Goal: Transaction & Acquisition: Book appointment/travel/reservation

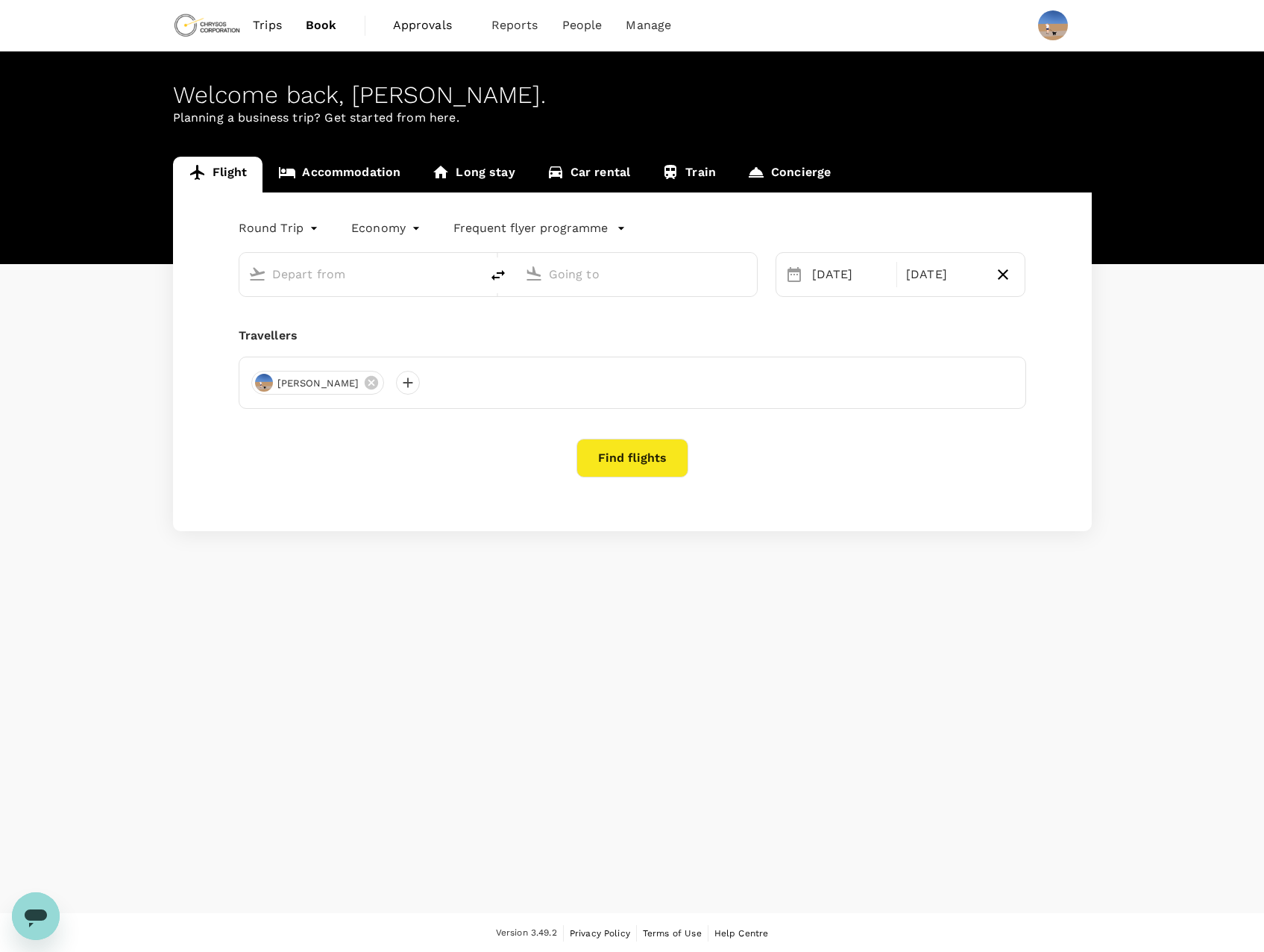
click at [336, 277] on input "text" at bounding box center [361, 274] width 177 height 23
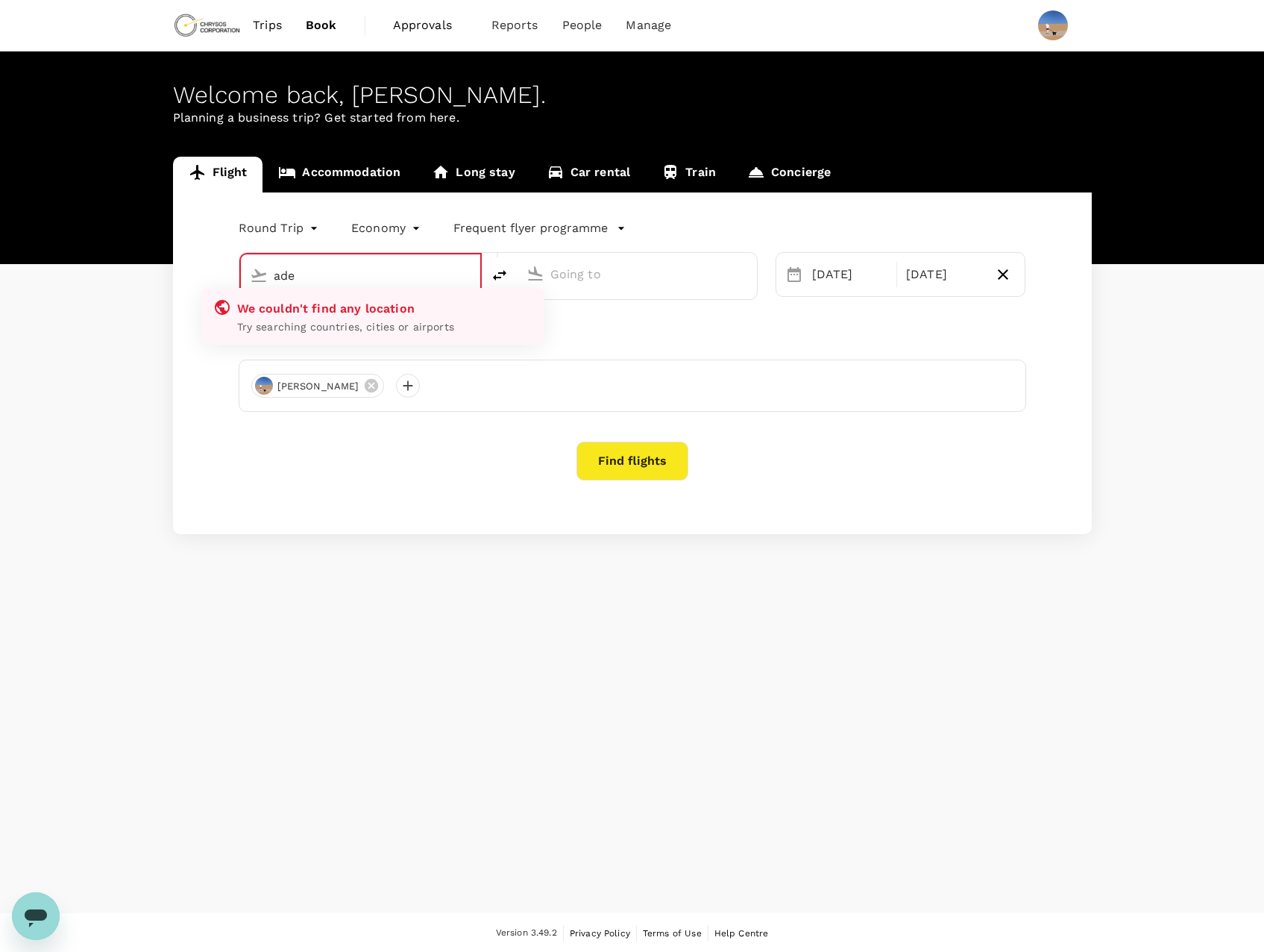
type input "[GEOGRAPHIC_DATA], [GEOGRAPHIC_DATA] (any)"
type input "[GEOGRAPHIC_DATA] ([PERSON_NAME])"
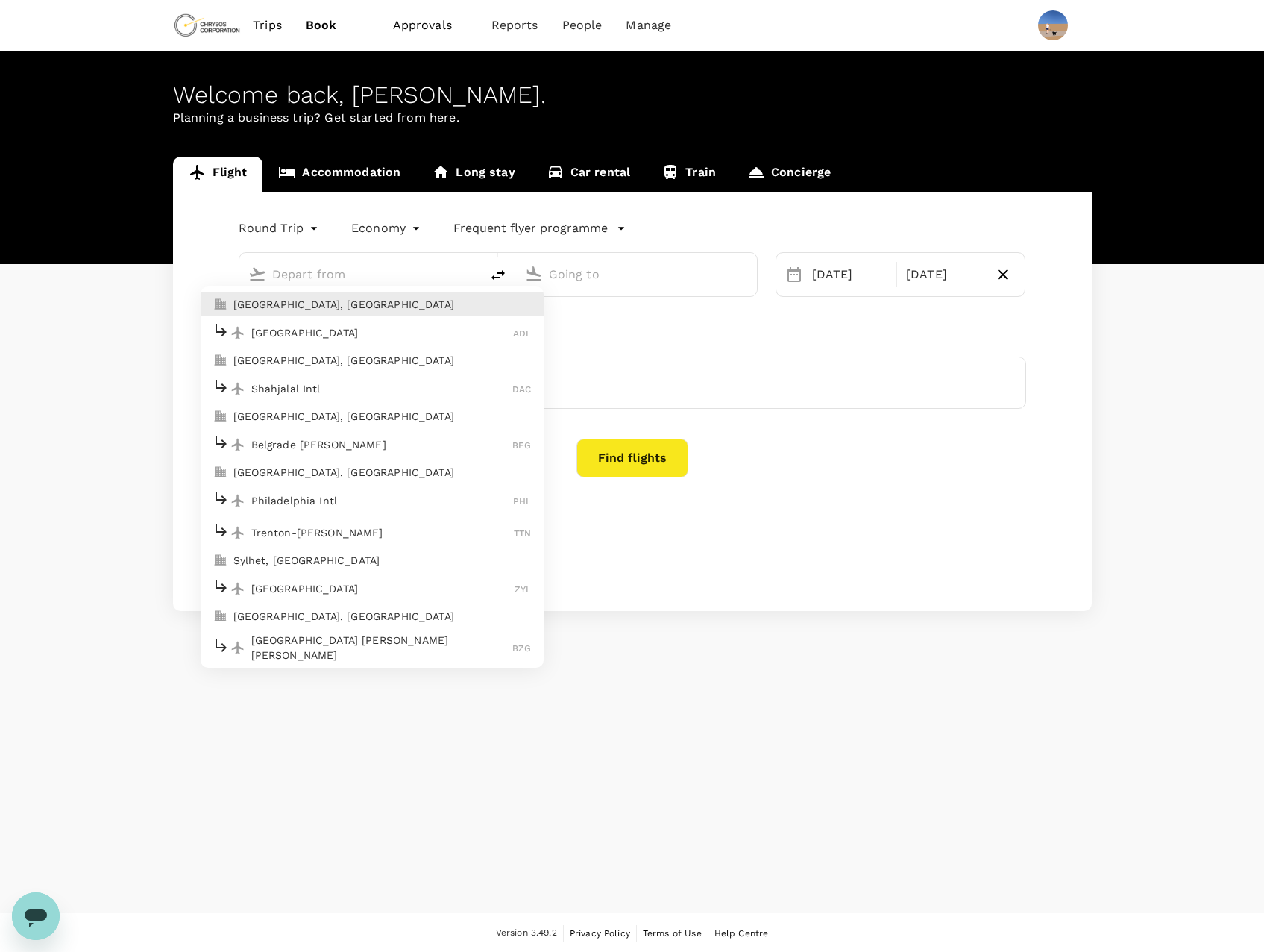
click at [301, 335] on p "[GEOGRAPHIC_DATA]" at bounding box center [382, 332] width 263 height 15
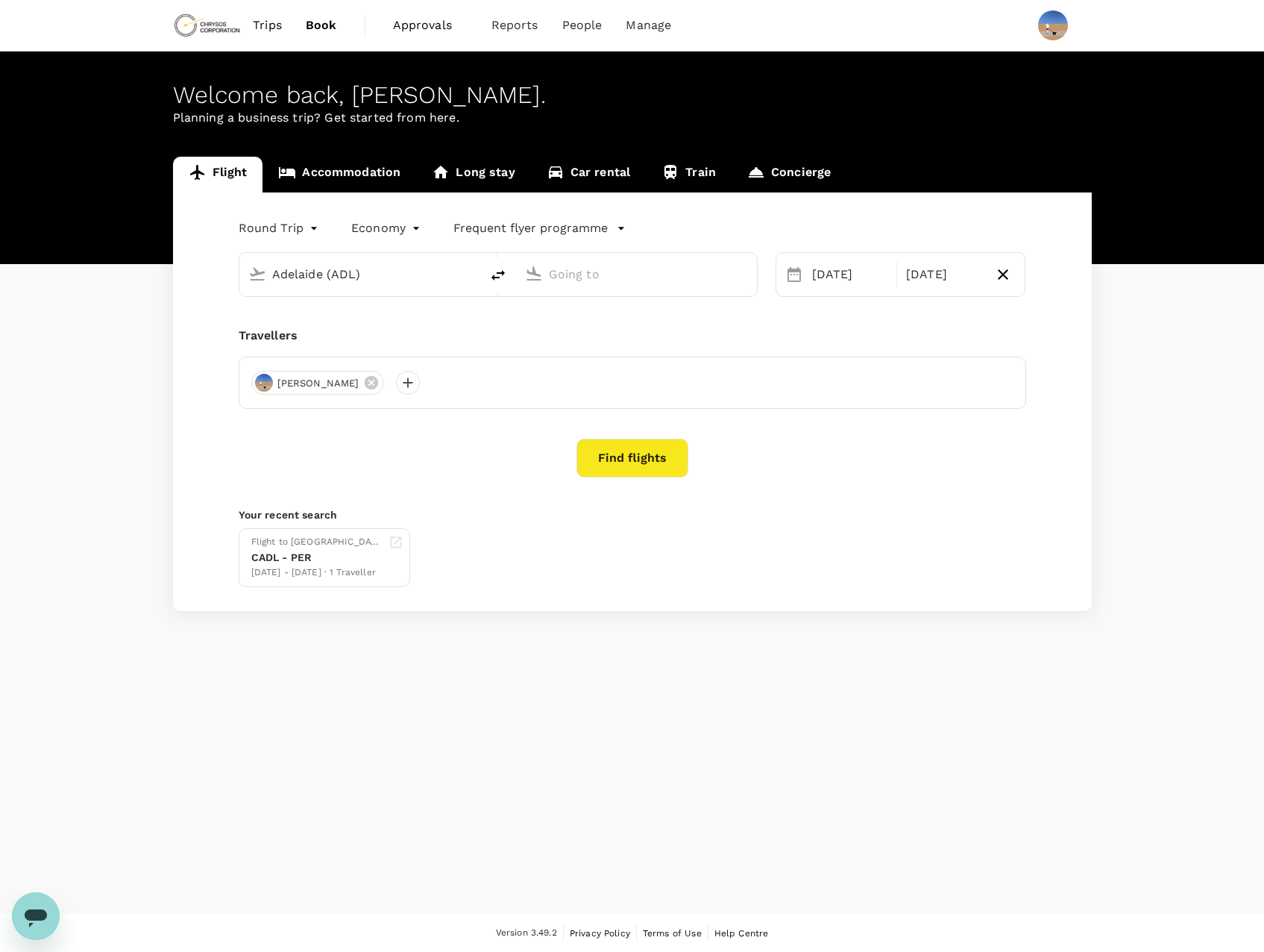
type input "[GEOGRAPHIC_DATA], [GEOGRAPHIC_DATA] (any)"
type input "[GEOGRAPHIC_DATA] ([PERSON_NAME])"
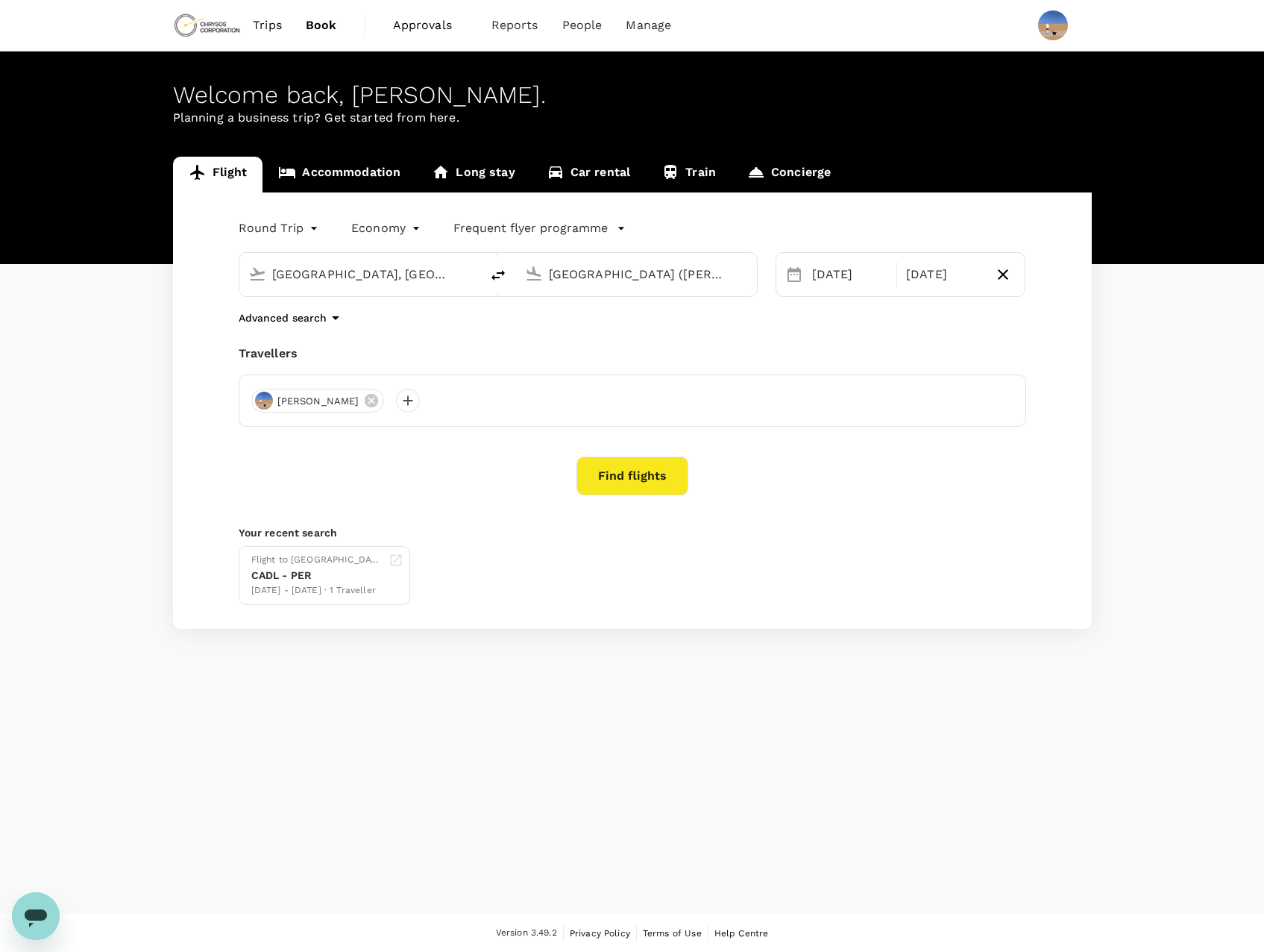
click at [642, 278] on input "[GEOGRAPHIC_DATA] ([PERSON_NAME])" at bounding box center [637, 274] width 177 height 23
click at [843, 284] on div "[DATE]" at bounding box center [850, 274] width 88 height 29
click at [766, 707] on div "Welcome back , [PERSON_NAME] . Planning a business trip? Get started from here.…" at bounding box center [632, 482] width 1264 height 862
click at [697, 492] on div "Find flights" at bounding box center [632, 475] width 787 height 39
click at [628, 481] on button "Find flights" at bounding box center [632, 475] width 112 height 39
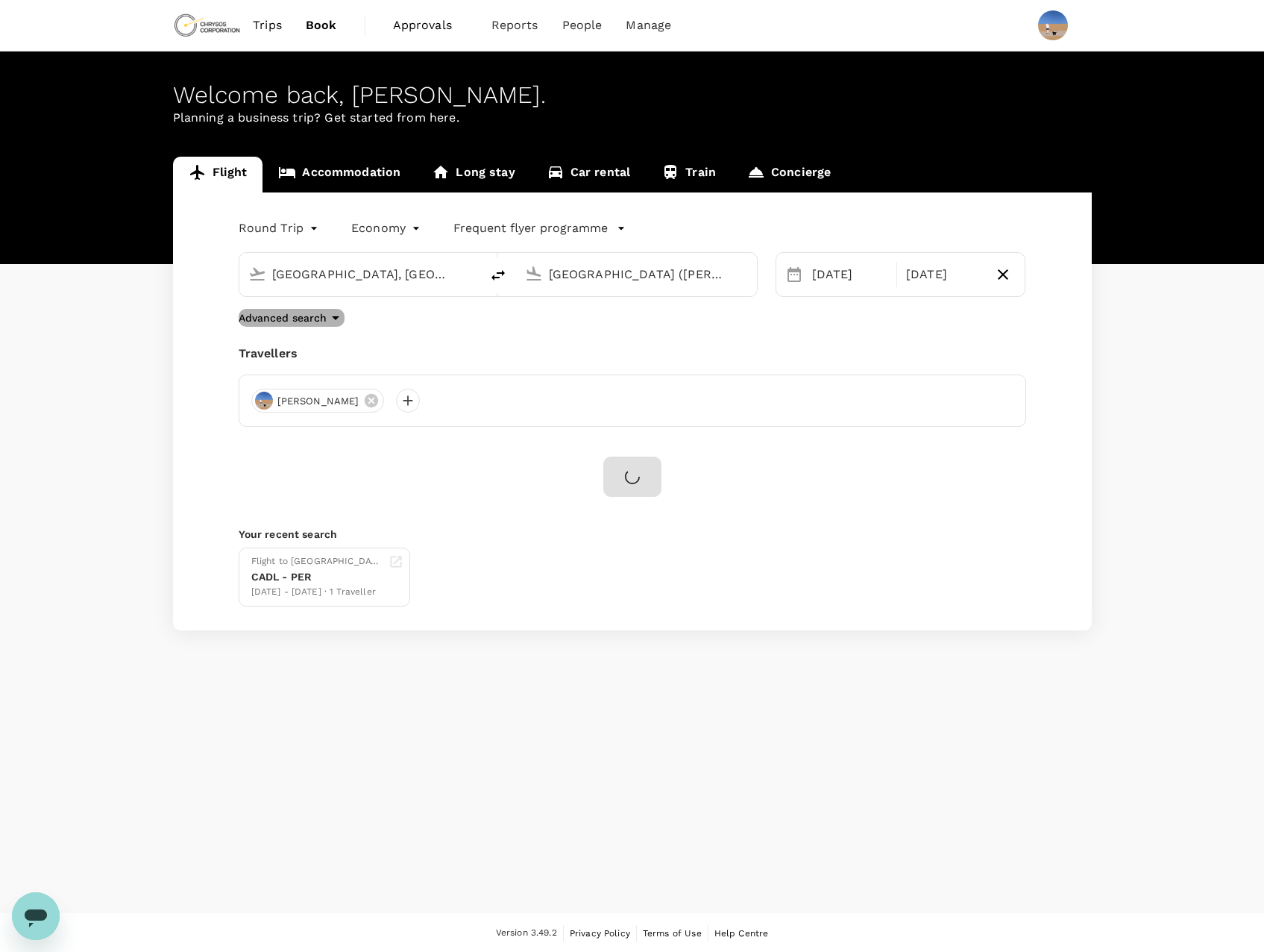
click at [331, 313] on icon "button" at bounding box center [336, 317] width 18 height 18
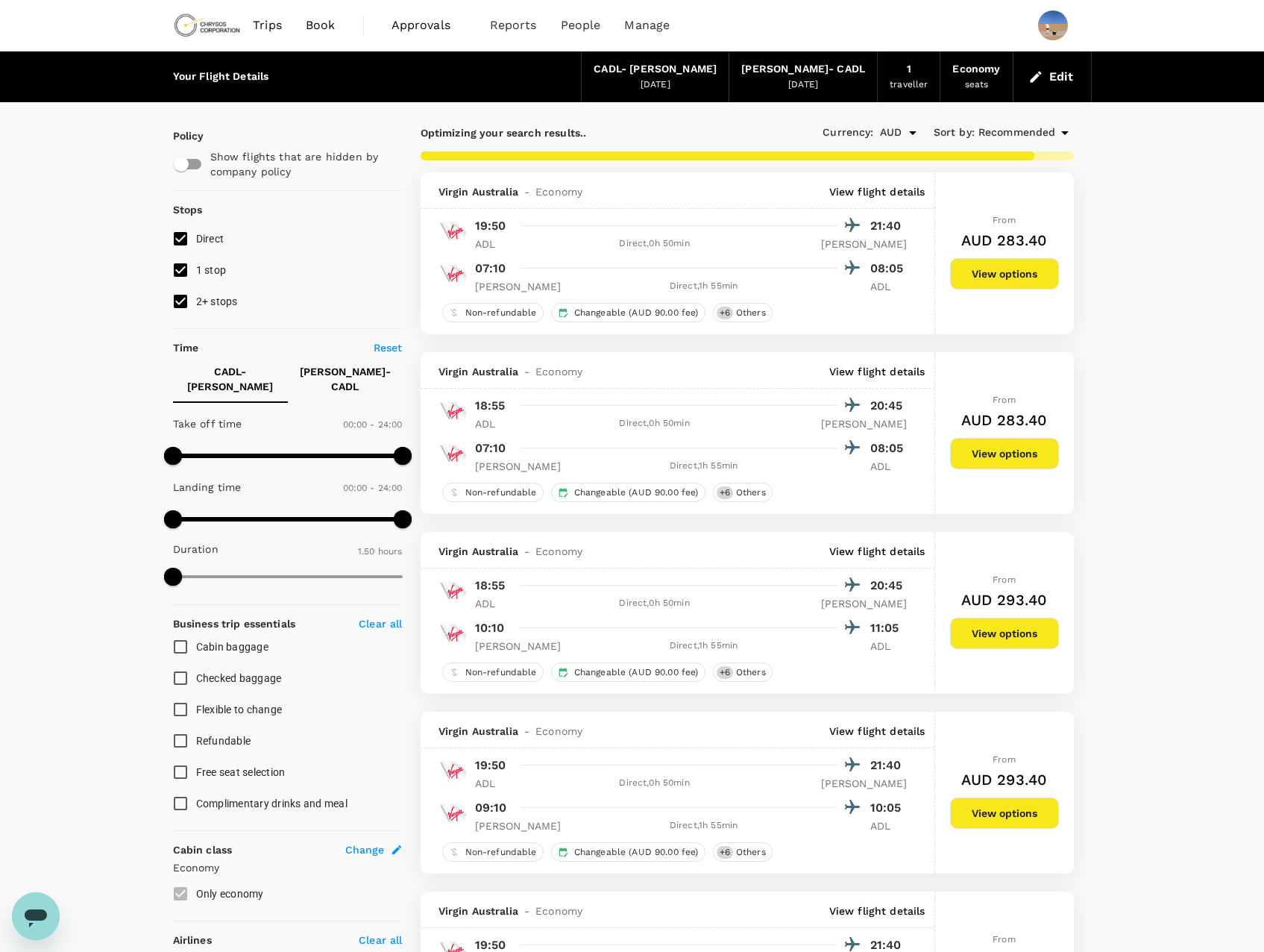
type input "440"
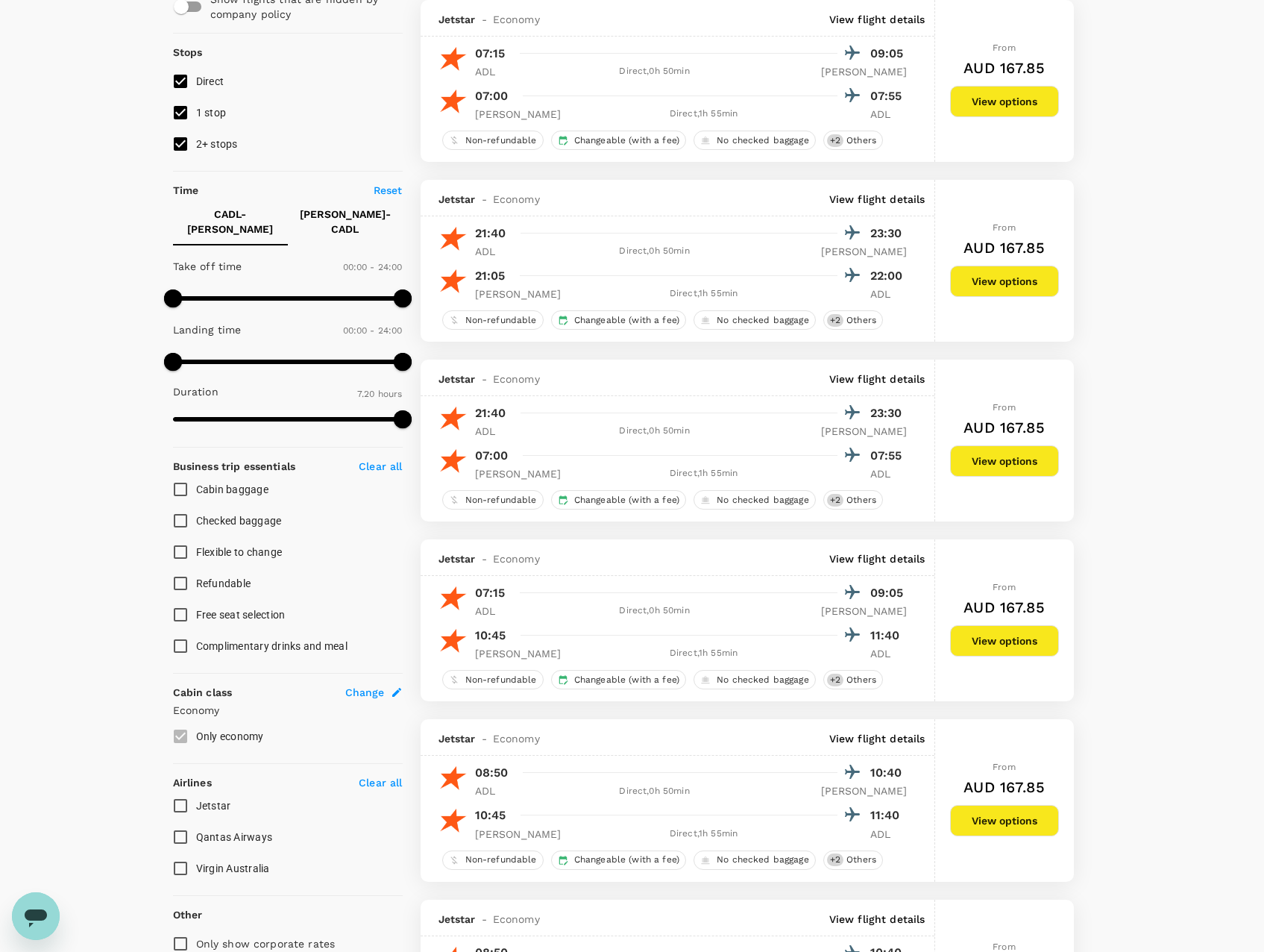
scroll to position [243, 0]
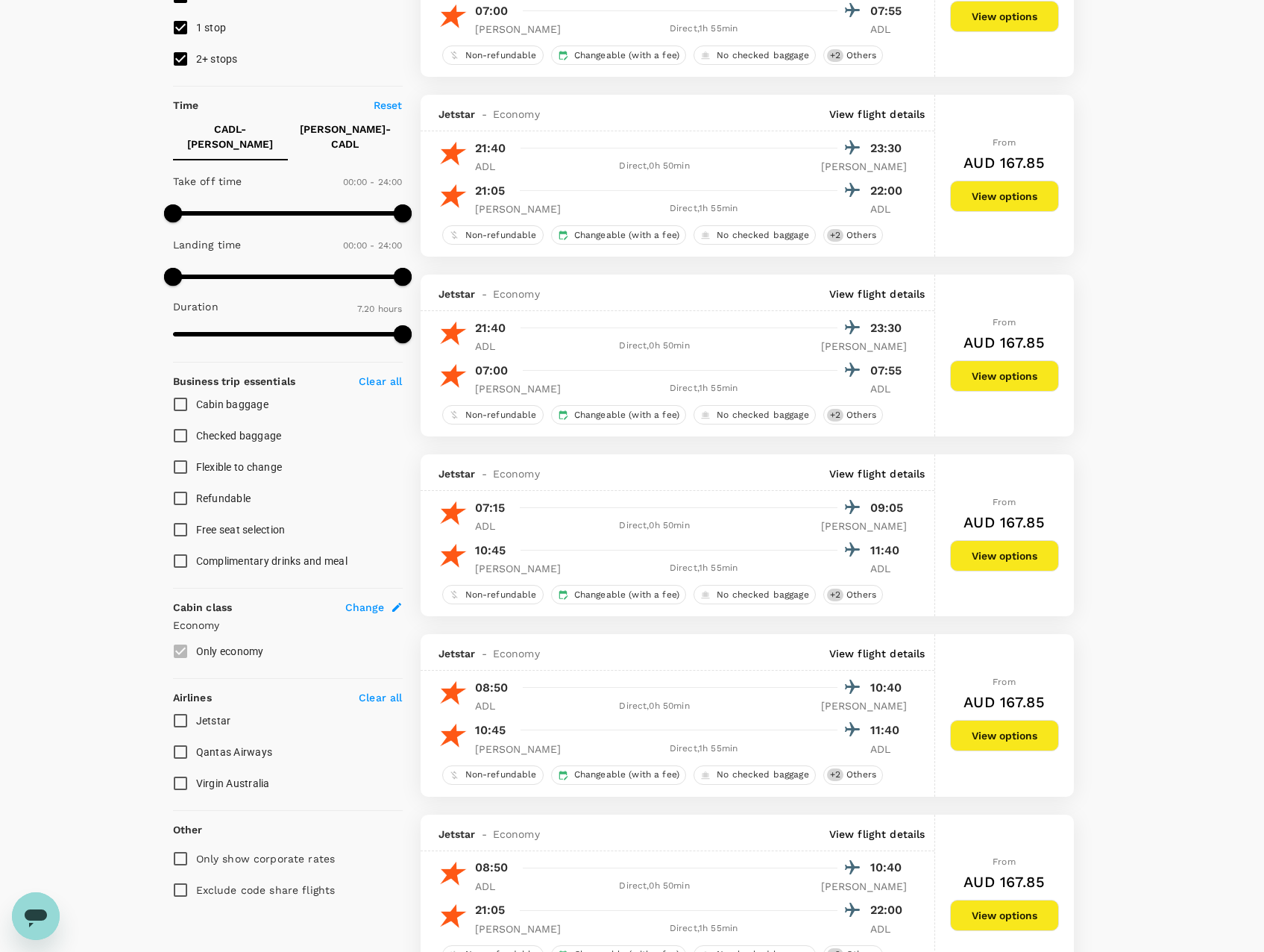
click at [223, 777] on span "Virgin Australia" at bounding box center [232, 783] width 74 height 12
click at [196, 773] on input "Virgin Australia" at bounding box center [180, 783] width 31 height 31
checkbox input "true"
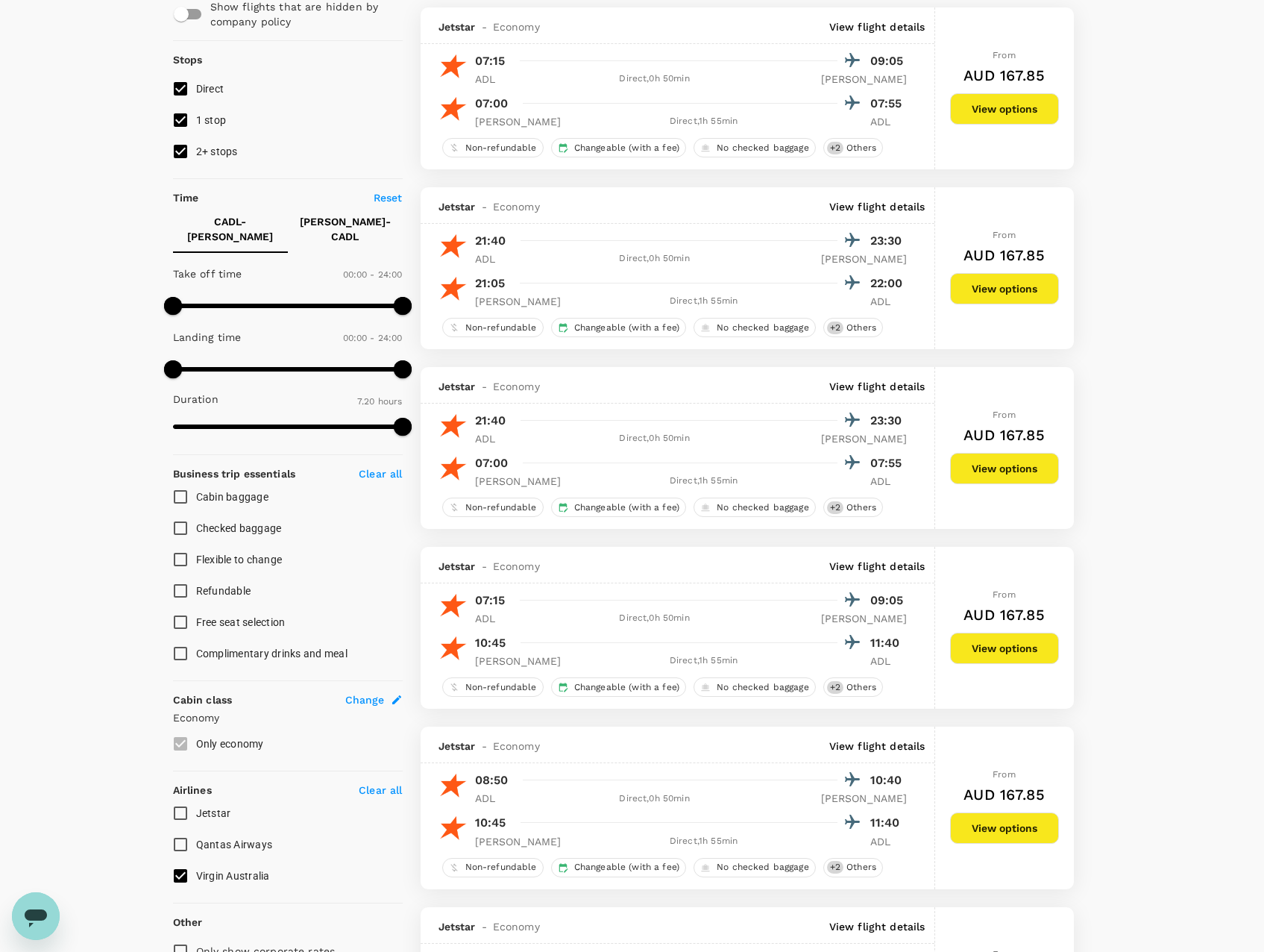
scroll to position [0, 0]
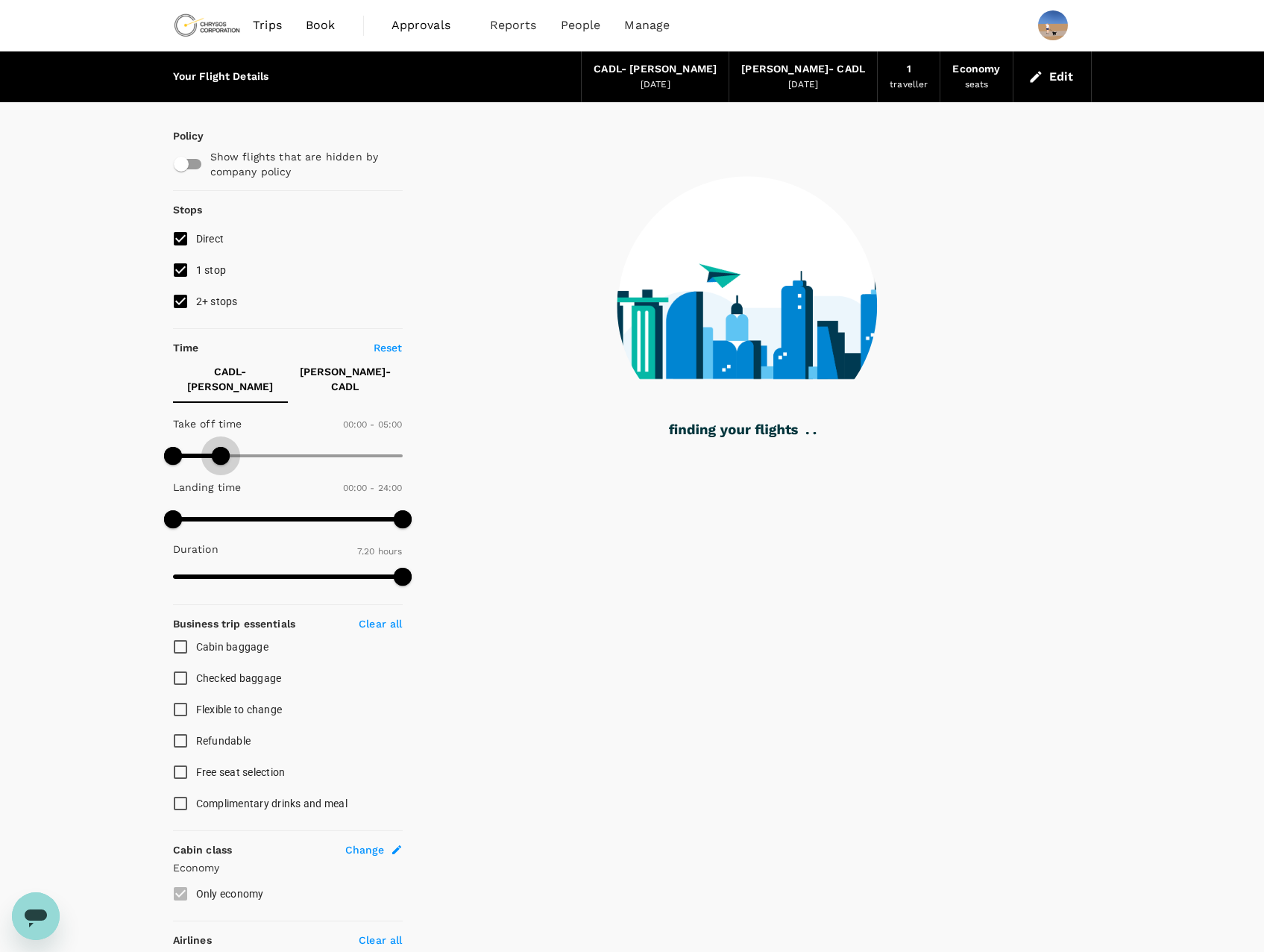
type input "390"
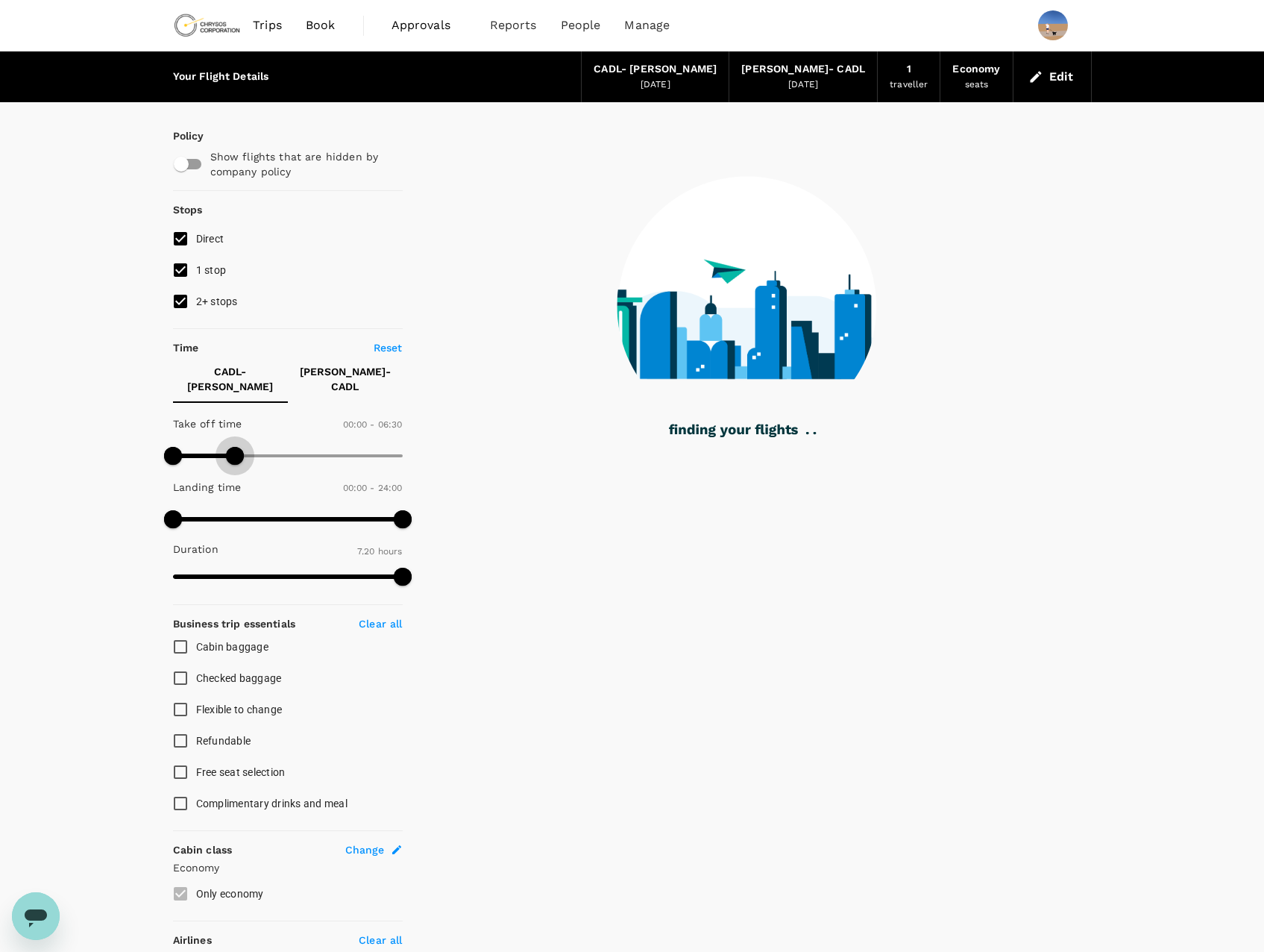
drag, startPoint x: 402, startPoint y: 435, endPoint x: 238, endPoint y: 442, distance: 164.1
click at [238, 447] on span at bounding box center [235, 455] width 18 height 18
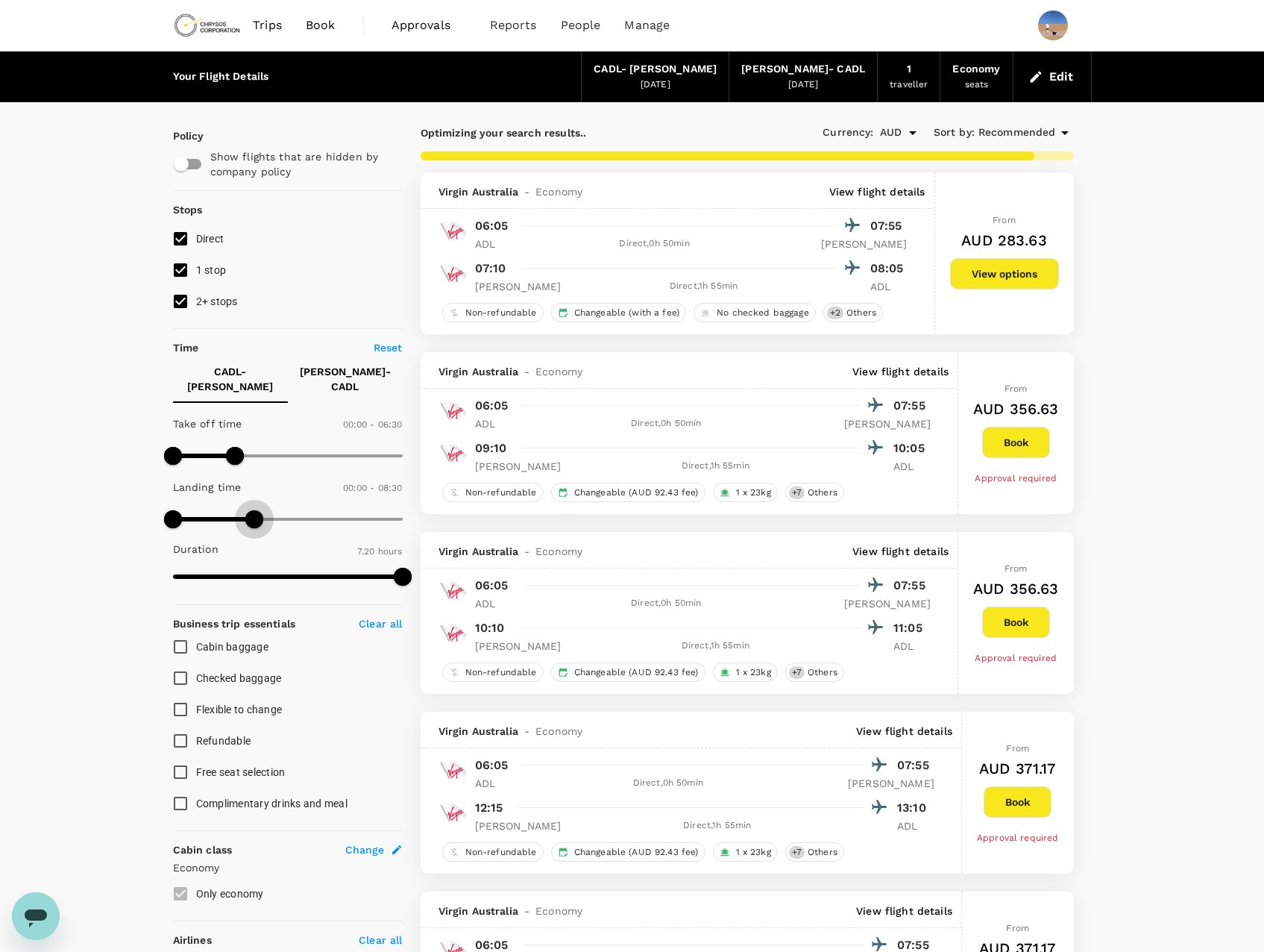
type input "540"
drag, startPoint x: 403, startPoint y: 507, endPoint x: 259, endPoint y: 517, distance: 144.3
click at [259, 517] on span at bounding box center [258, 518] width 18 height 18
click at [340, 375] on p "[PERSON_NAME] - CADL" at bounding box center [345, 379] width 91 height 29
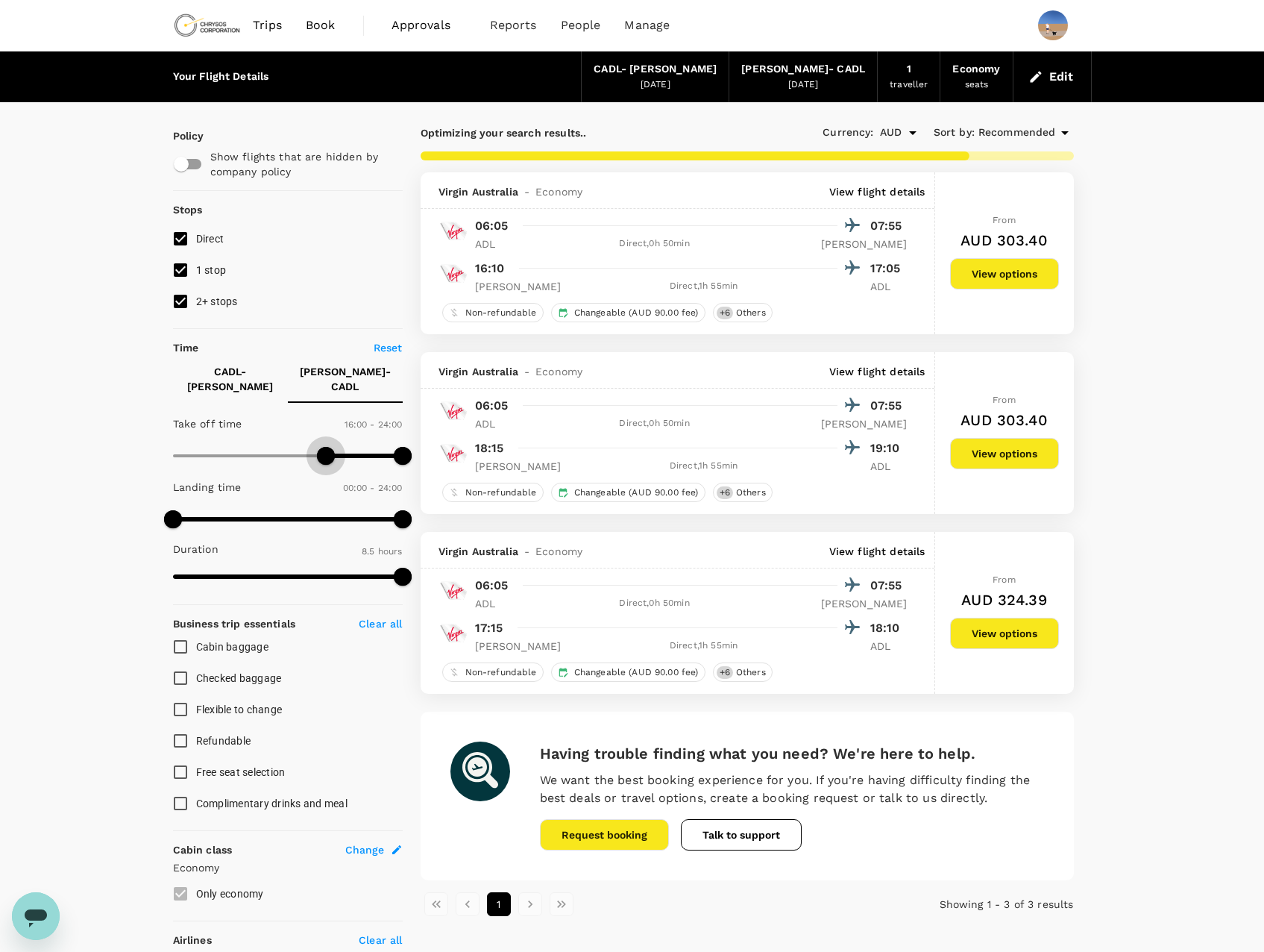
type input "990"
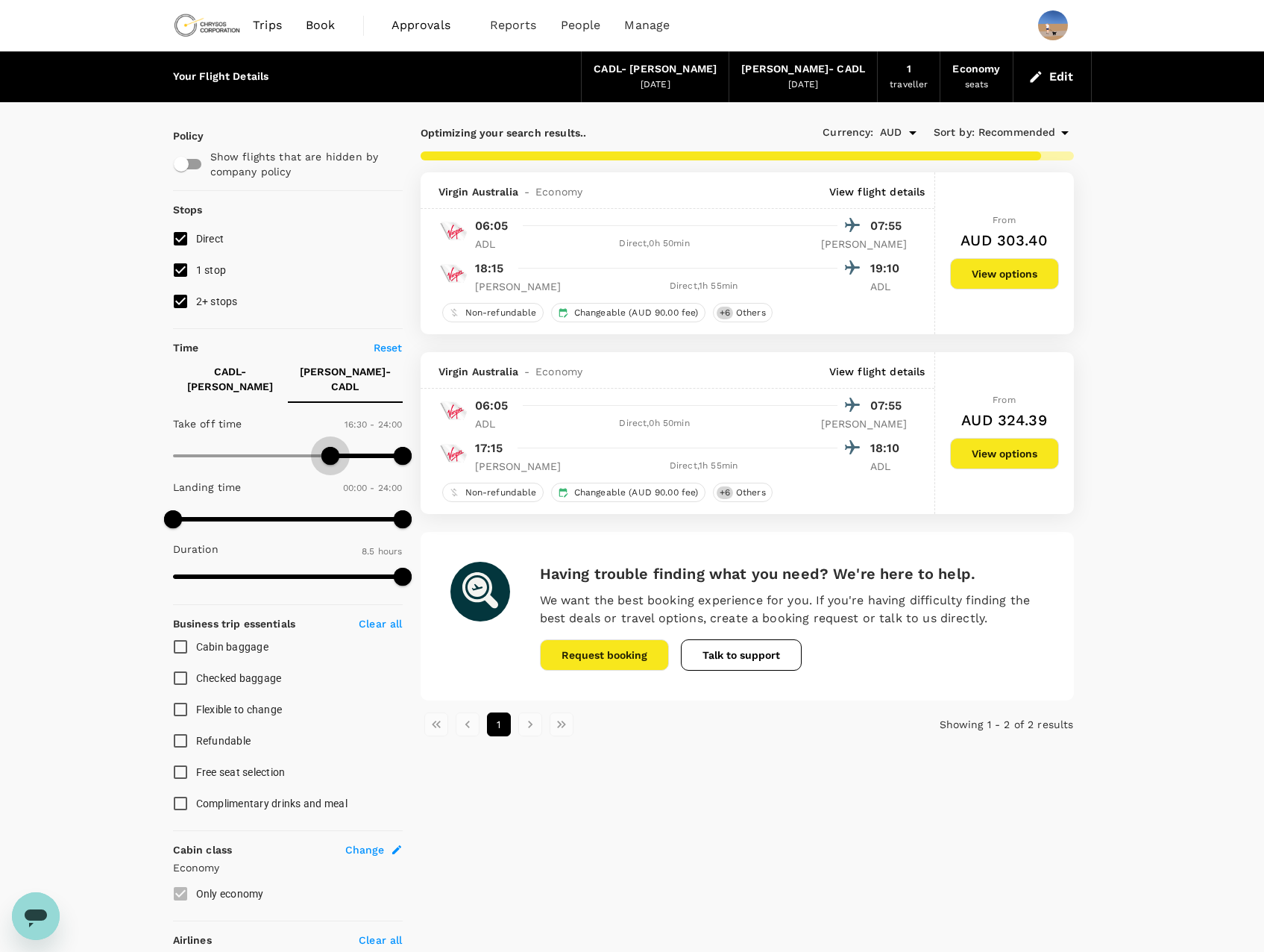
drag, startPoint x: 172, startPoint y: 442, endPoint x: 333, endPoint y: 468, distance: 163.1
click at [333, 468] on div "Take off time 16:30 - 24:00 Landing time 00:00 - 24:00 Duration 8.5 hours" at bounding box center [285, 500] width 236 height 184
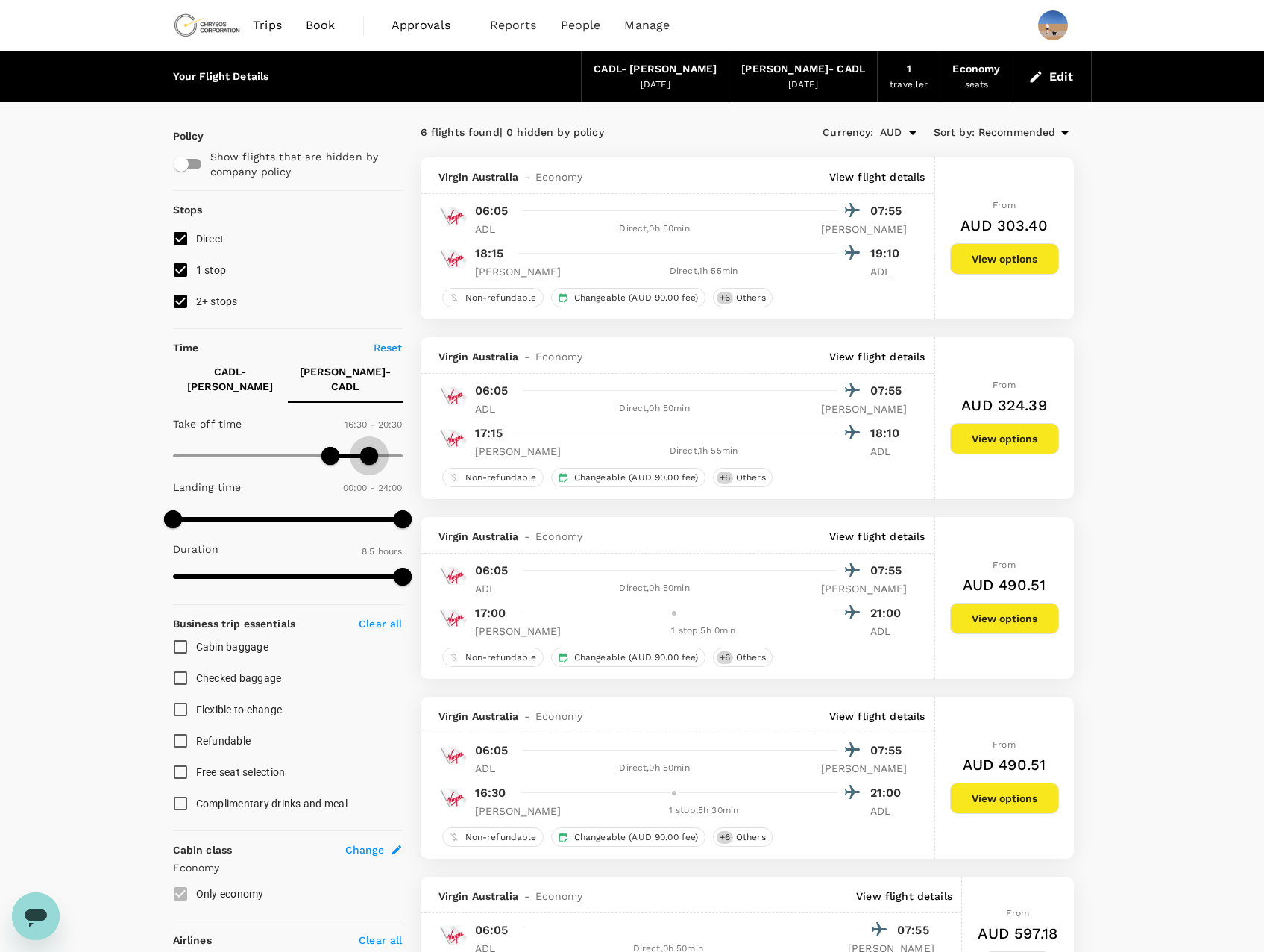
type input "1200"
drag, startPoint x: 407, startPoint y: 450, endPoint x: 366, endPoint y: 451, distance: 41.0
click at [366, 451] on span at bounding box center [363, 455] width 18 height 18
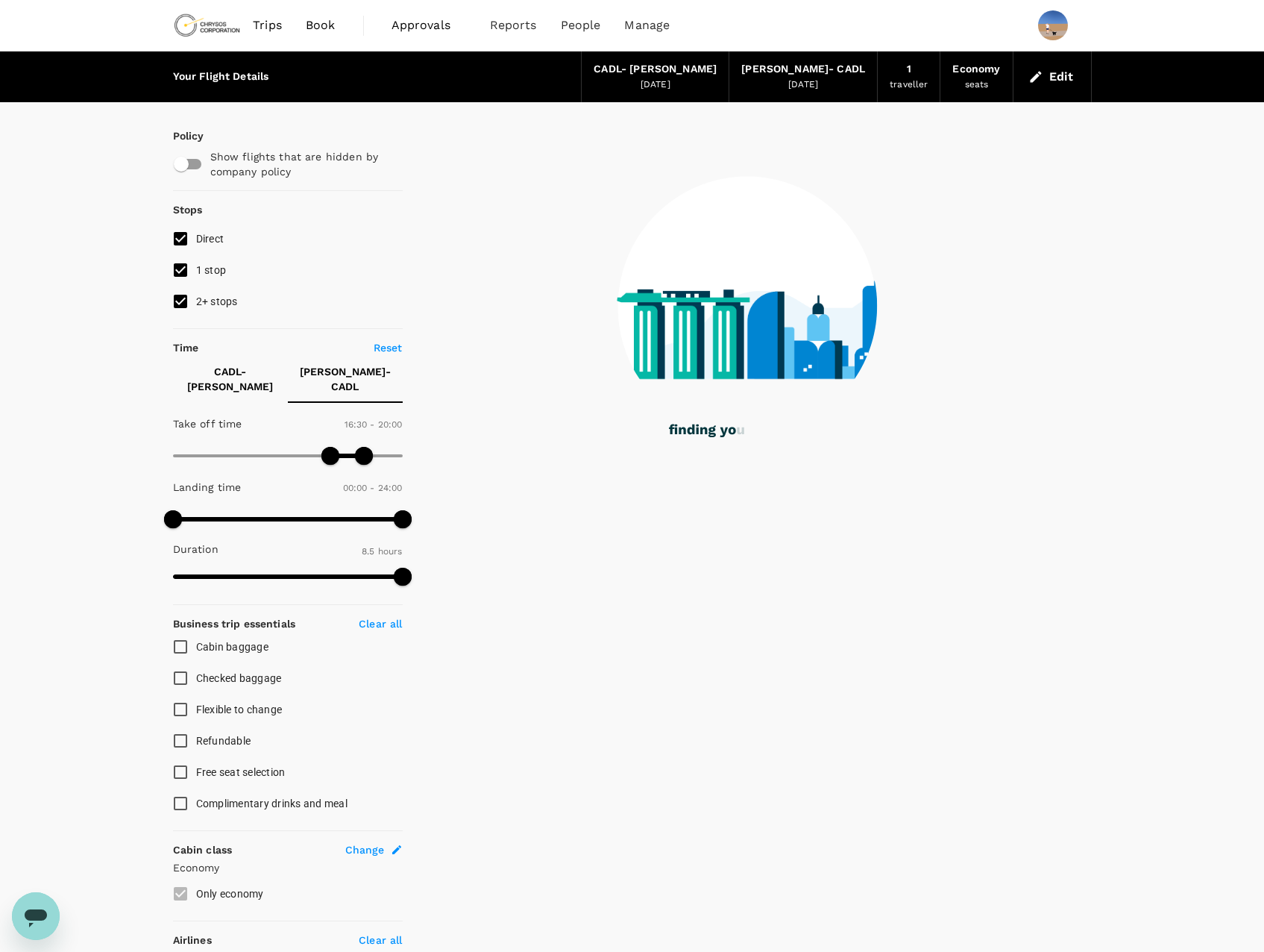
click at [186, 272] on input "1 stop" at bounding box center [180, 270] width 31 height 31
checkbox input "false"
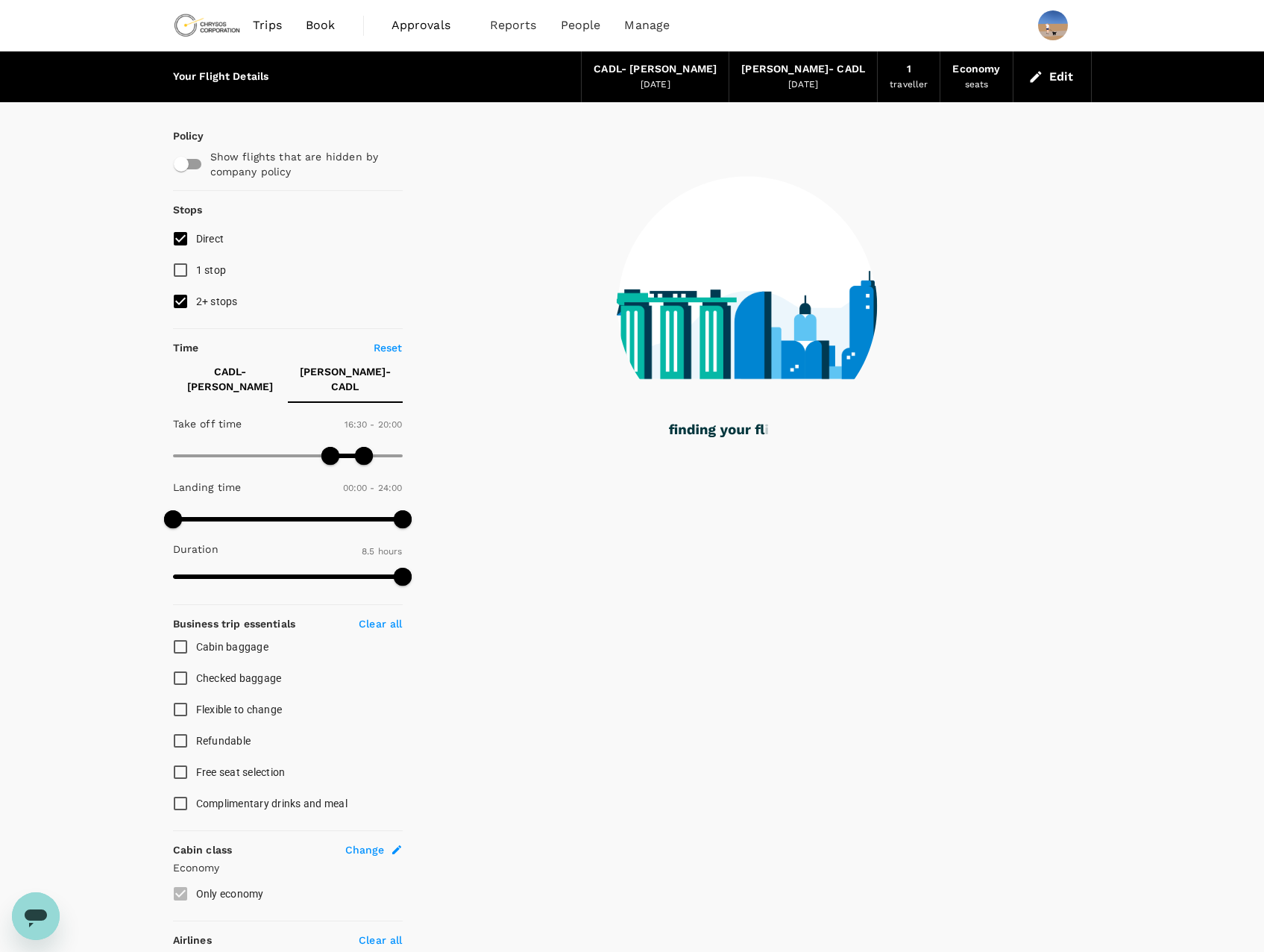
click at [185, 294] on input "2+ stops" at bounding box center [180, 301] width 31 height 31
checkbox input "false"
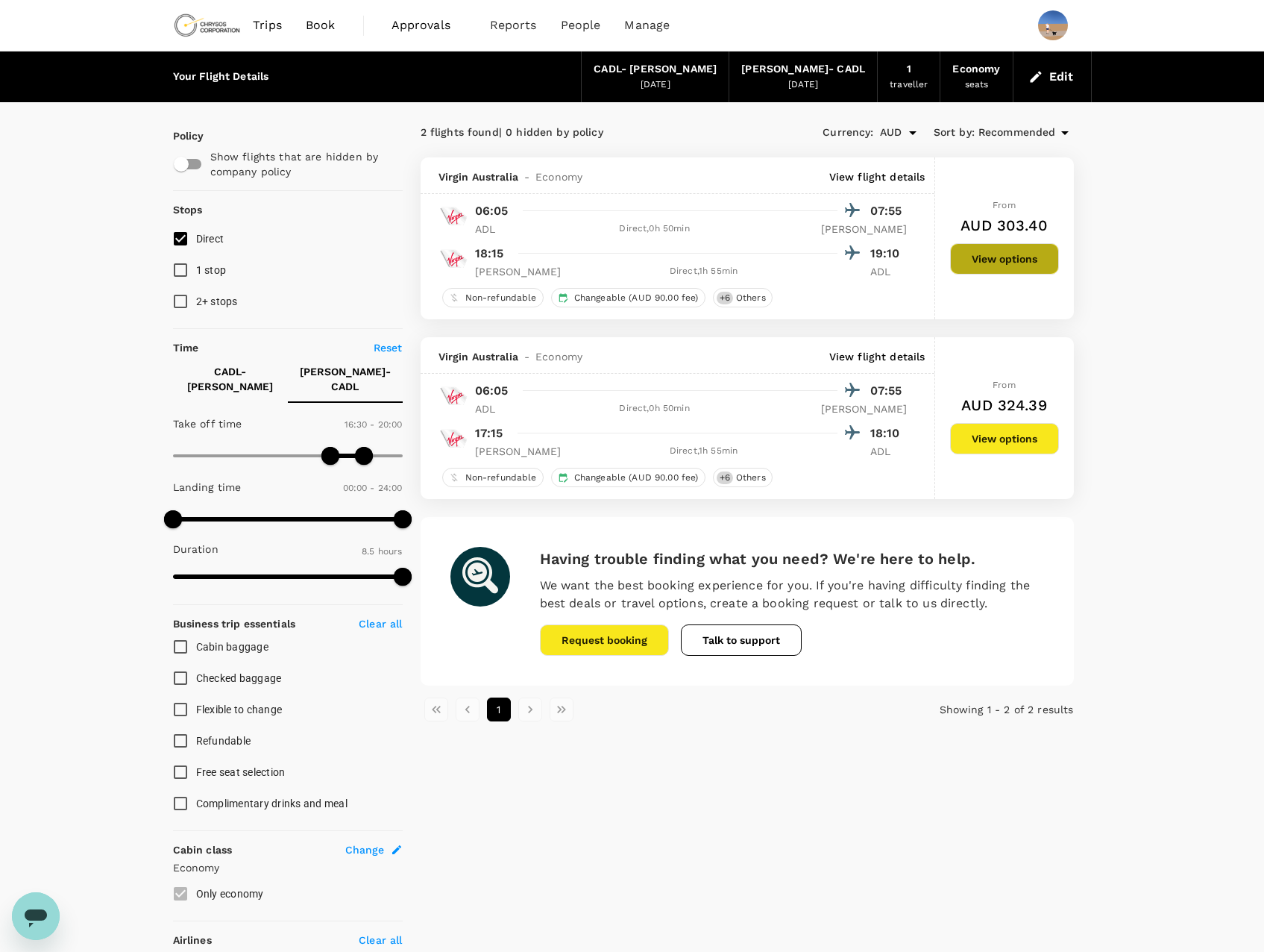
click at [1000, 264] on button "View options" at bounding box center [1005, 258] width 109 height 31
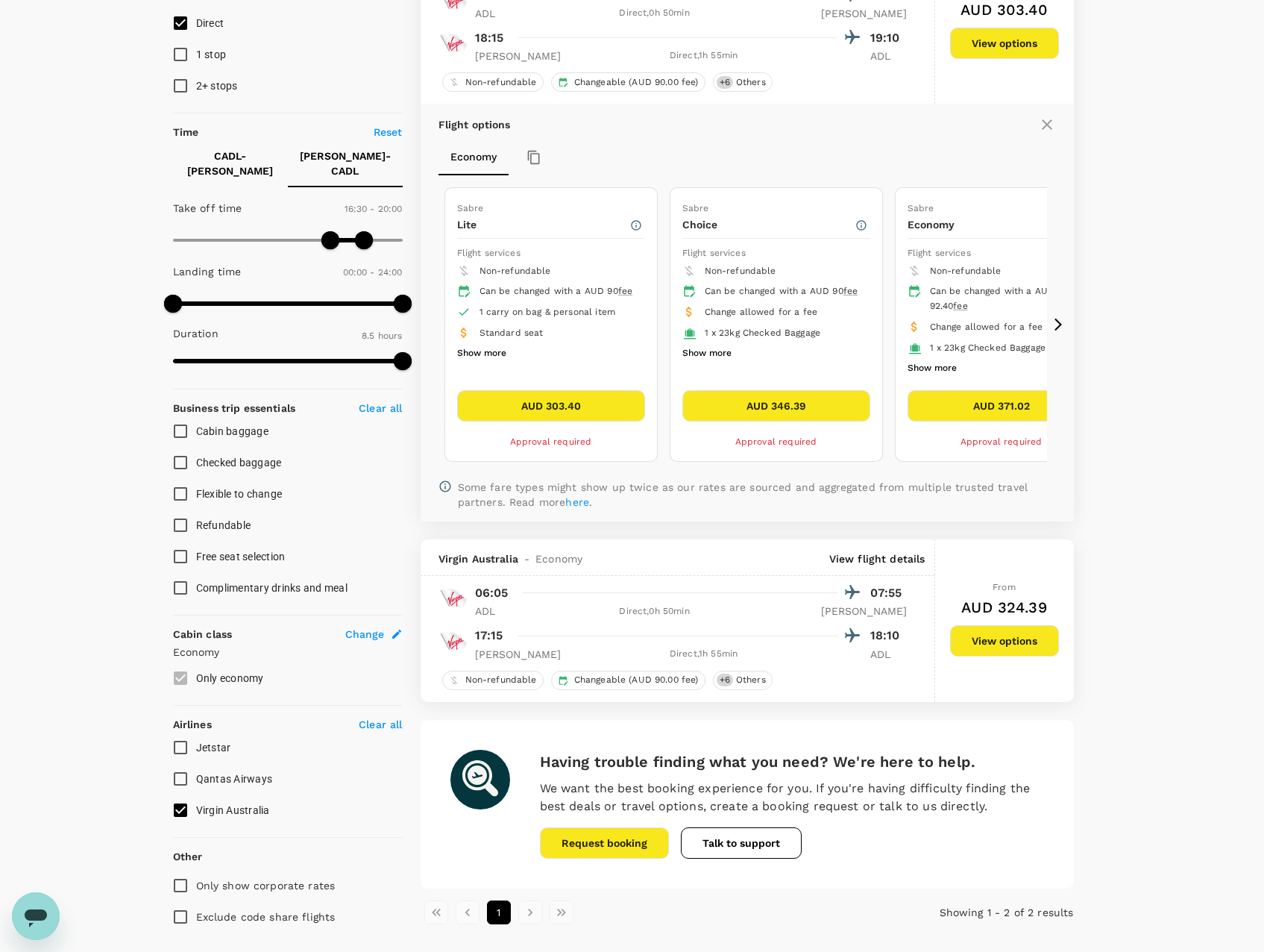
scroll to position [224, 0]
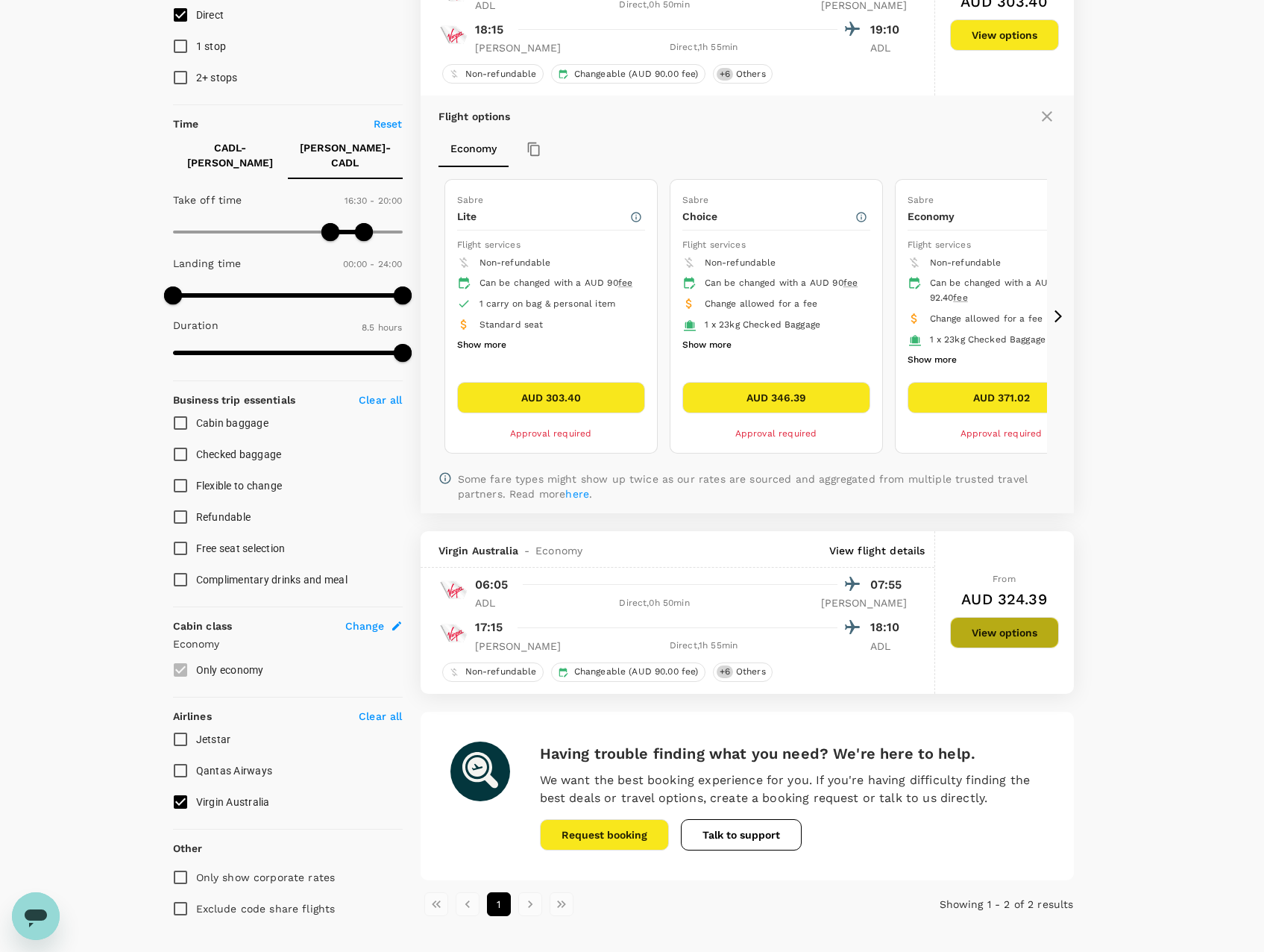
click at [1007, 635] on button "View options" at bounding box center [1005, 632] width 109 height 31
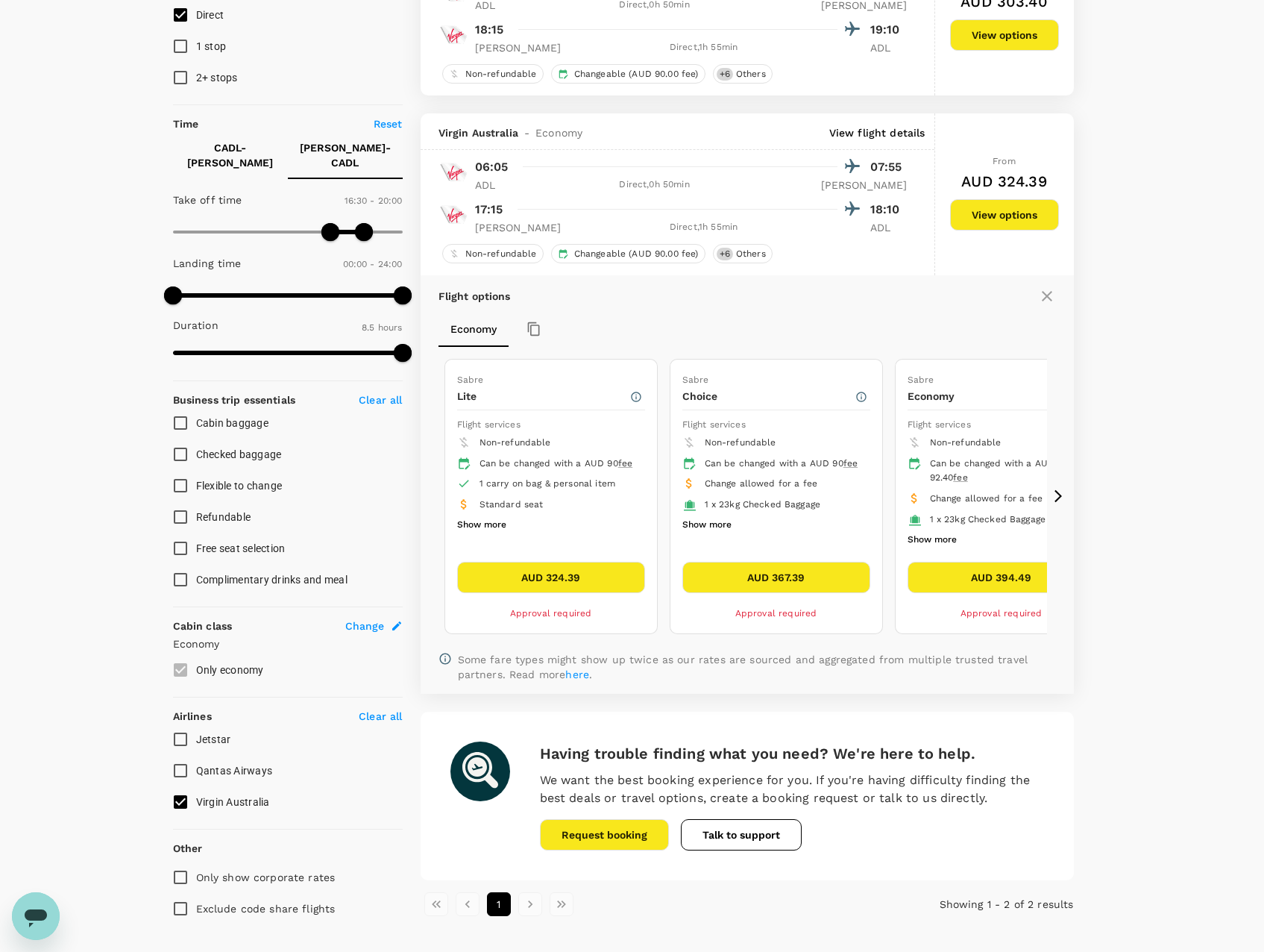
scroll to position [270, 0]
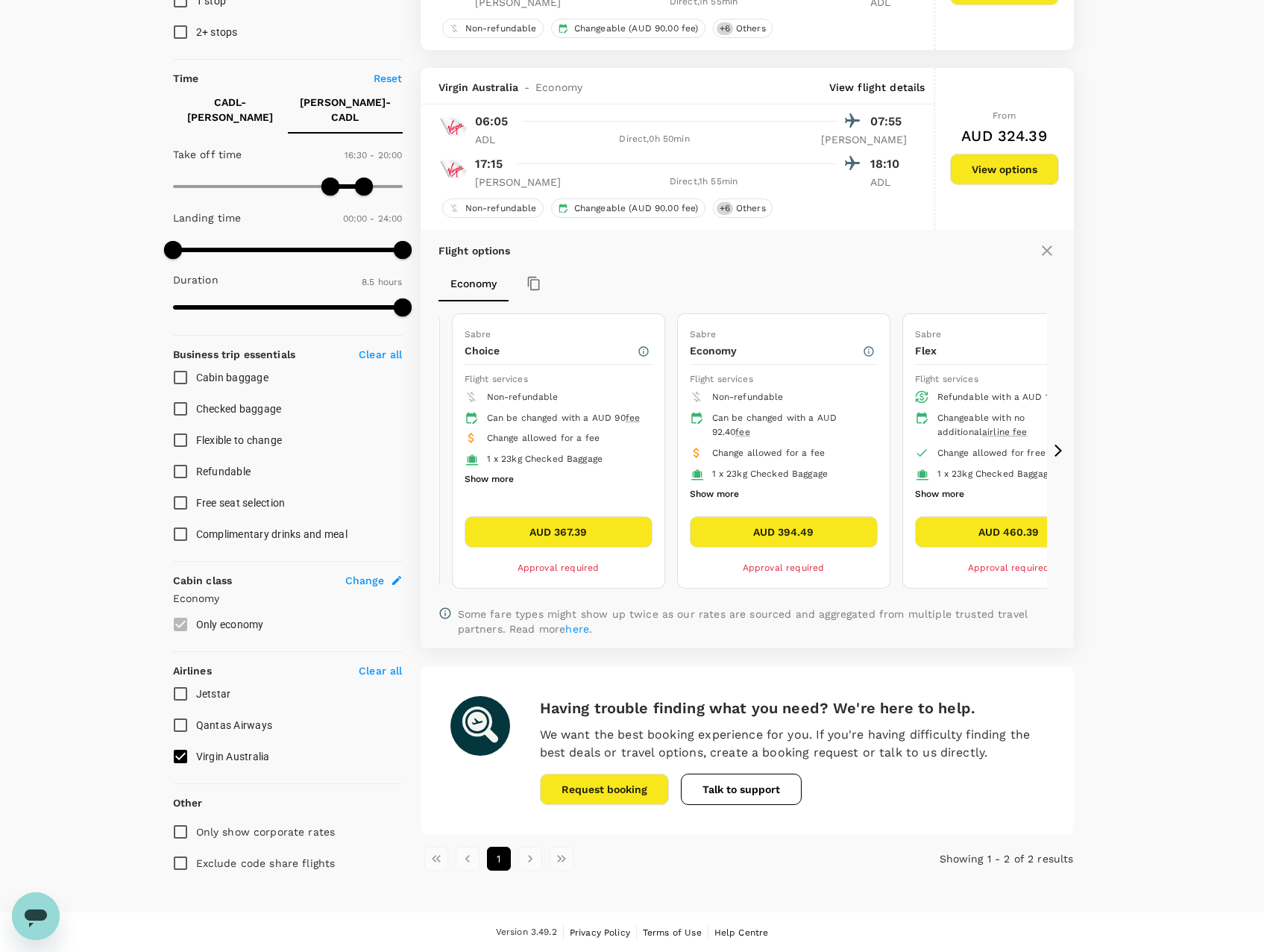
drag, startPoint x: 887, startPoint y: 473, endPoint x: 584, endPoint y: 487, distance: 303.3
click at [678, 488] on div "Sabre Economy Flight services Non-refundable Can be changed with a AUD 92.40 fe…" at bounding box center [784, 450] width 212 height 273
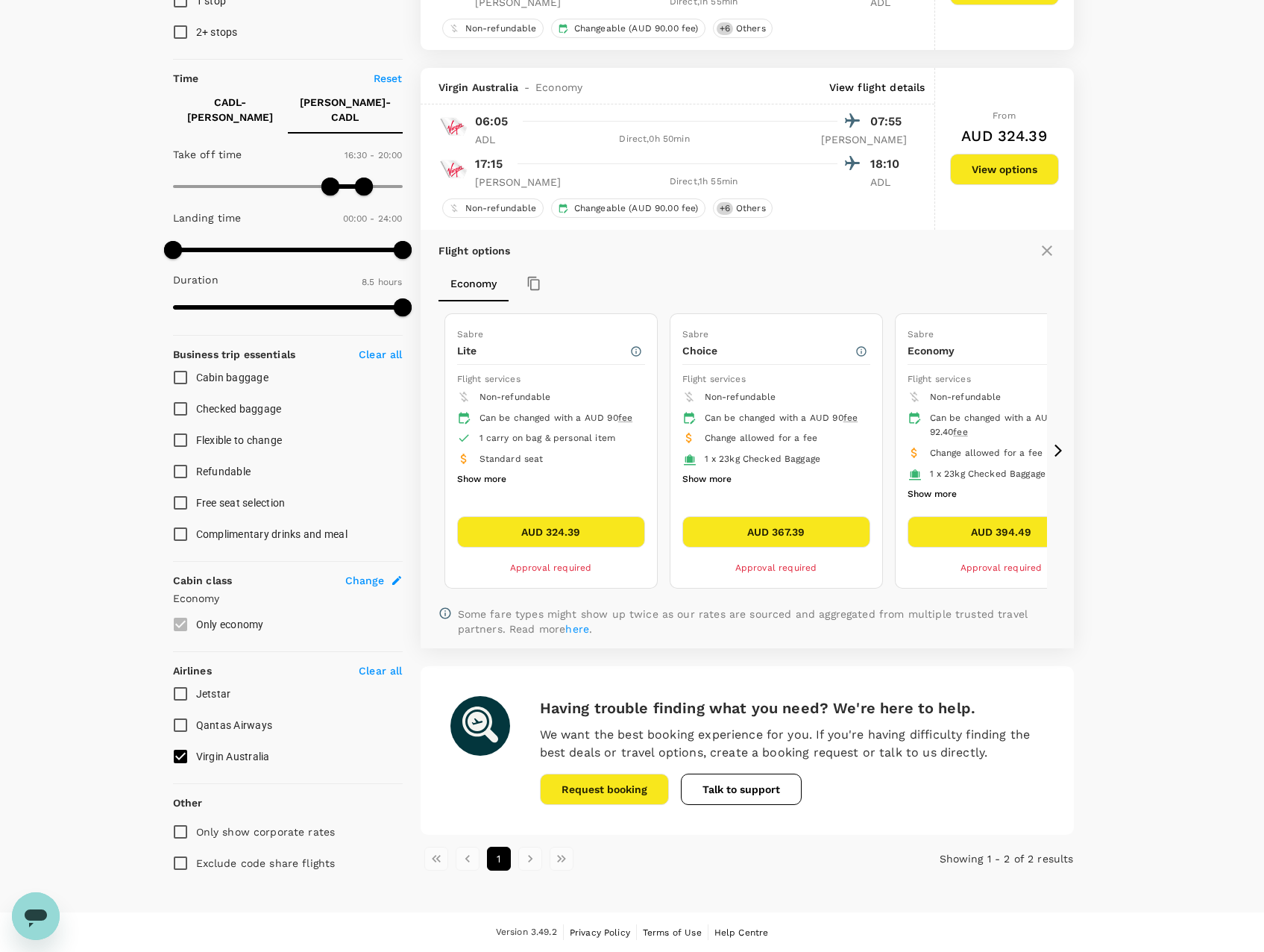
drag, startPoint x: 742, startPoint y: 453, endPoint x: 1100, endPoint y: 467, distance: 358.3
click at [1100, 467] on div "Policy Show flights that are hidden by company policy Stops Direct 1 stop 2+ st…" at bounding box center [632, 360] width 955 height 1055
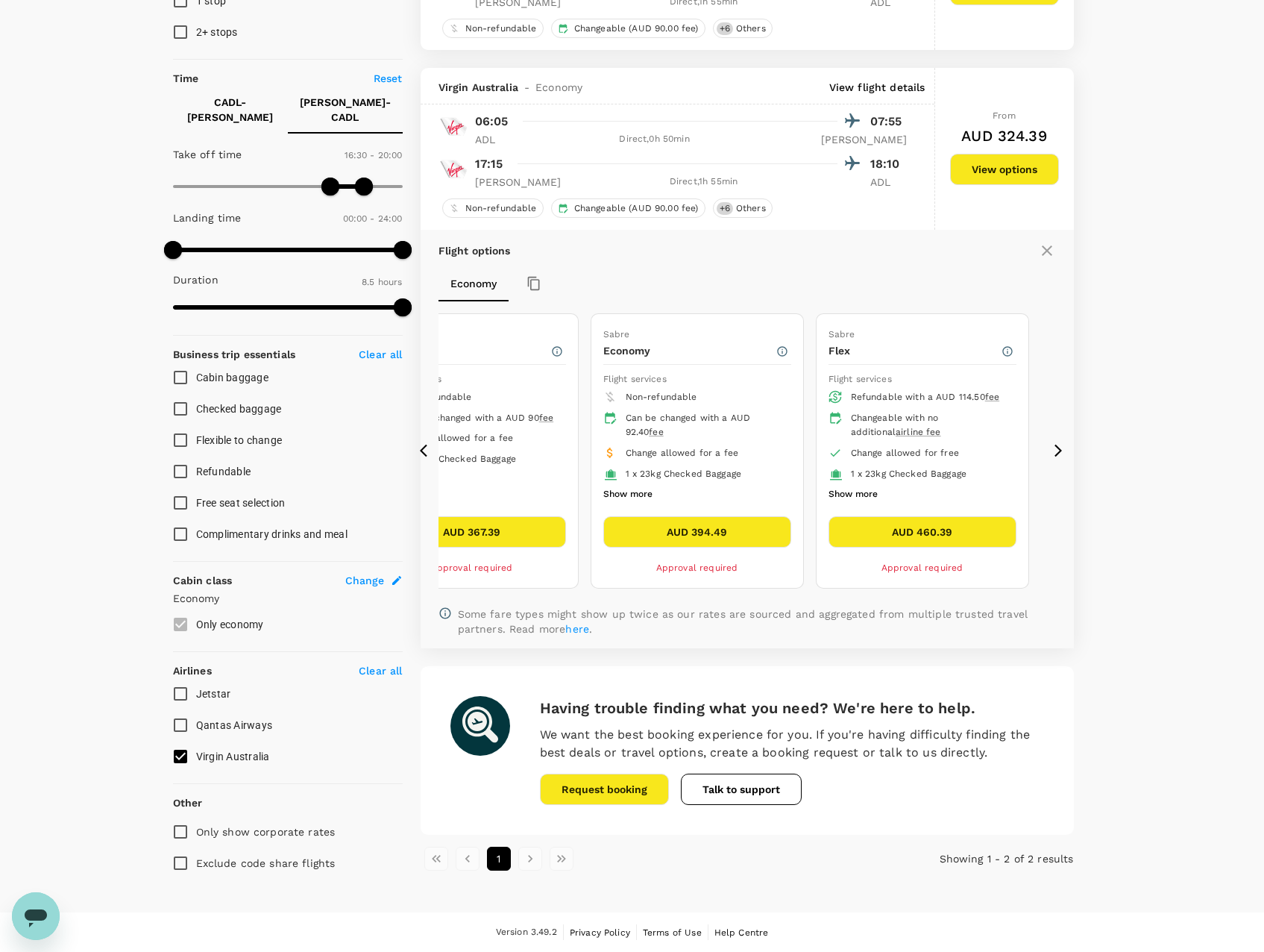
drag, startPoint x: 864, startPoint y: 465, endPoint x: 403, endPoint y: 473, distance: 461.1
click at [403, 473] on div "2 flights found | 0 hidden by policy Currency : AUD Sort by : Recommended Virgi…" at bounding box center [747, 361] width 689 height 1020
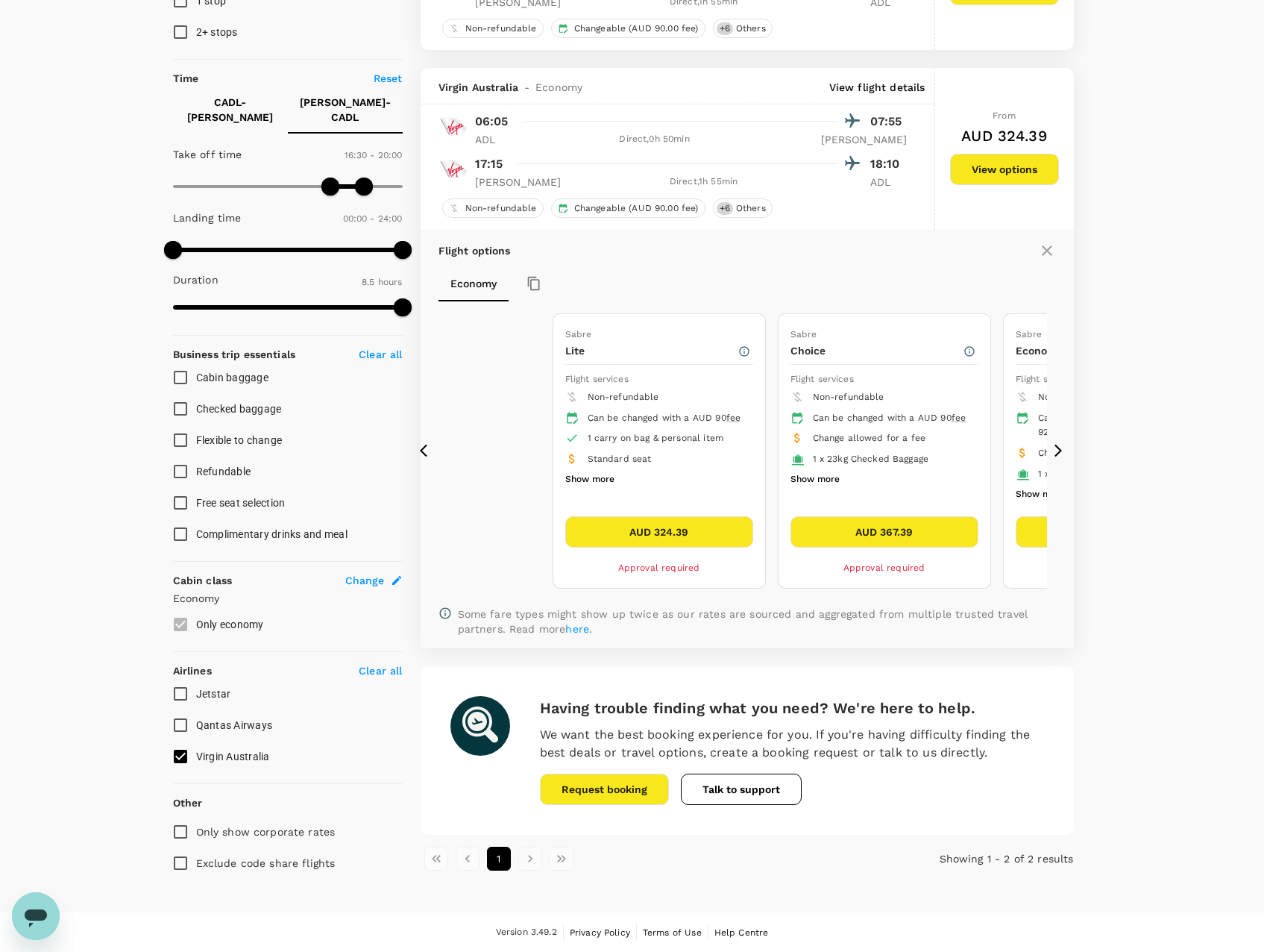
drag, startPoint x: 554, startPoint y: 486, endPoint x: 967, endPoint y: 471, distance: 413.3
click at [967, 471] on ul "Non-refundable Can be changed with a AUD 90 fee Change allowed for a fee 1 x 23…" at bounding box center [884, 438] width 188 height 102
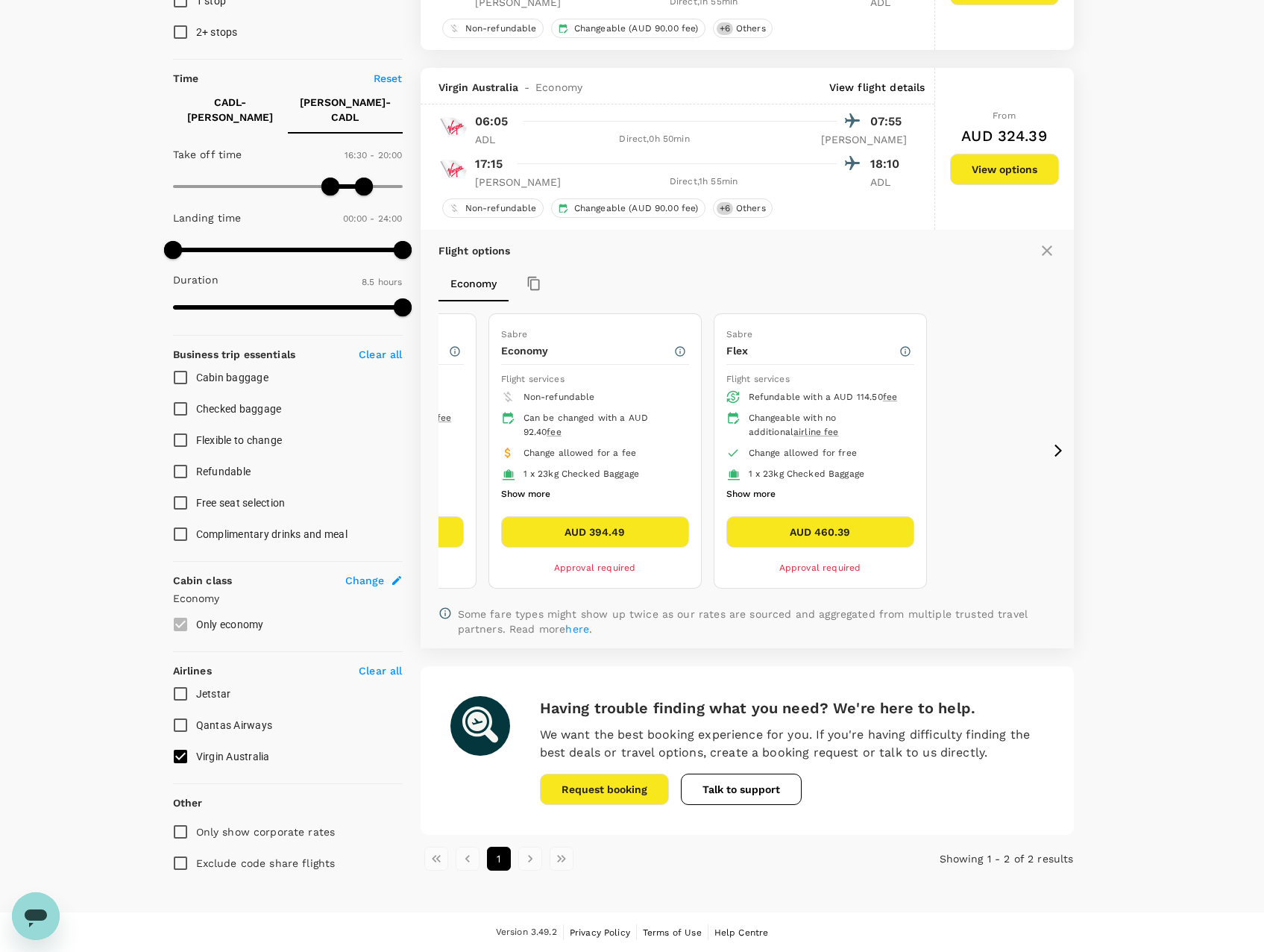
drag, startPoint x: 948, startPoint y: 473, endPoint x: 484, endPoint y: 467, distance: 464.0
click at [524, 467] on div "1 x 23kg Checked Baggage" at bounding box center [600, 474] width 153 height 15
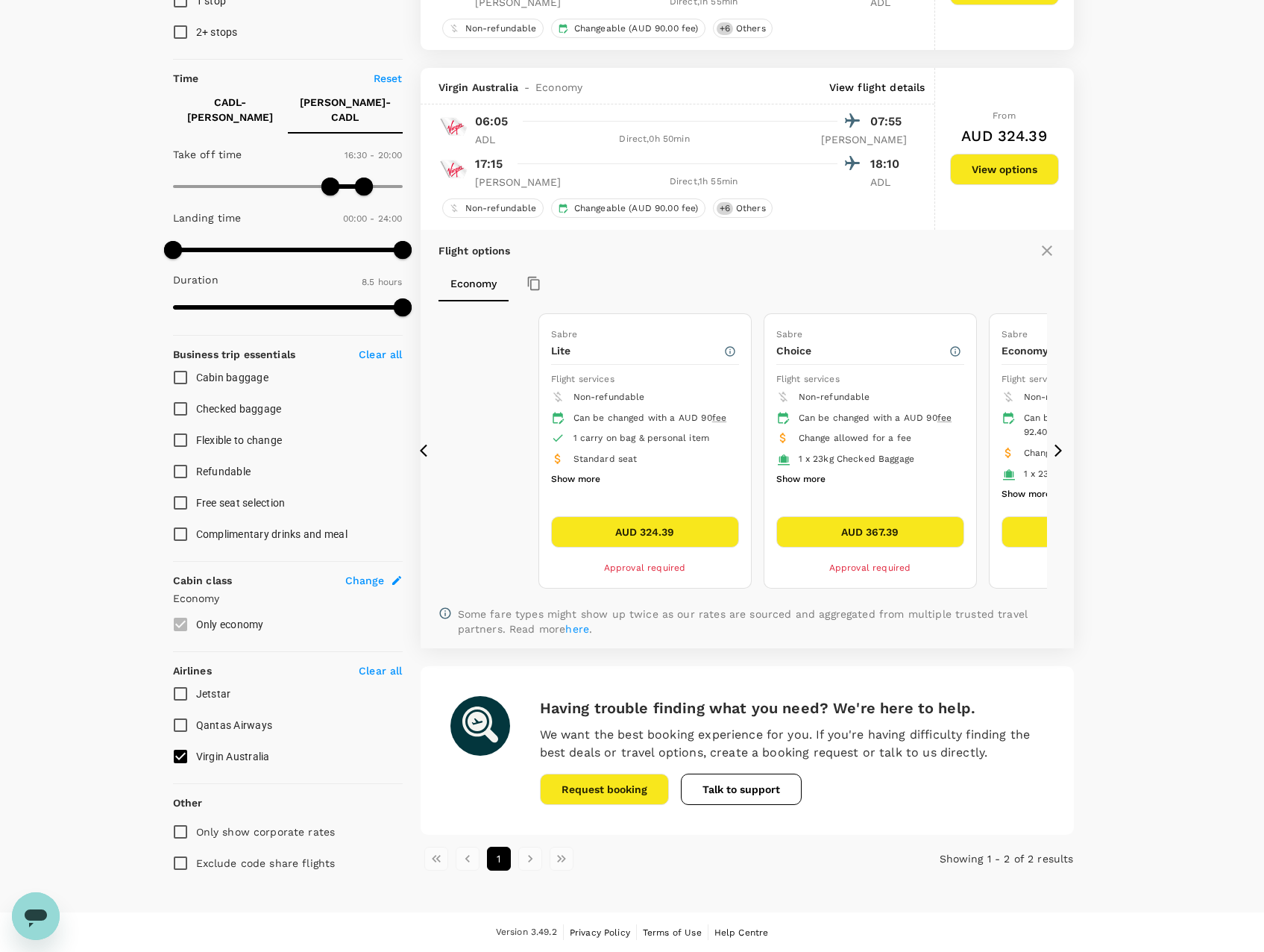
drag, startPoint x: 901, startPoint y: 477, endPoint x: 941, endPoint y: 478, distance: 40.0
click at [927, 477] on ul "Non-refundable Can be changed with a AUD 90 fee Change allowed for a fee 1 x 23…" at bounding box center [870, 438] width 188 height 102
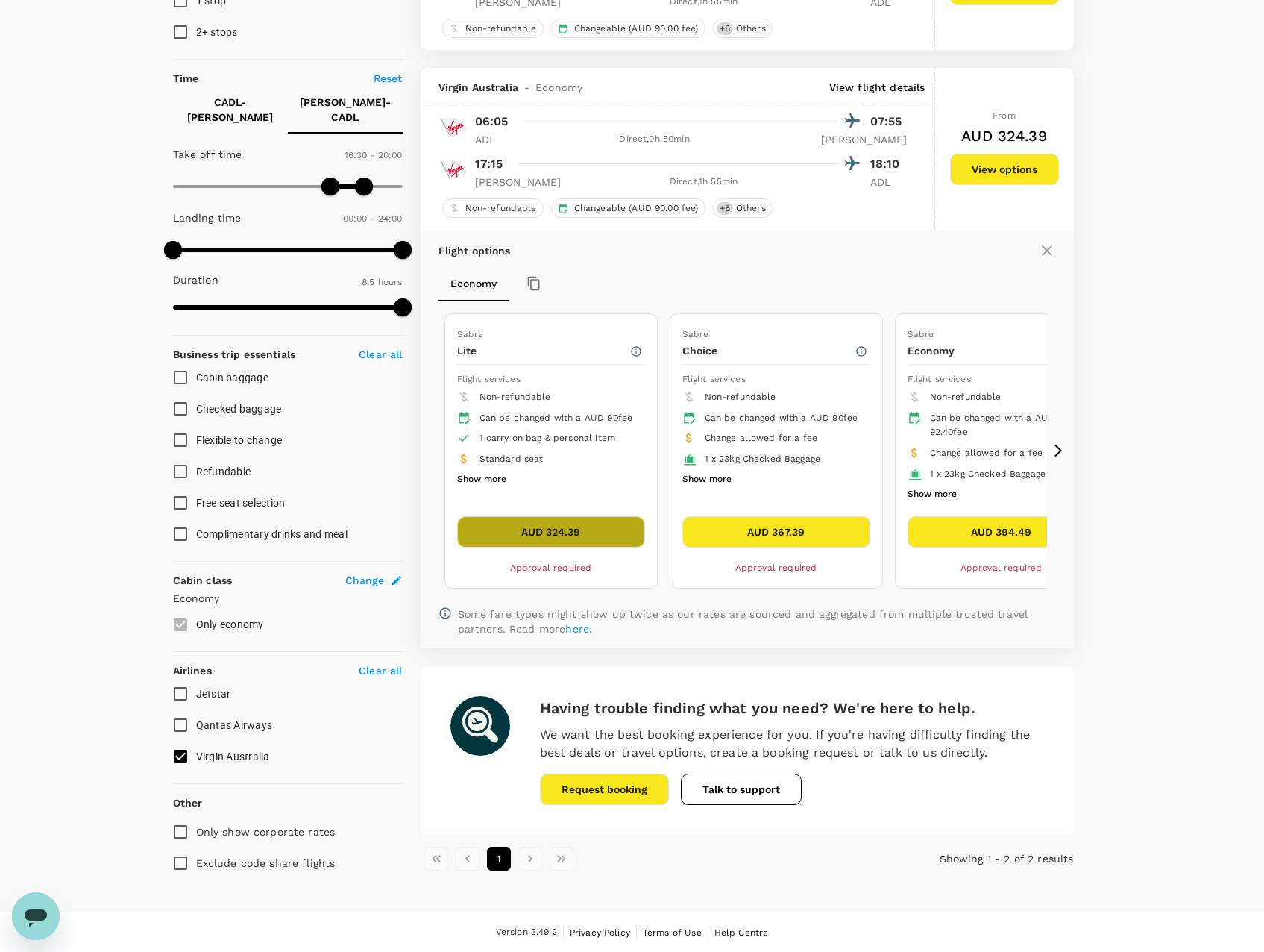
click at [576, 531] on button "AUD 324.39" at bounding box center [551, 531] width 188 height 31
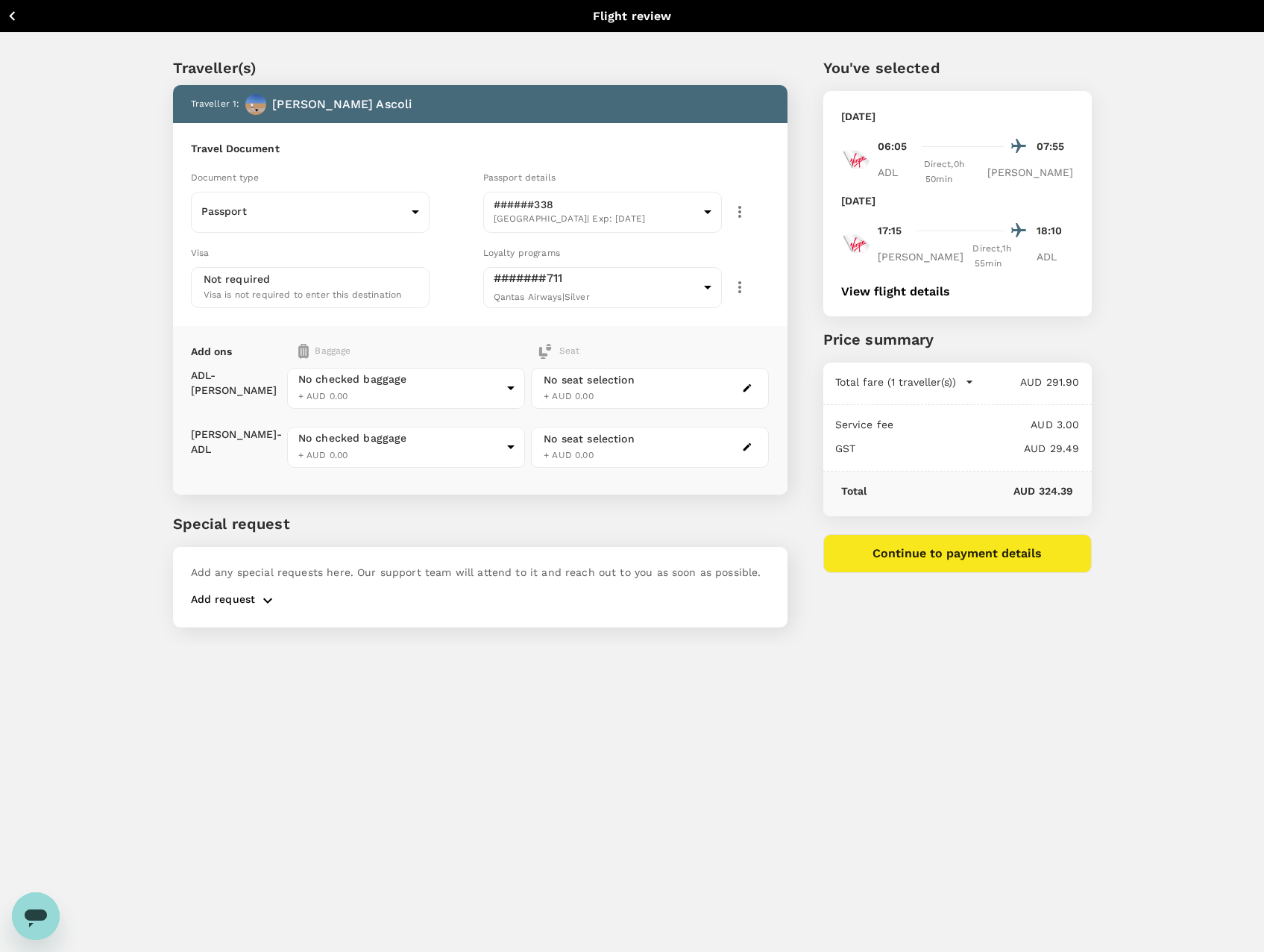
click at [13, 19] on icon "button" at bounding box center [11, 16] width 6 height 10
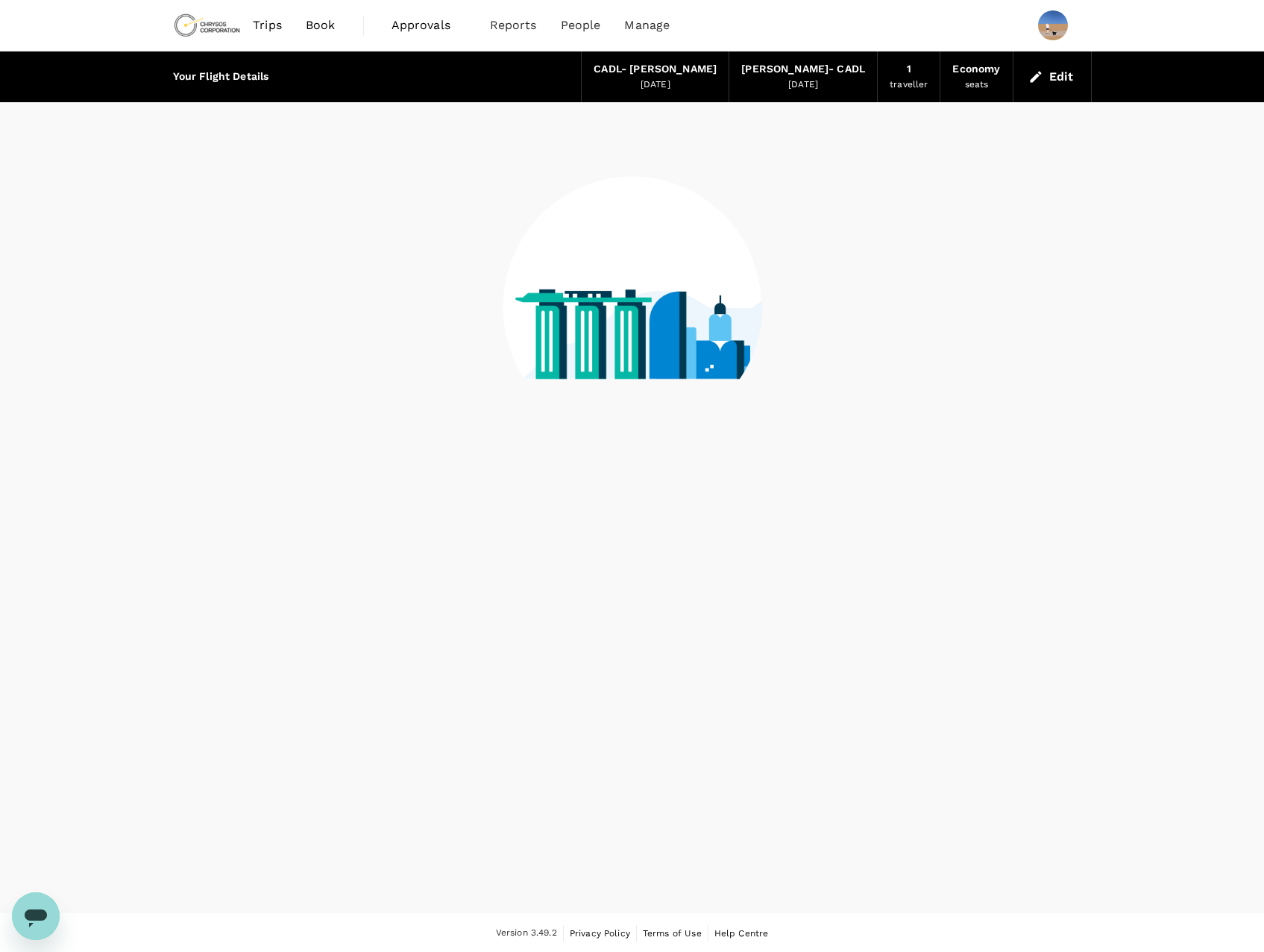
scroll to position [2, 0]
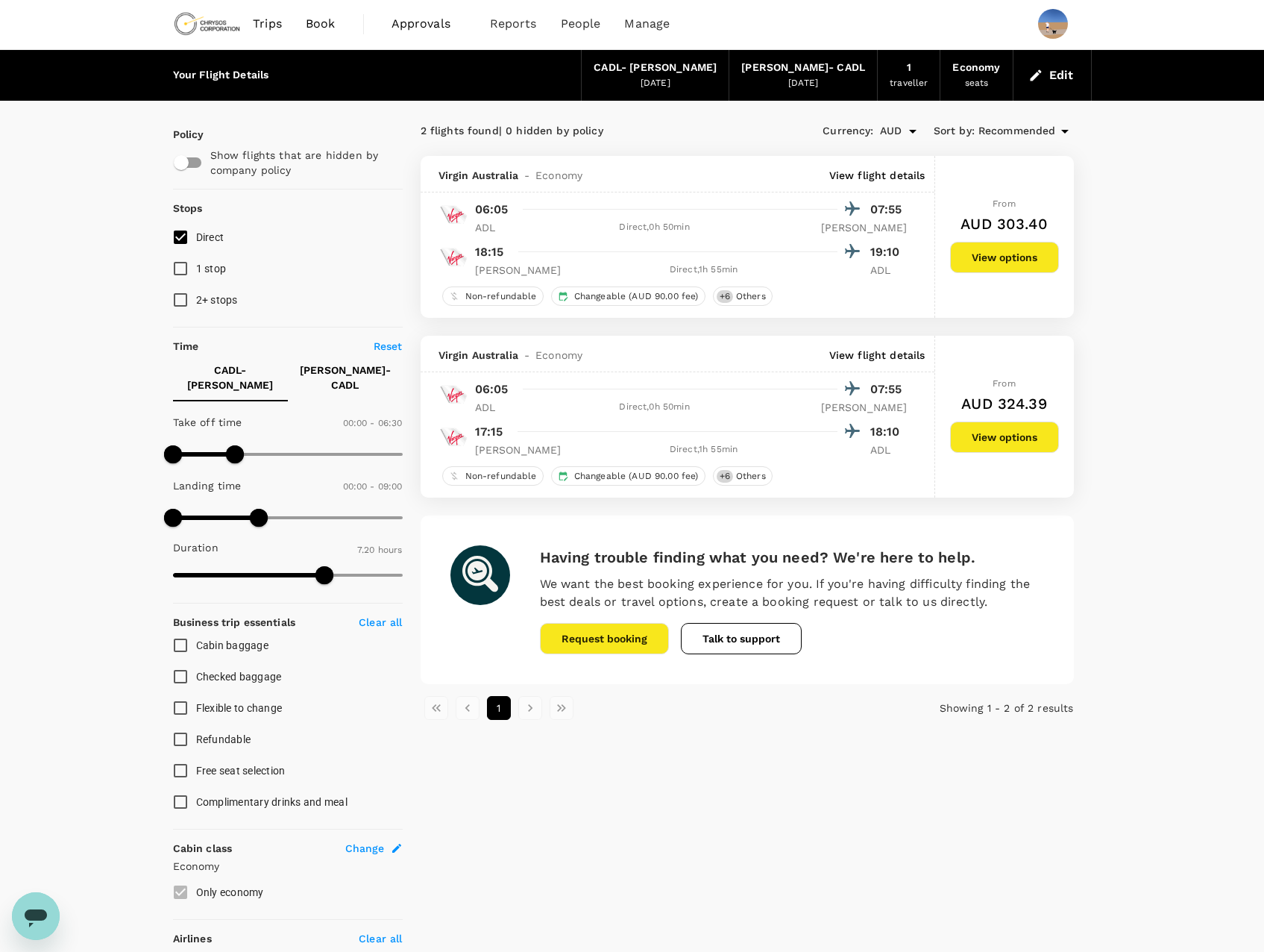
click at [1024, 446] on button "View options" at bounding box center [1005, 437] width 109 height 31
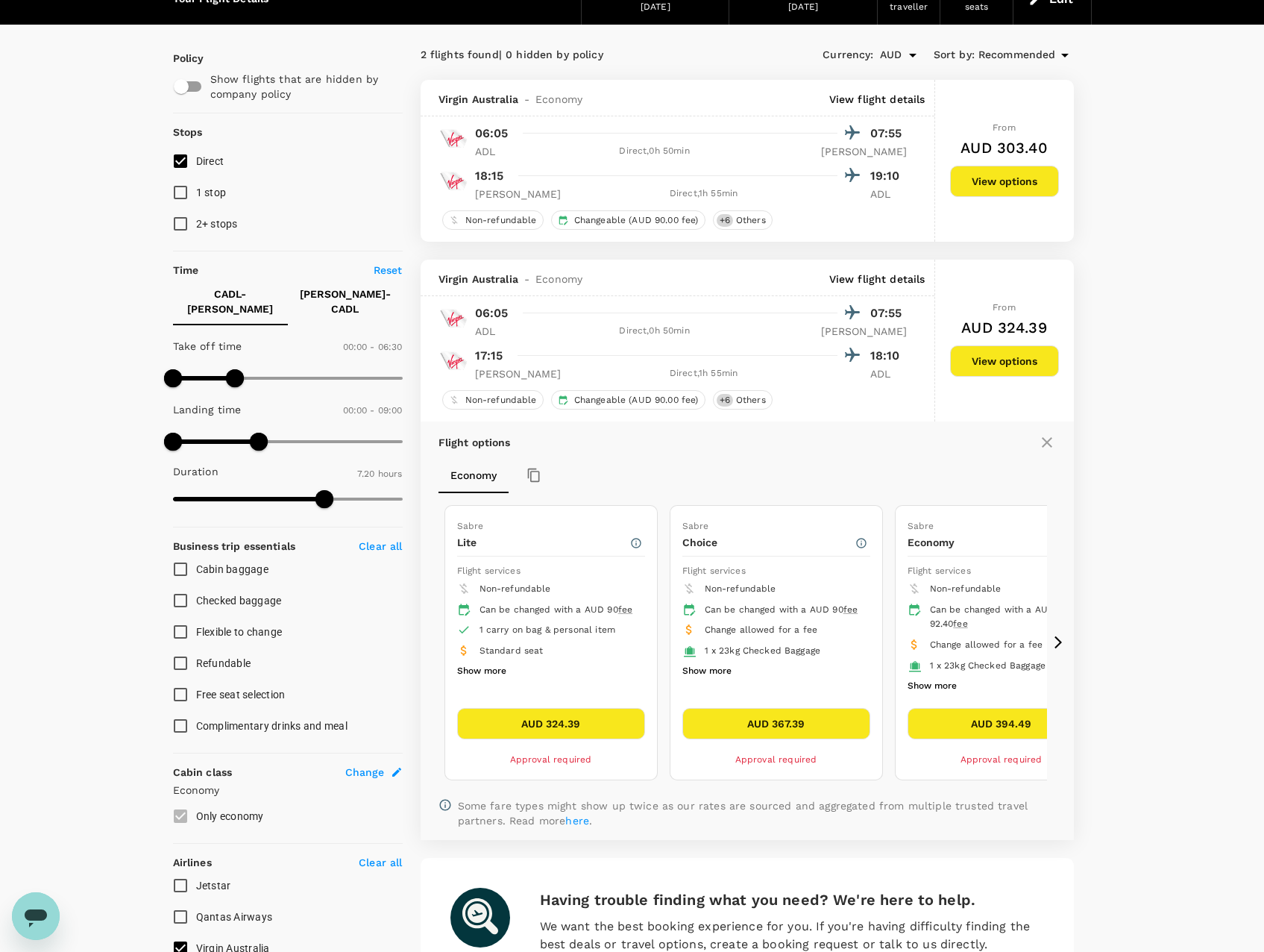
scroll to position [270, 0]
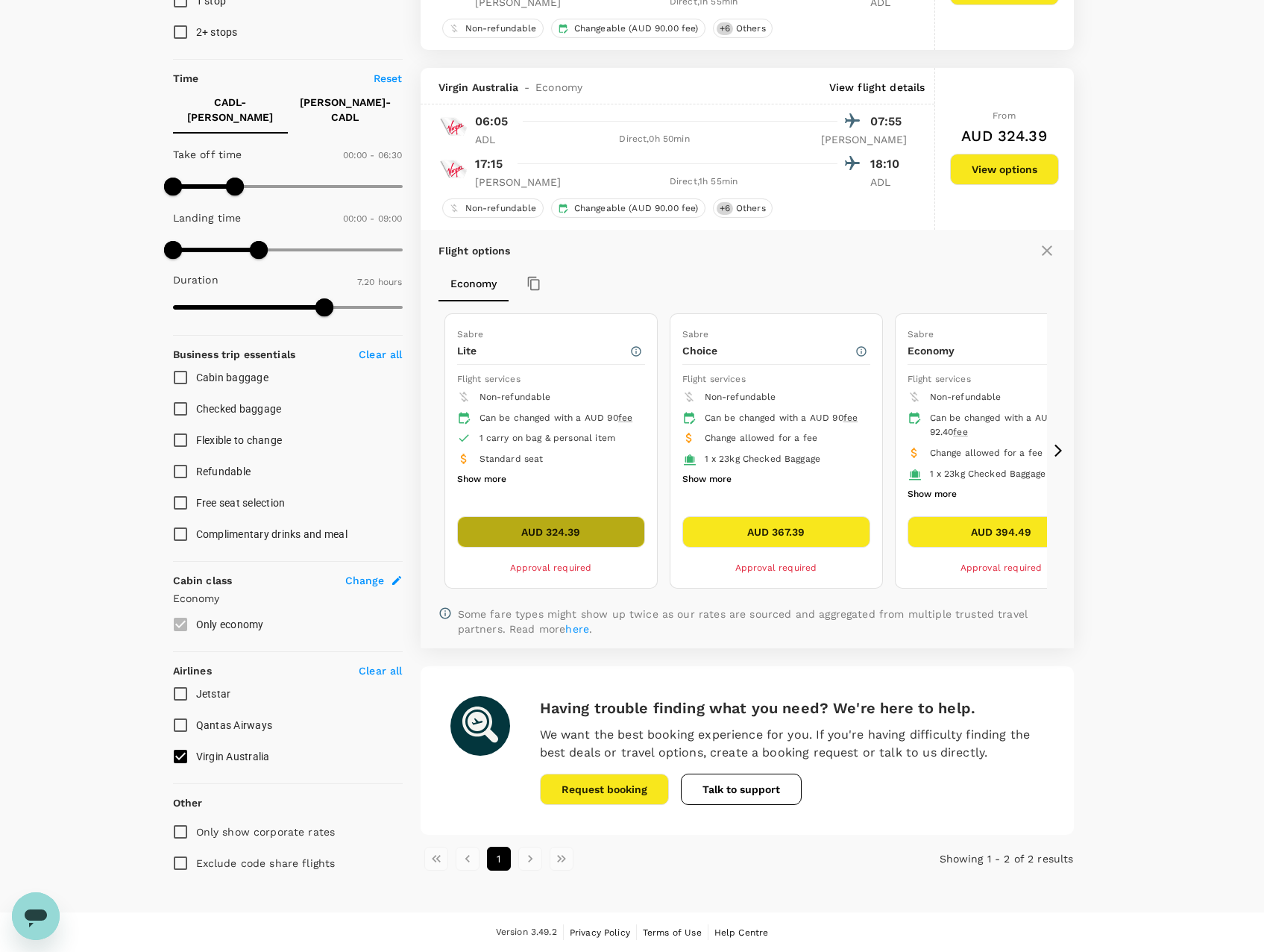
click at [541, 542] on button "AUD 324.39" at bounding box center [551, 531] width 188 height 31
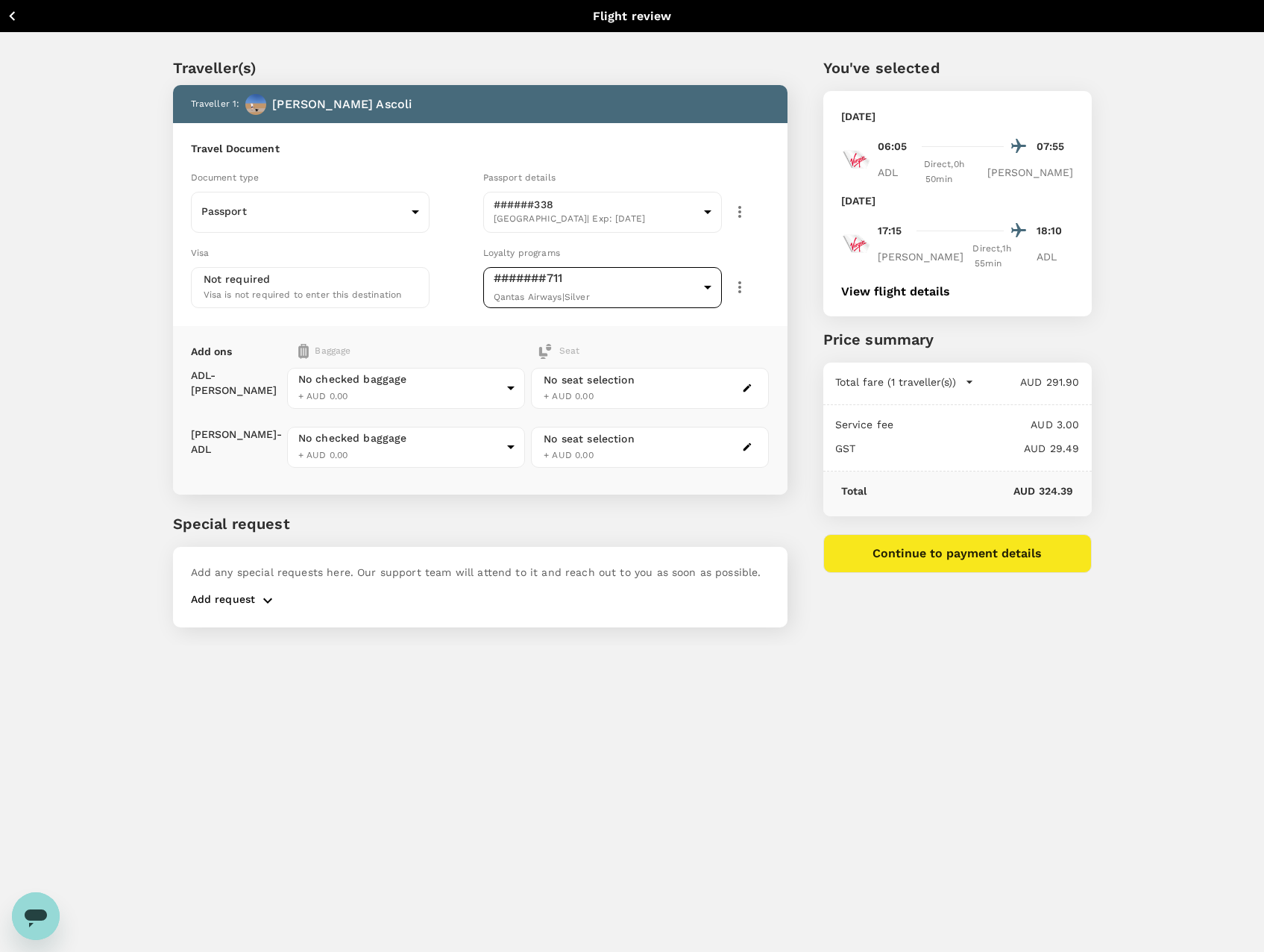
click at [594, 282] on body "Back to flight results Flight review Traveller(s) Traveller 1 : [PERSON_NAME] T…" at bounding box center [632, 496] width 1264 height 992
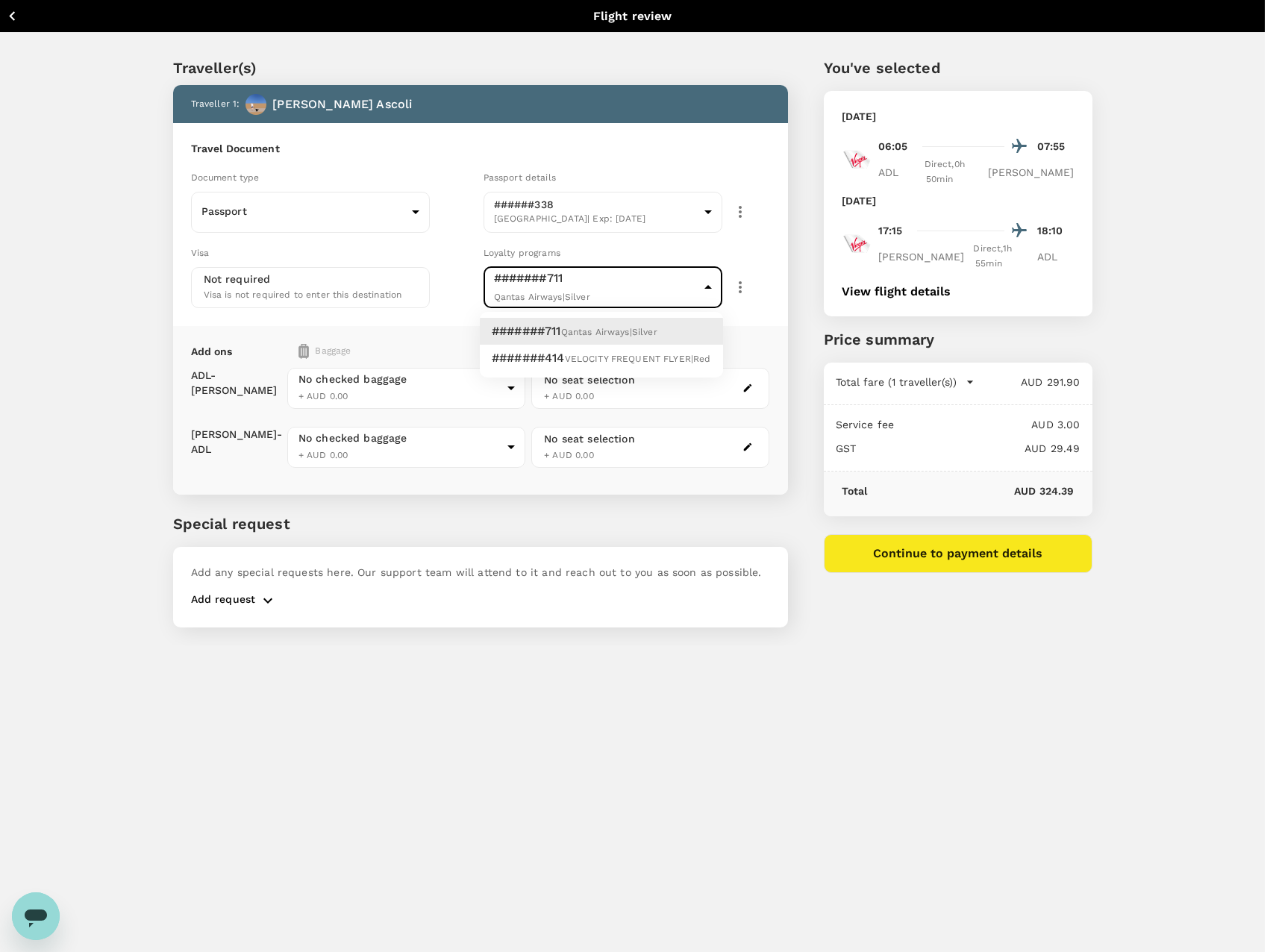
click at [573, 355] on span "VELOCITY FREQUENT FLYER | Red" at bounding box center [638, 359] width 147 height 10
type input "4bf7a89e-949f-48e2-9e11-90885e2a8ce9"
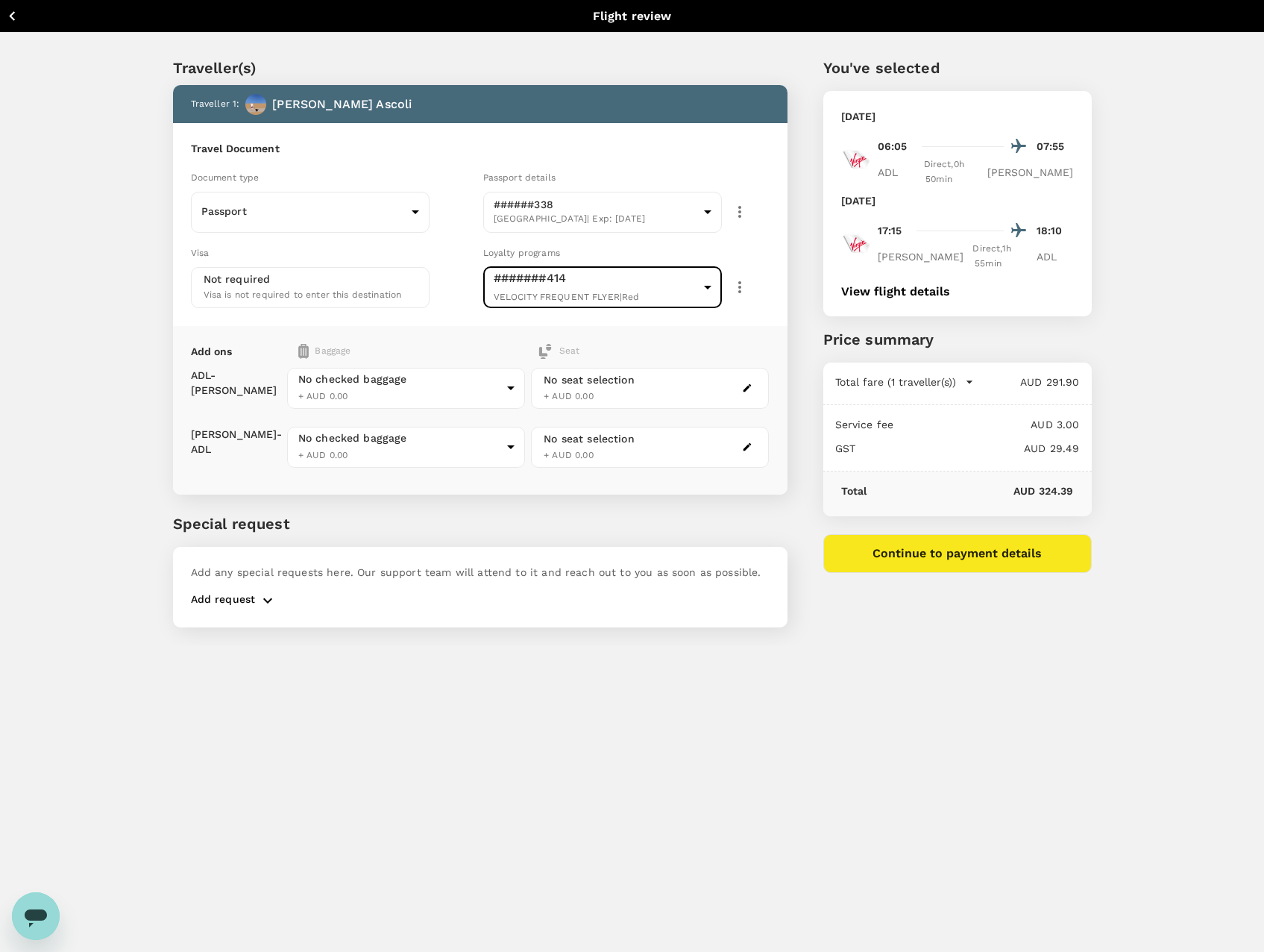
click at [455, 252] on div "Visa" at bounding box center [334, 252] width 286 height 16
click at [697, 398] on div "No seat selection + AUD 0.00" at bounding box center [650, 388] width 238 height 41
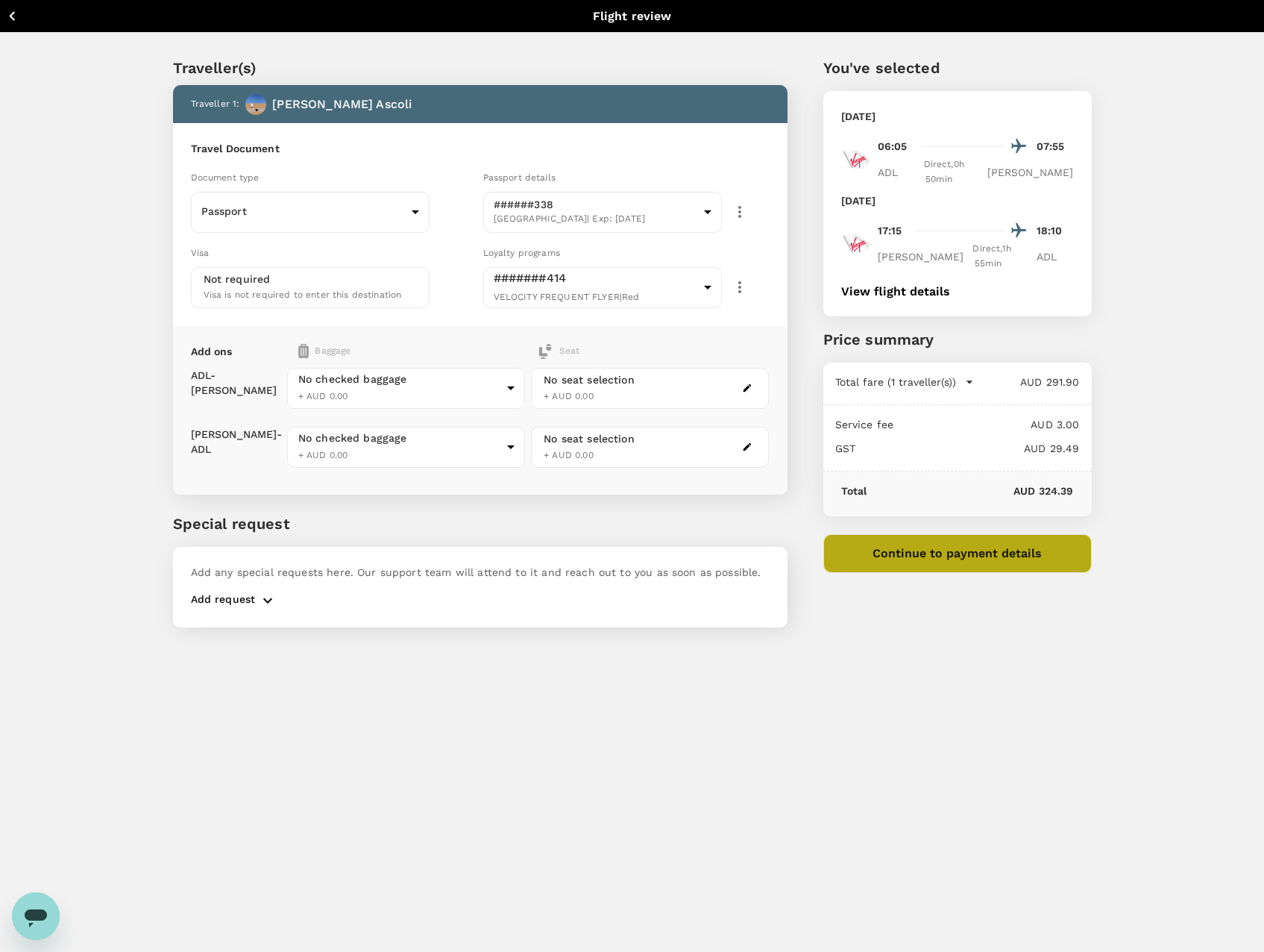
click at [935, 534] on button "Continue to payment details" at bounding box center [958, 553] width 269 height 39
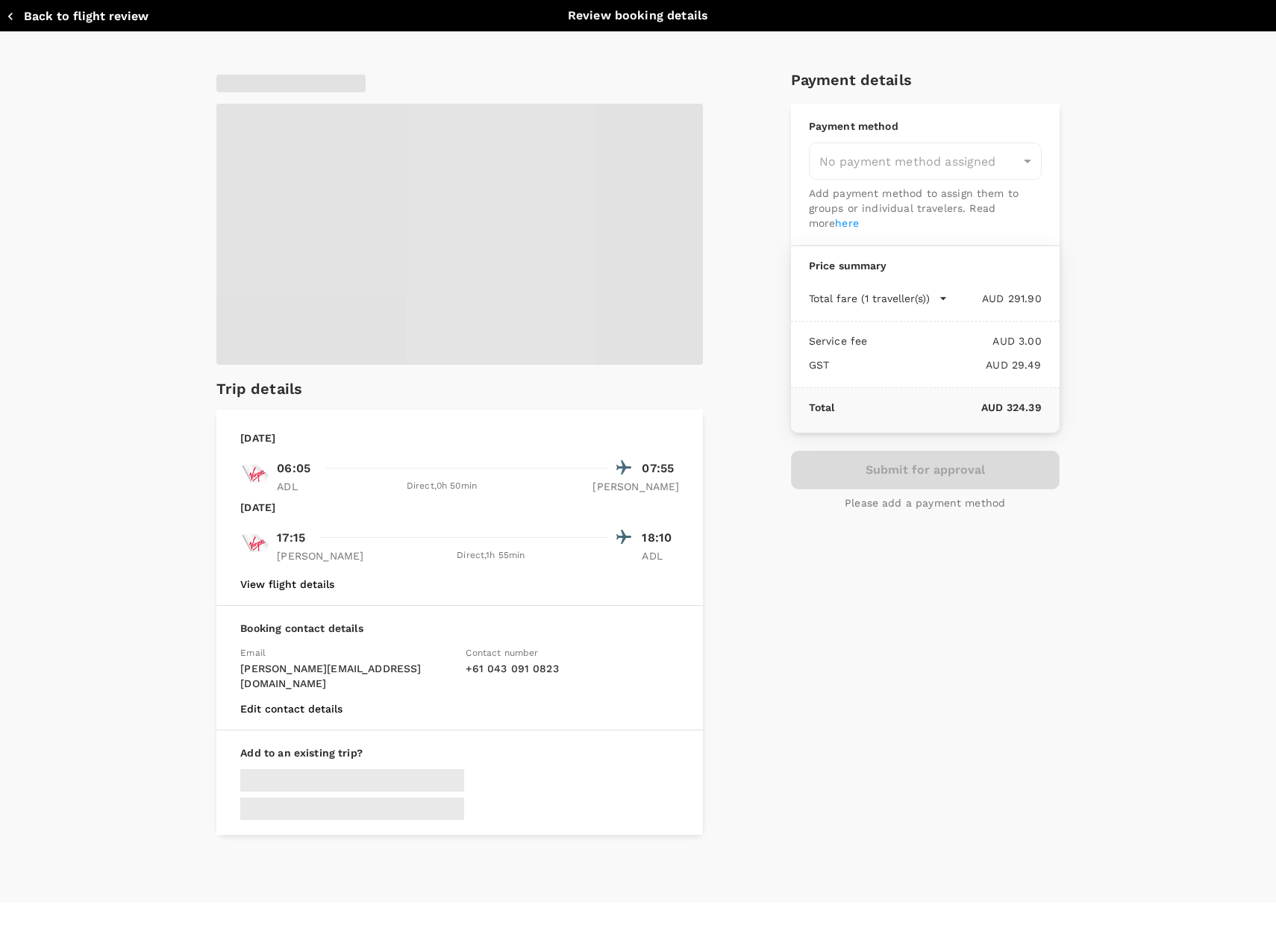
type input "9c4289b1-14a3-4119-8736-521306e5ca8f"
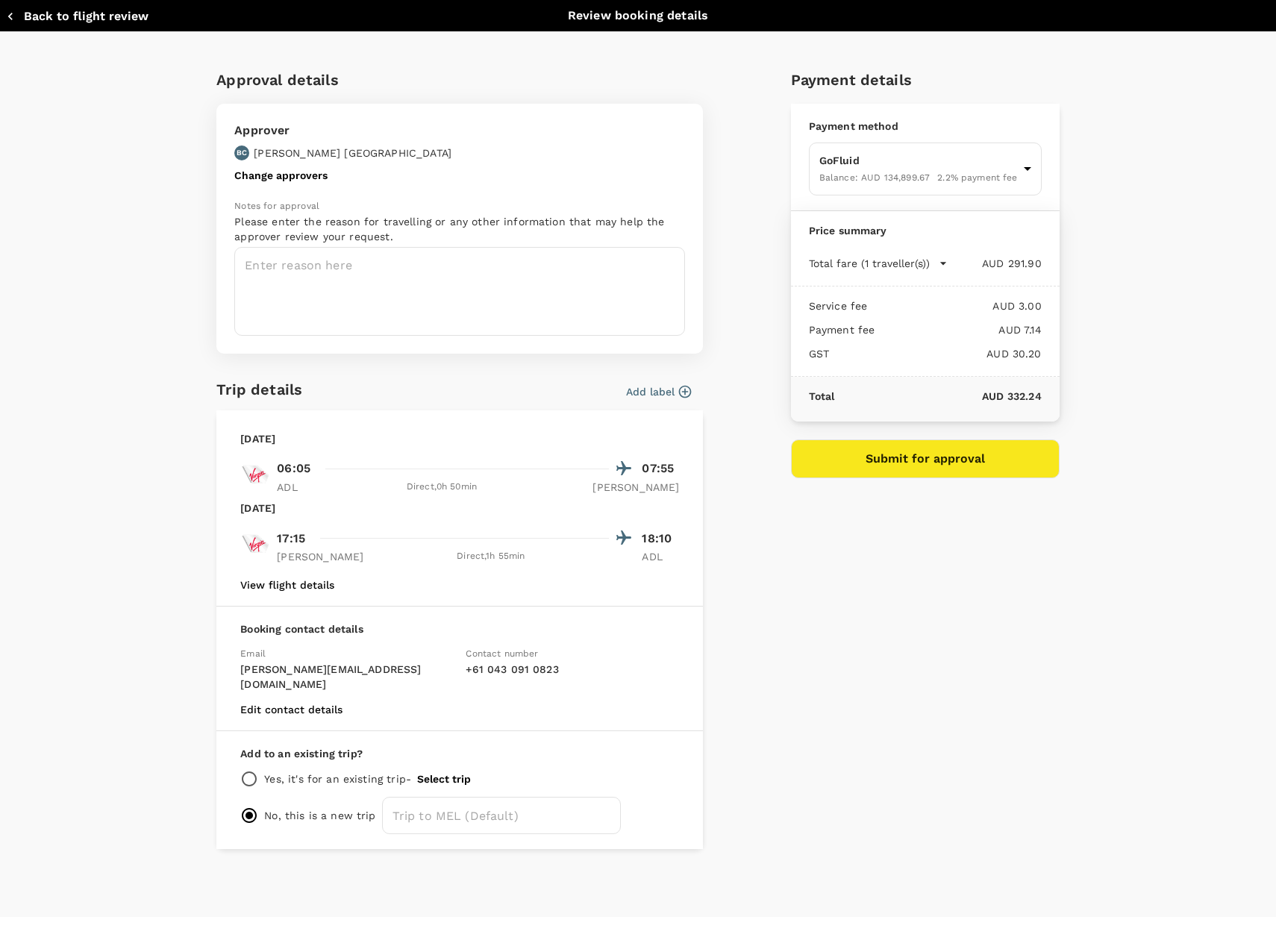
click at [683, 386] on icon "button" at bounding box center [684, 391] width 15 height 15
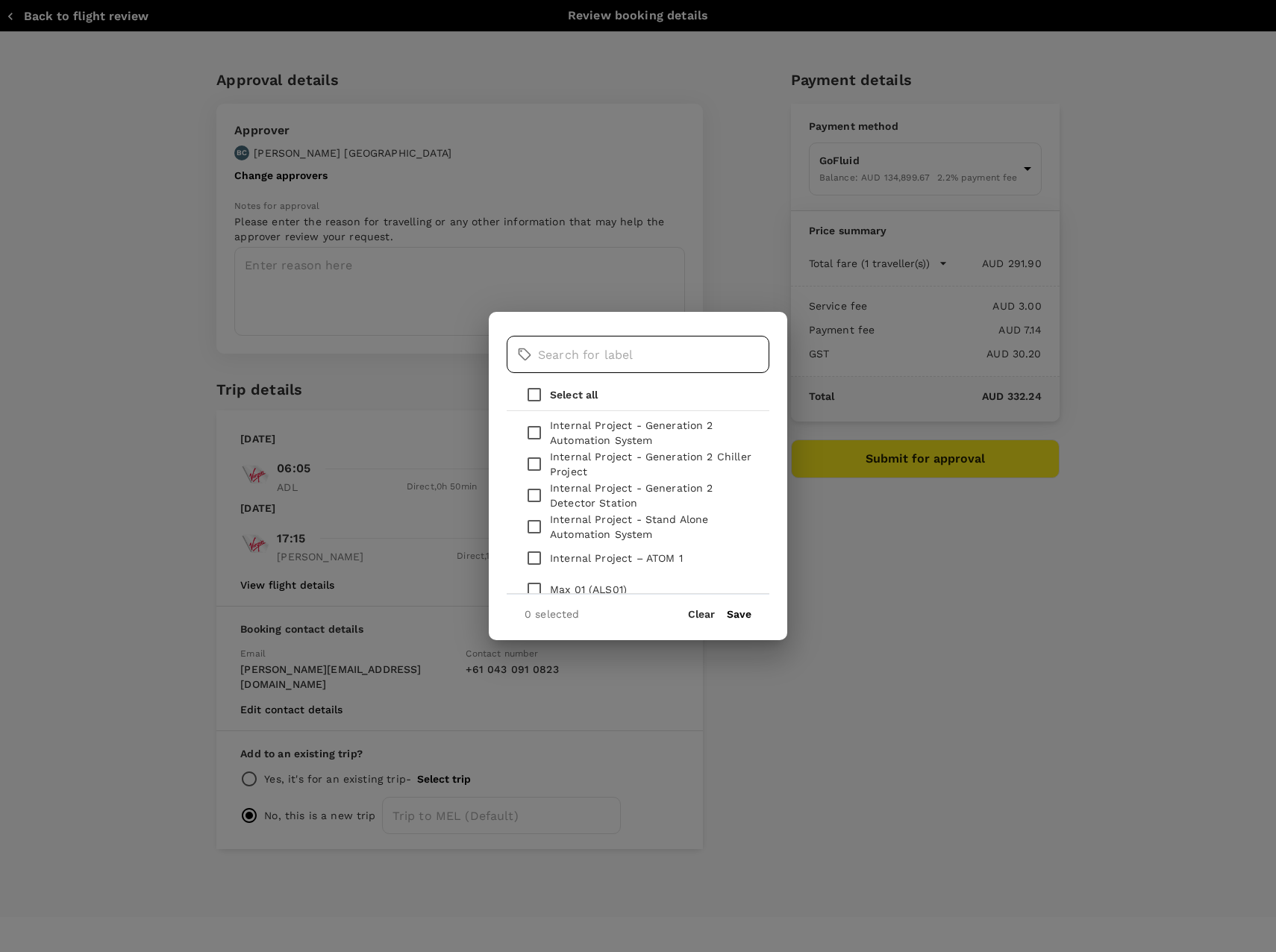
click at [618, 366] on input "text" at bounding box center [653, 354] width 232 height 37
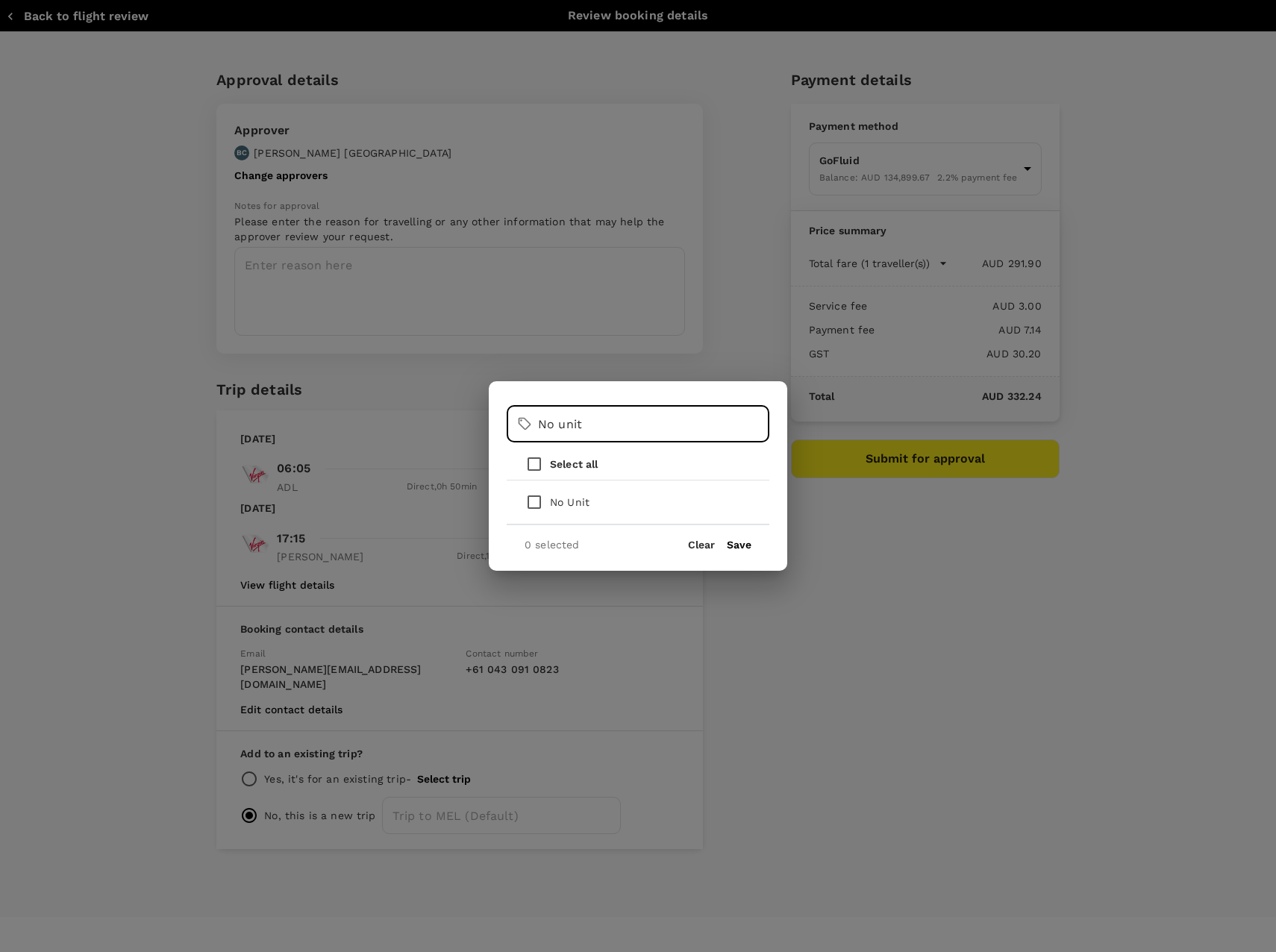
type input "No unit"
click at [537, 514] on input "checkbox" at bounding box center [534, 502] width 31 height 31
checkbox input "true"
click at [729, 551] on button "Save" at bounding box center [739, 544] width 24 height 12
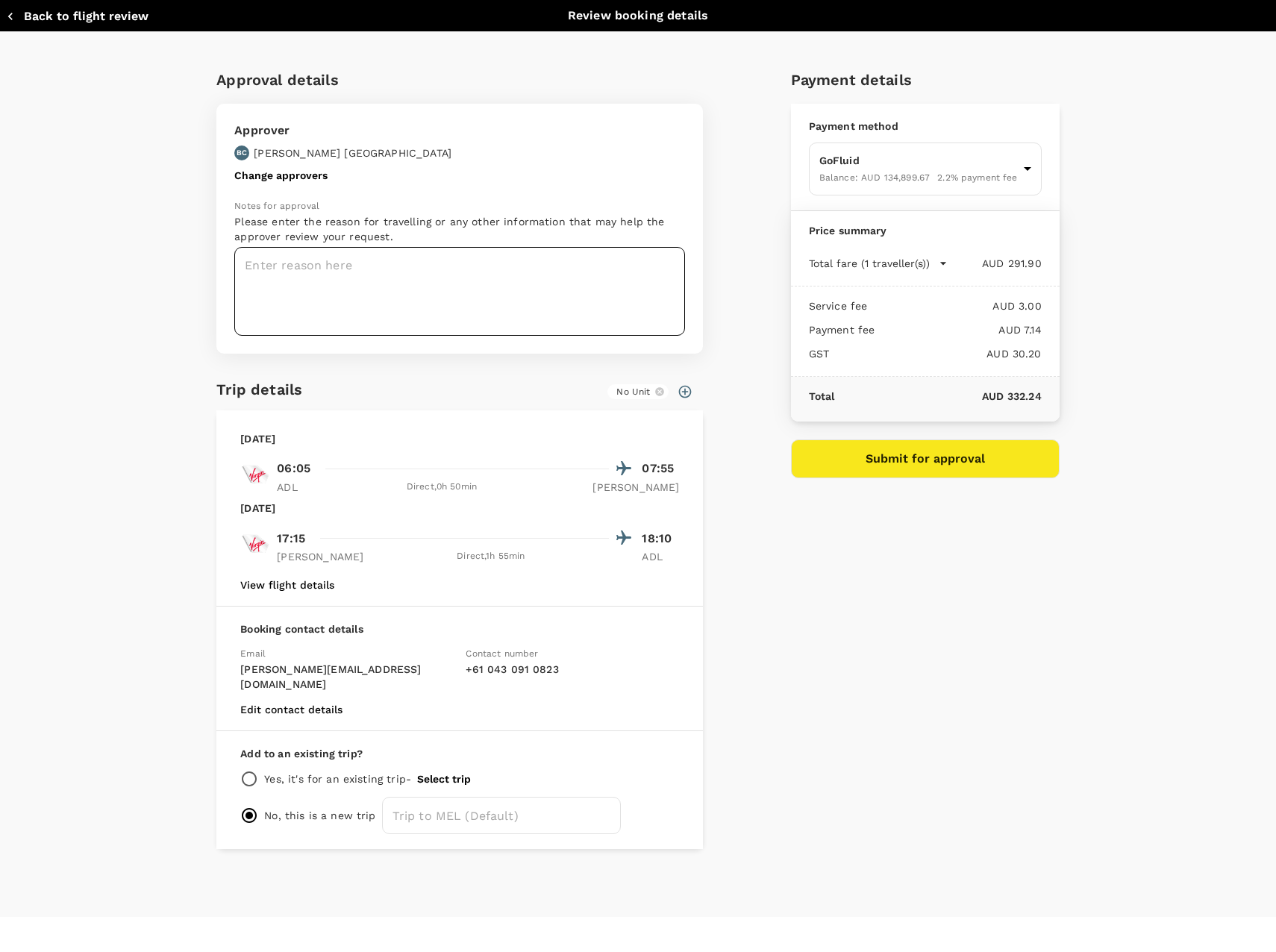
click at [480, 297] on textarea at bounding box center [460, 291] width 451 height 88
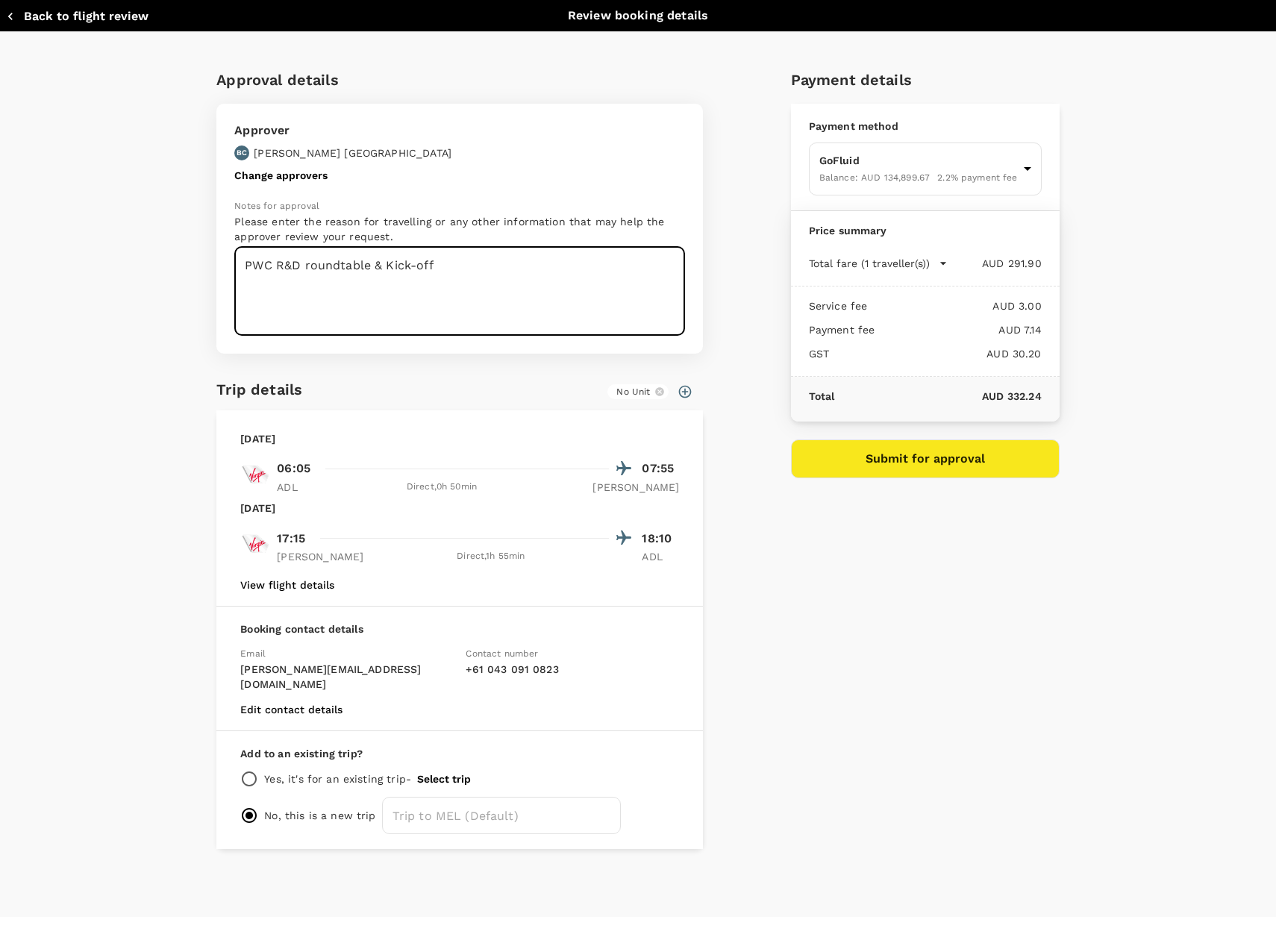
click at [478, 264] on textarea "PWC R&D roundtable & Kick-off" at bounding box center [460, 291] width 451 height 88
type textarea "PWC R&D roundtable & Kick-off + PWC meeting."
click at [877, 638] on div "Payment details Payment method GoFluid Balance : AUD 134,899.67 2.2 % payment f…" at bounding box center [919, 453] width 280 height 792
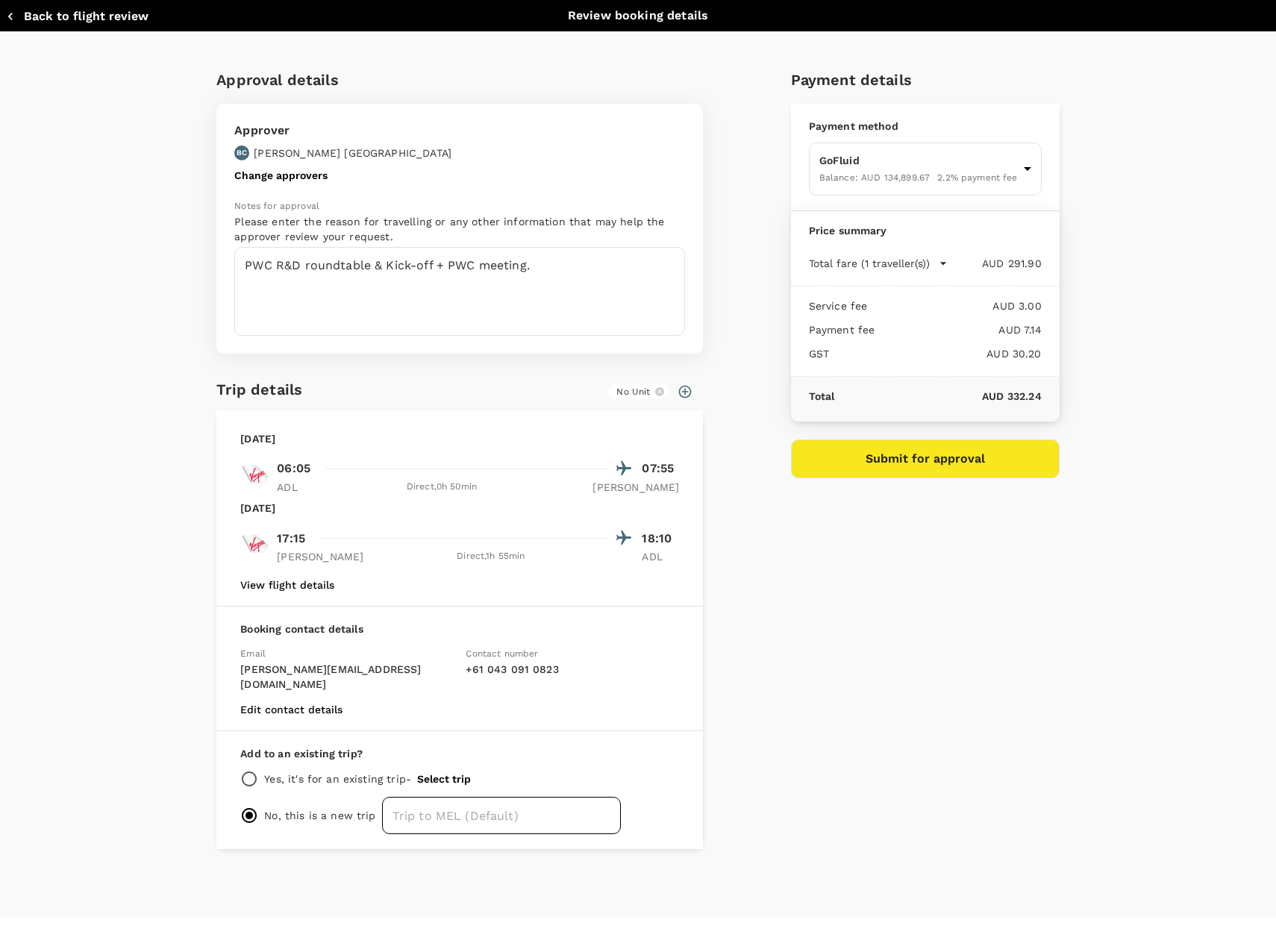
click at [501, 806] on input "text" at bounding box center [501, 815] width 239 height 37
type input "PWC Melbourne R&D and Tax"
click at [947, 467] on button "Submit for approval" at bounding box center [926, 459] width 269 height 39
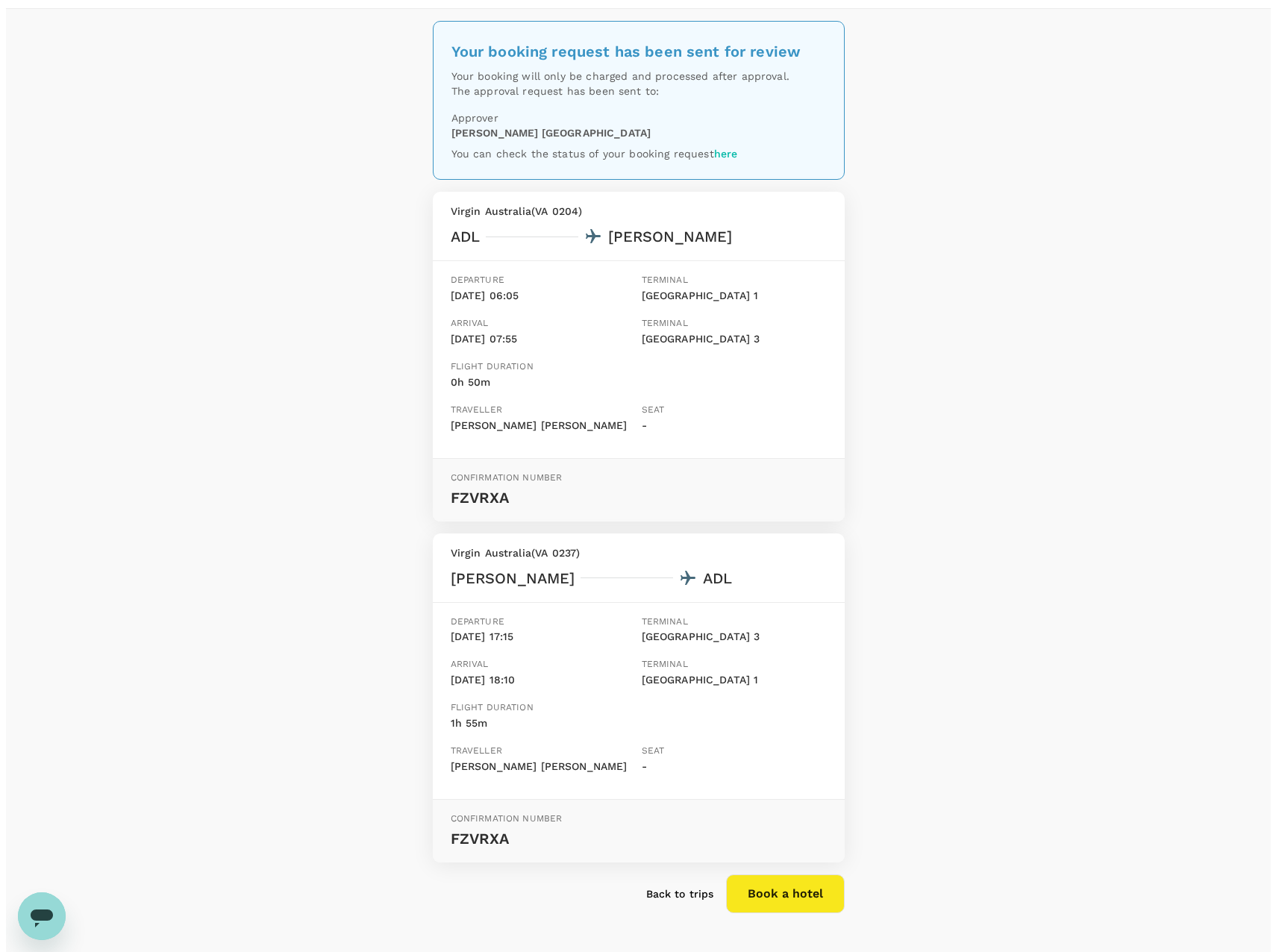
scroll to position [92, 0]
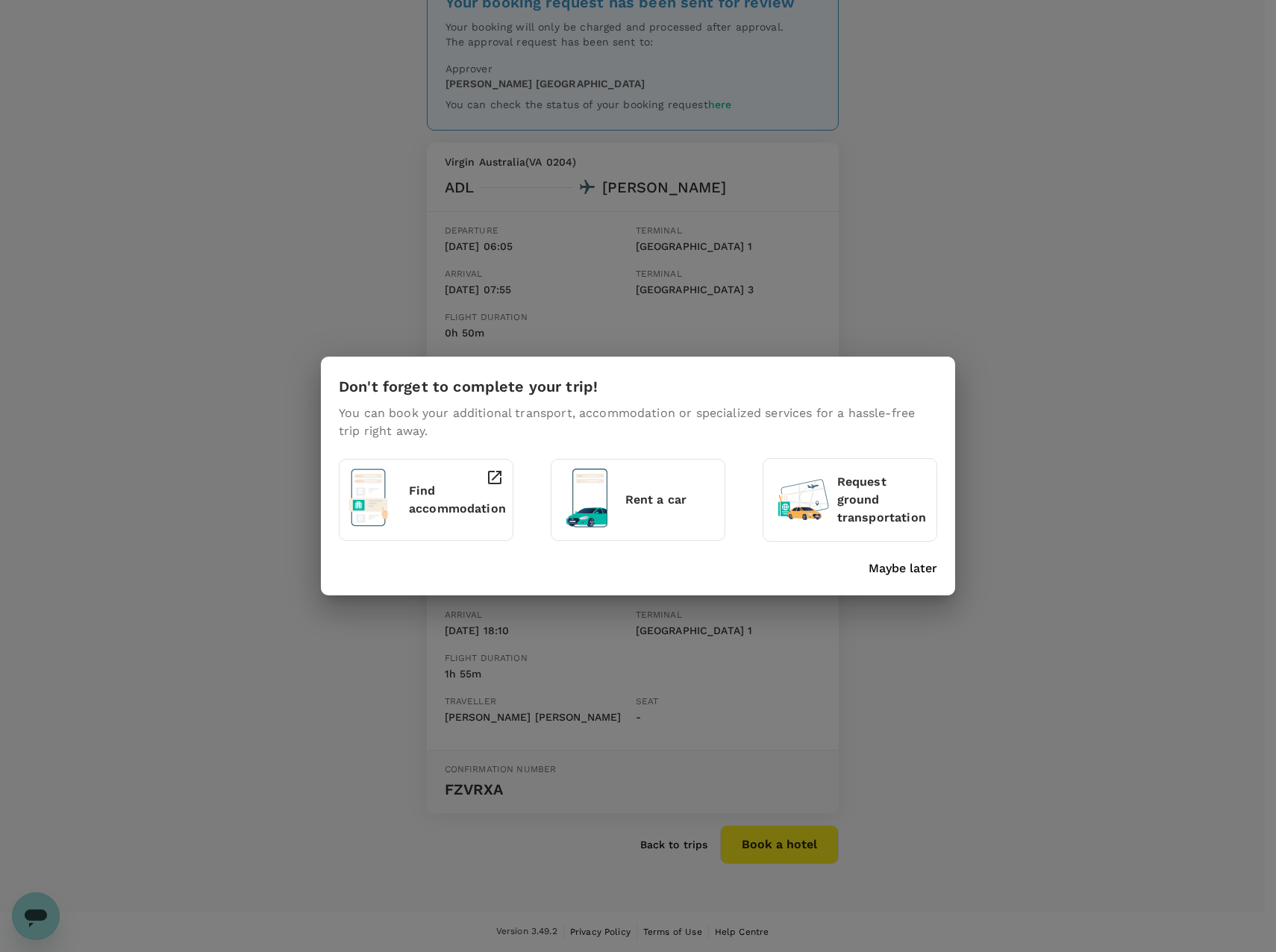
click at [782, 845] on div "Don't forget to complete your trip! You can book your additional transport, acc…" at bounding box center [638, 476] width 1276 height 952
click at [422, 502] on p "Find accommodation" at bounding box center [457, 499] width 97 height 36
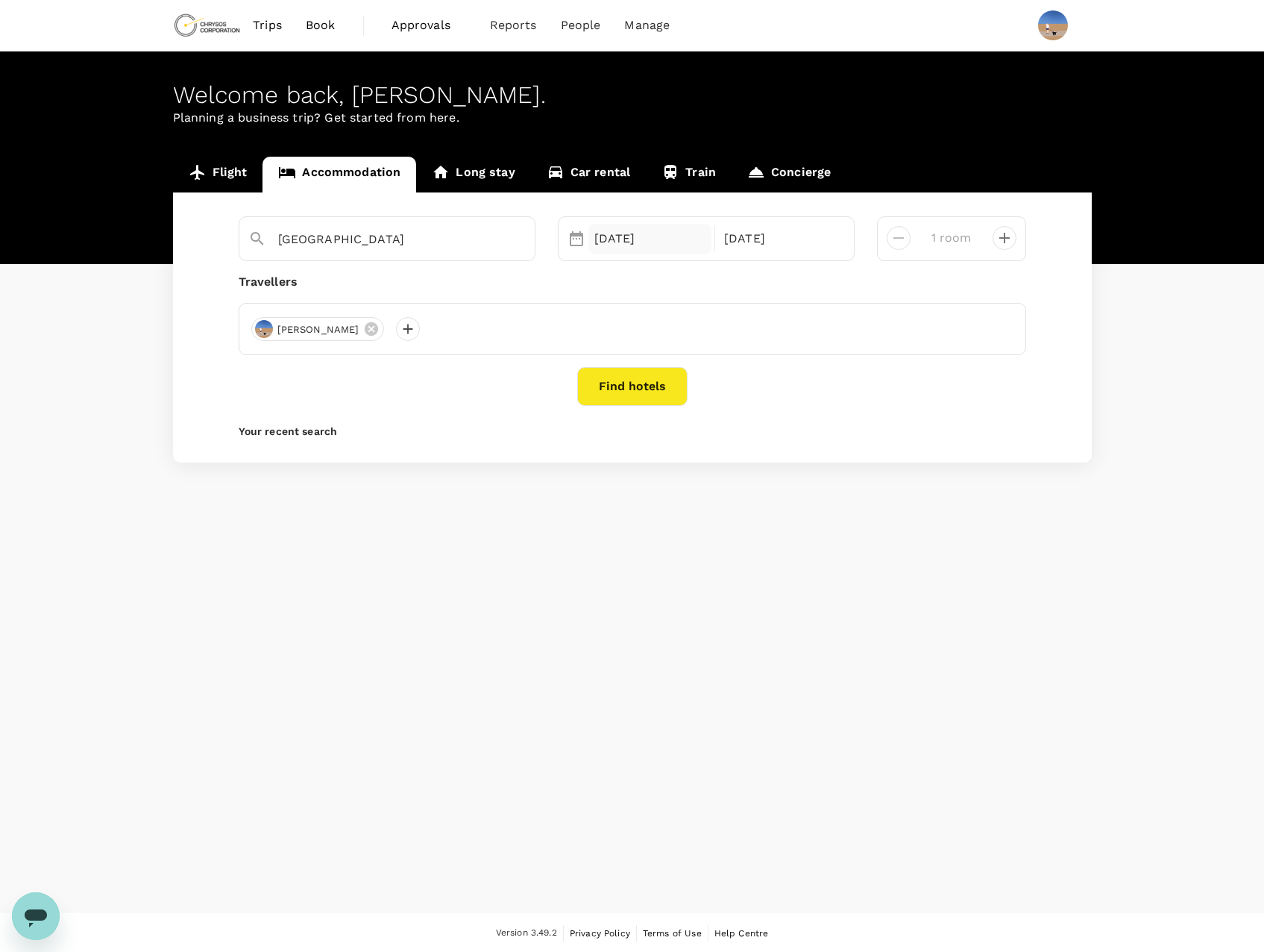
click at [659, 237] on div "[DATE]" at bounding box center [650, 238] width 124 height 29
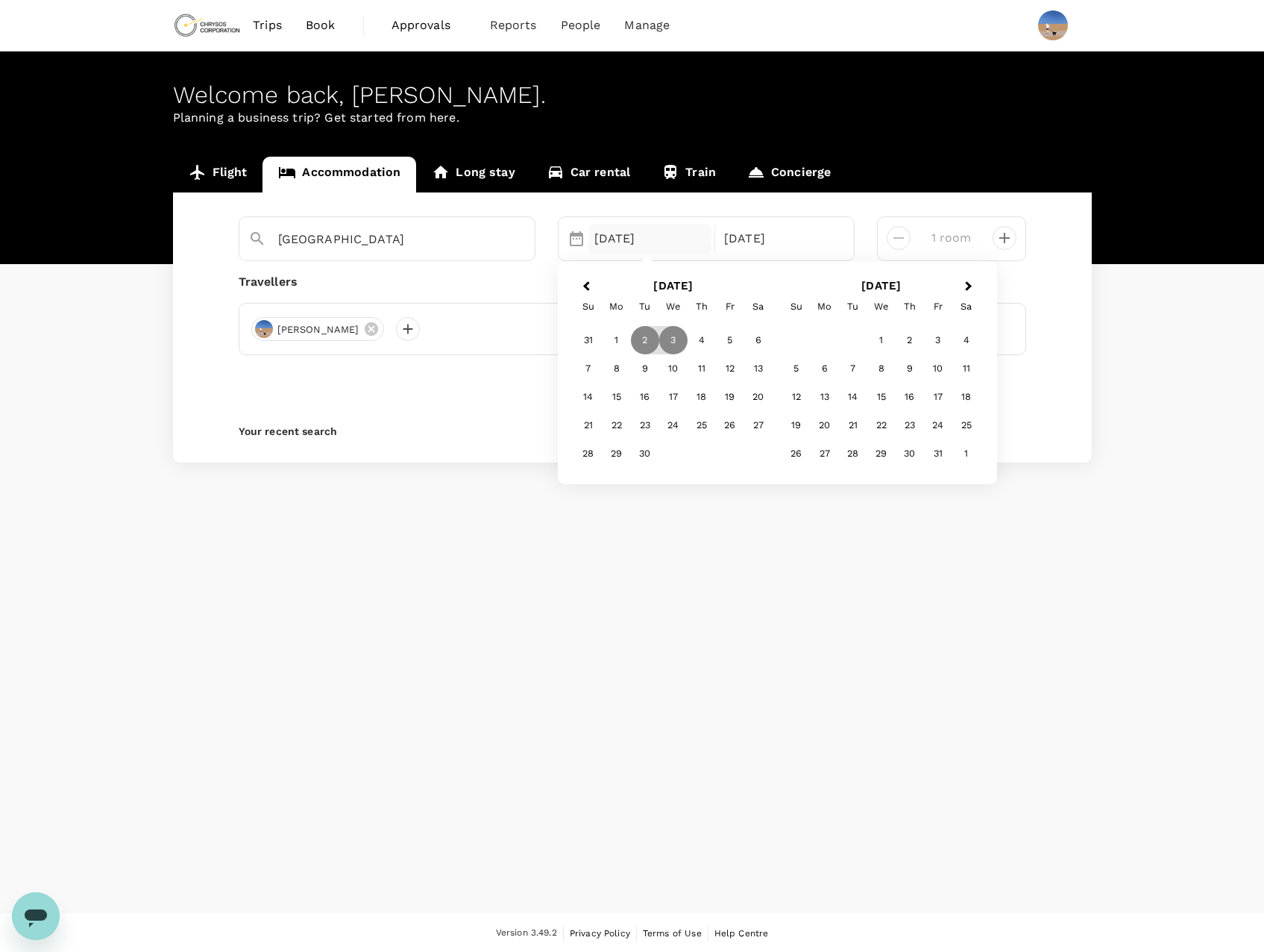
click at [535, 659] on div "Welcome back , Simon . Planning a business trip? Get started from here. Flight …" at bounding box center [632, 482] width 1264 height 862
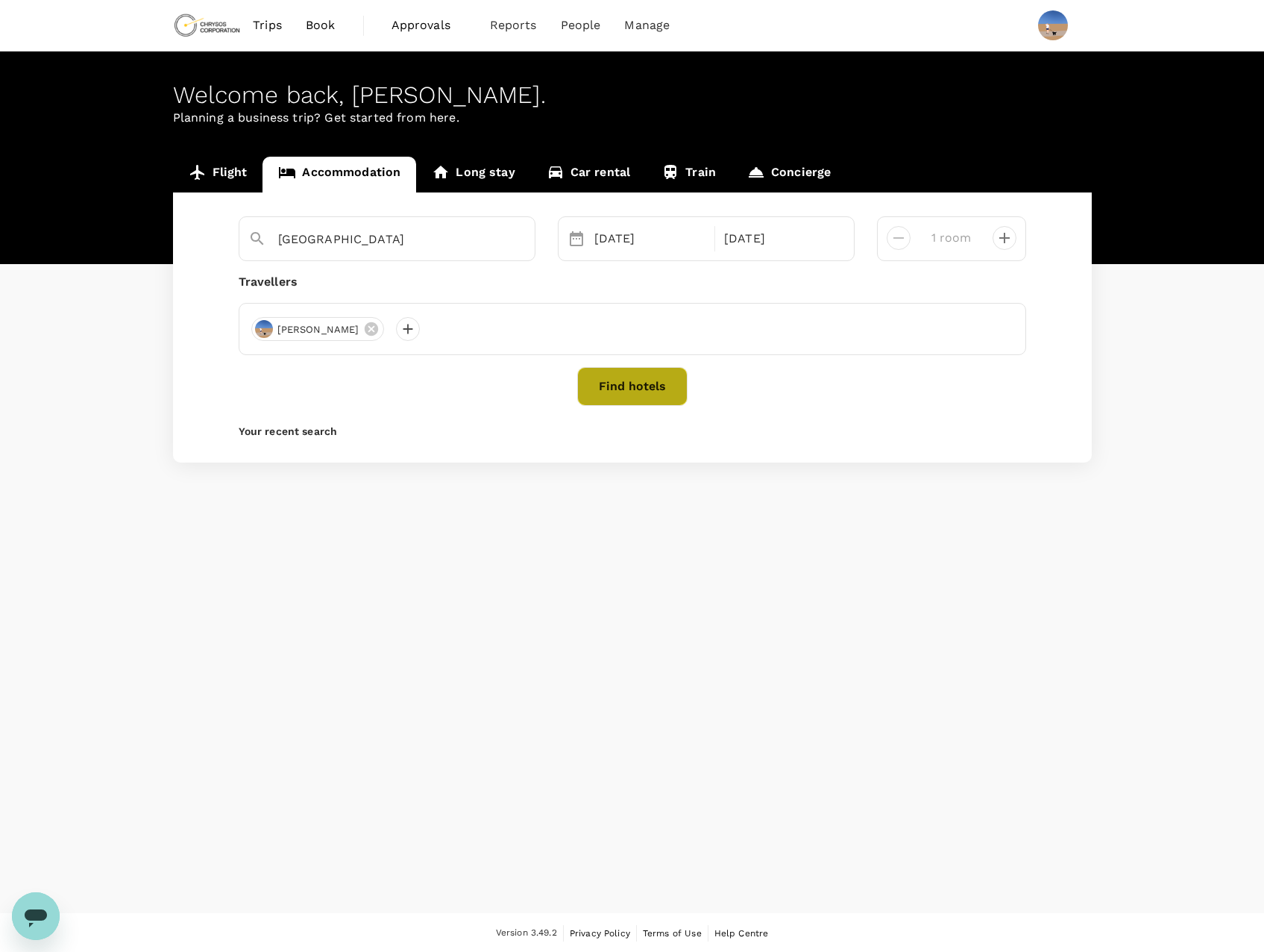
click at [659, 379] on button "Find hotels" at bounding box center [632, 386] width 110 height 39
click at [362, 238] on input "Melbourne" at bounding box center [381, 238] width 205 height 23
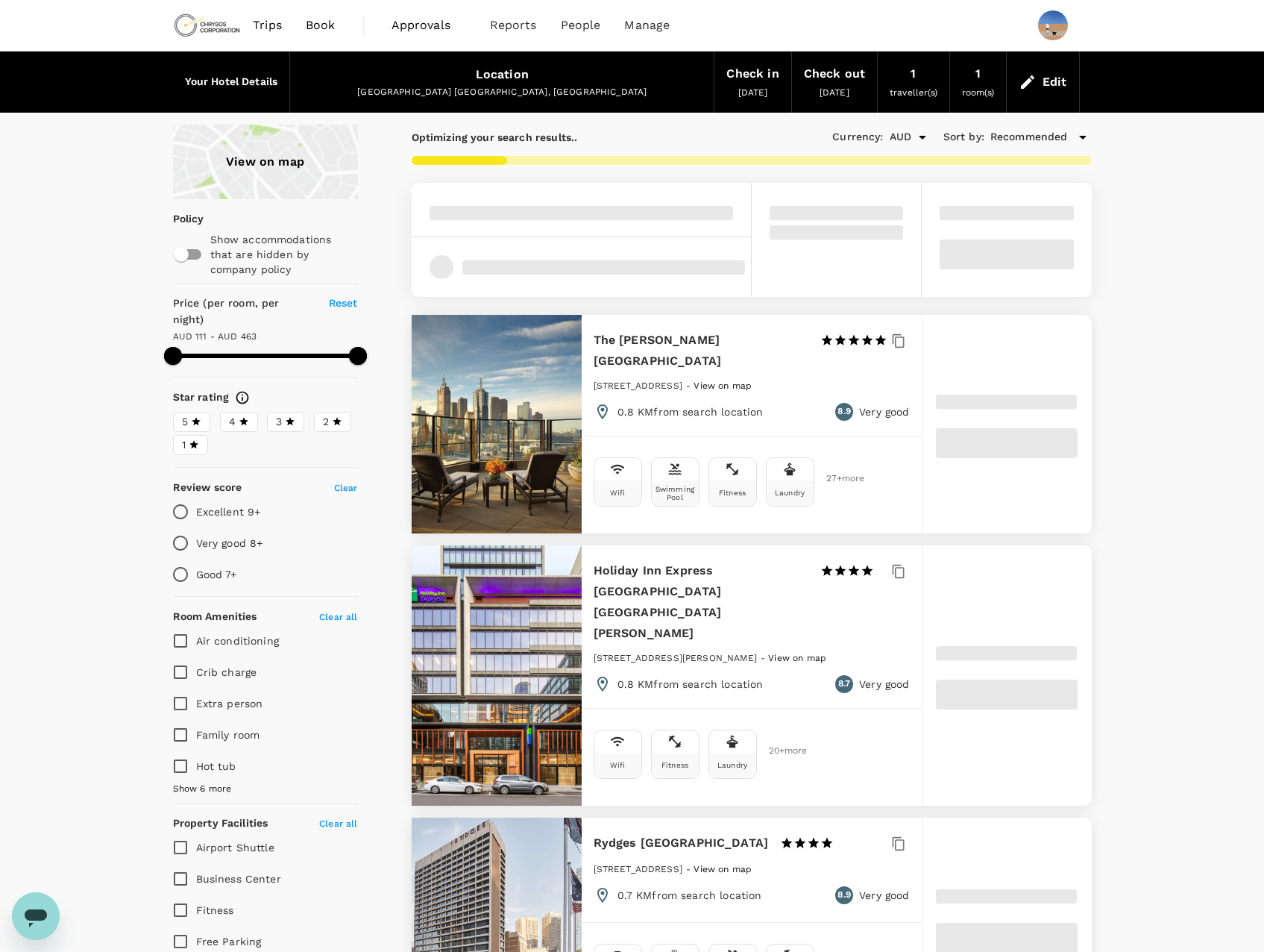
scroll to position [19, 0]
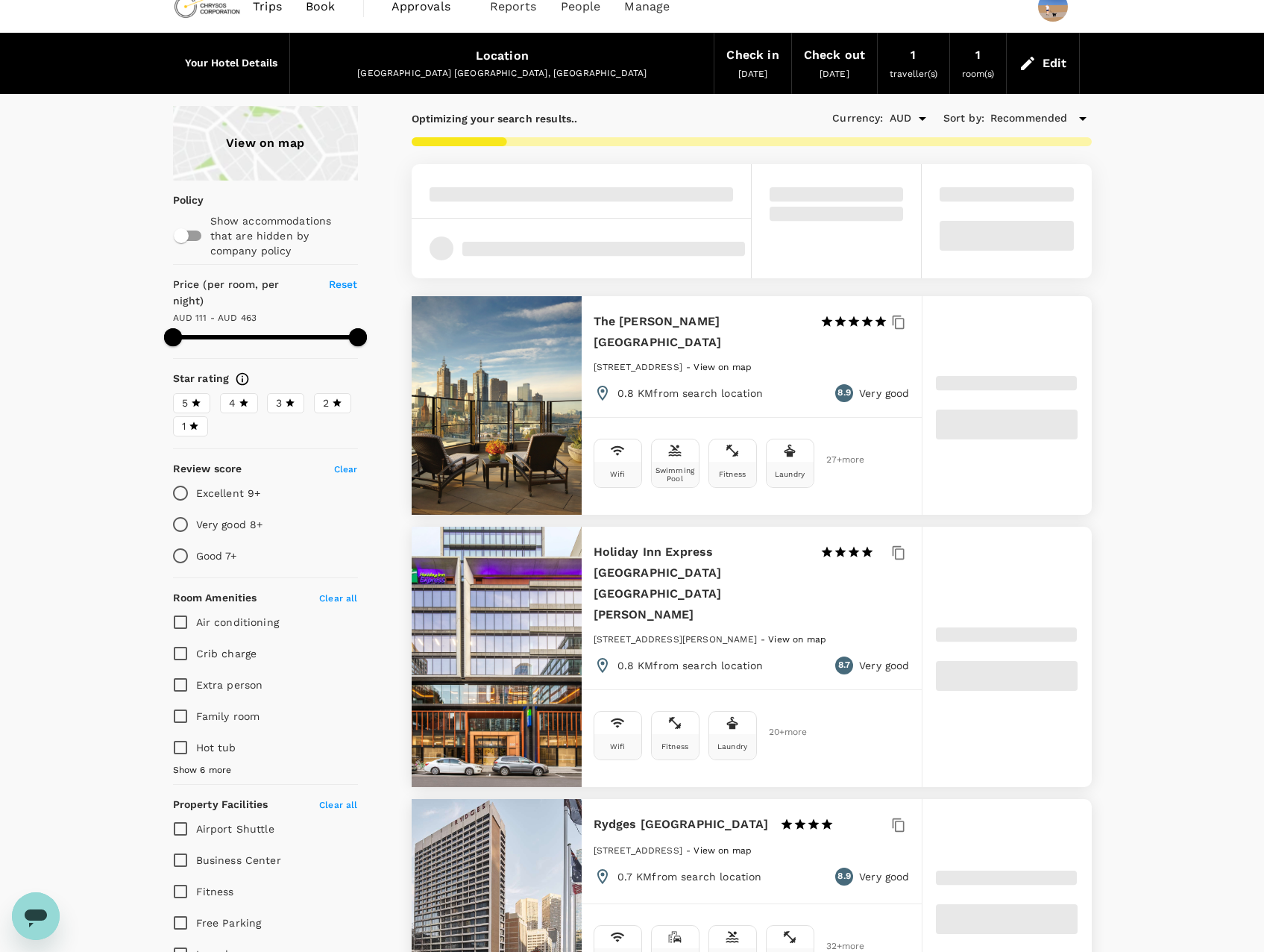
click at [264, 152] on div "View on map" at bounding box center [265, 143] width 185 height 75
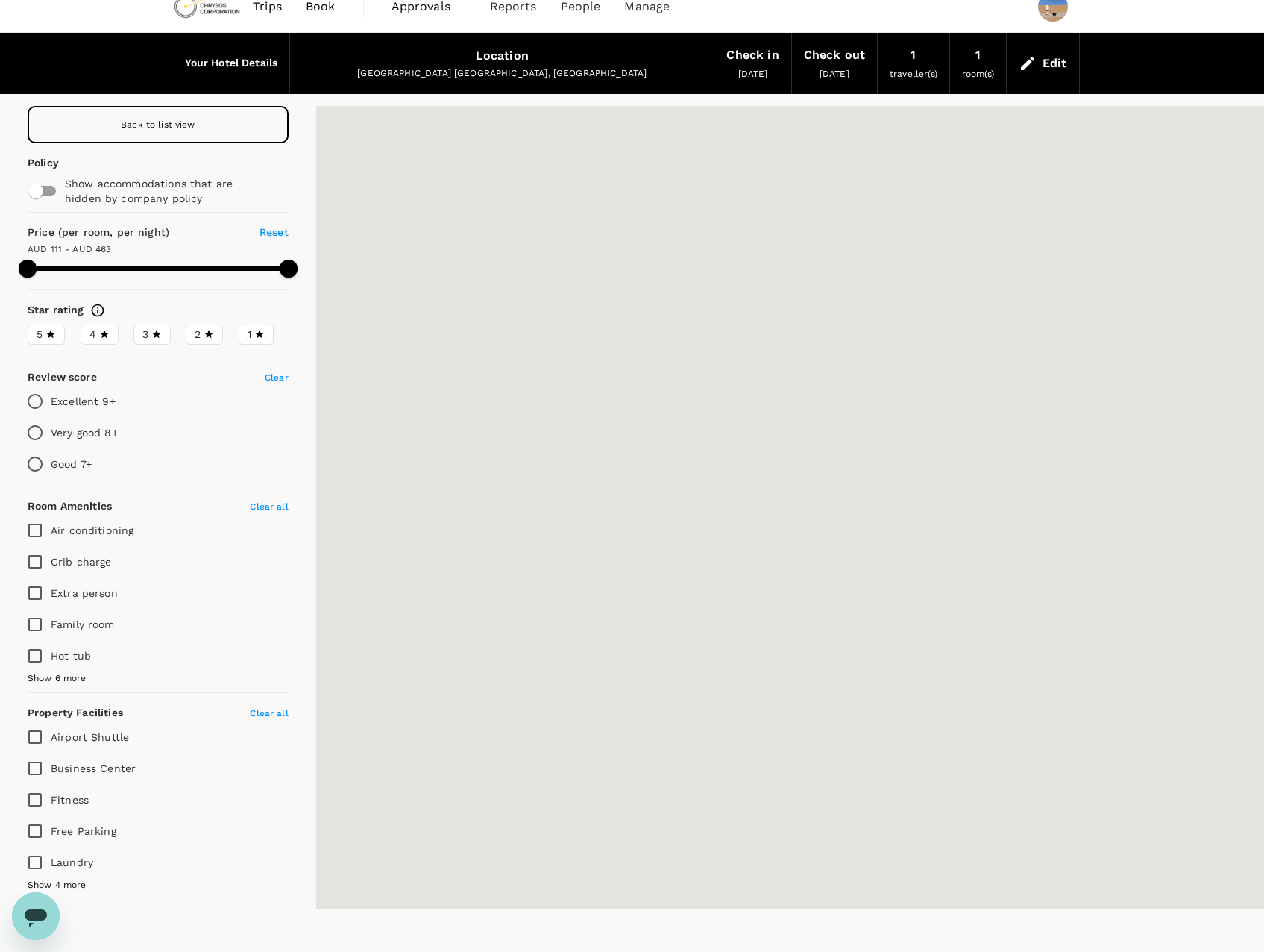
type input "463.3"
type input "40.3"
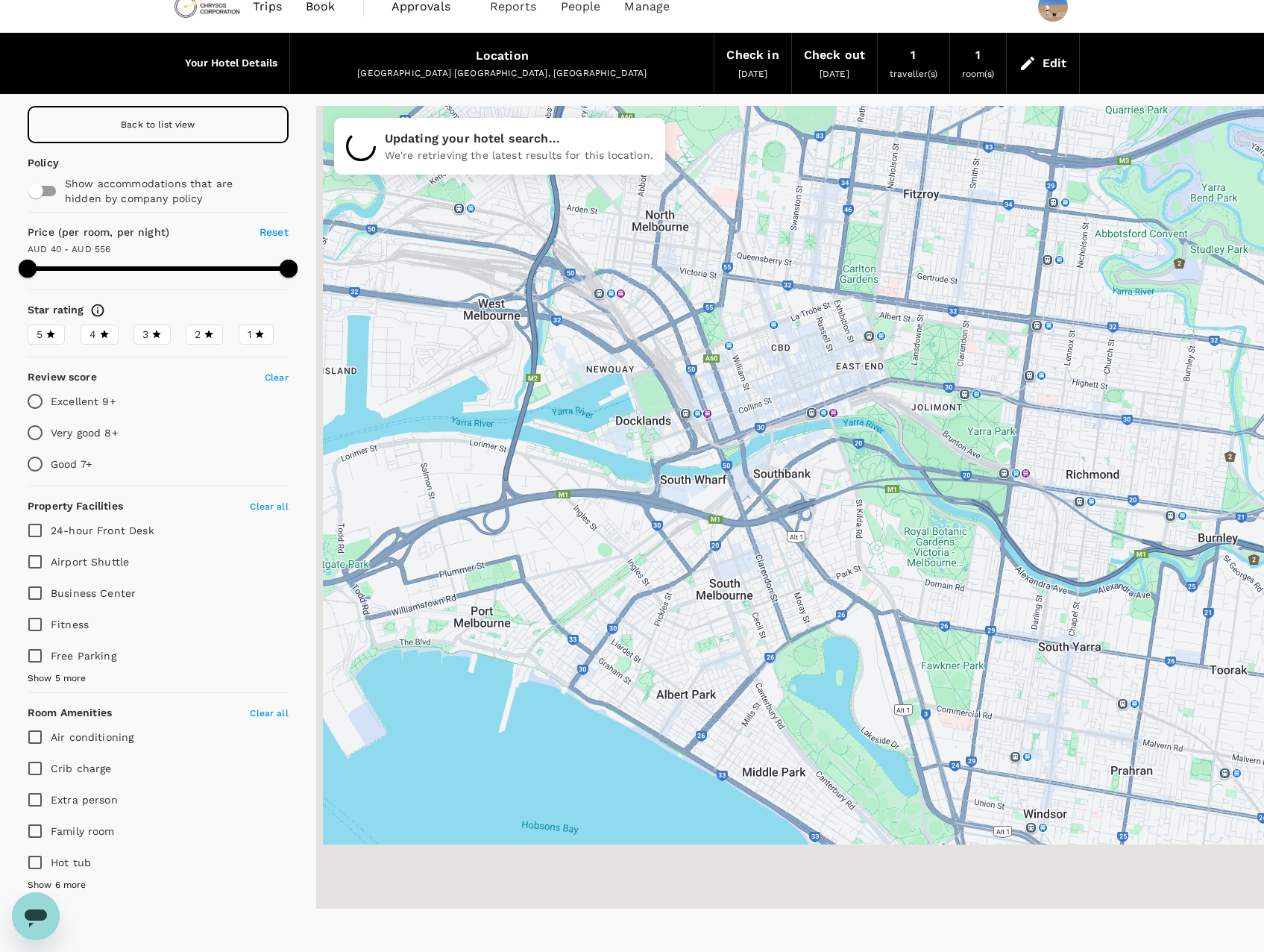
drag, startPoint x: 764, startPoint y: 655, endPoint x: 784, endPoint y: 579, distance: 78.6
click at [784, 579] on div at bounding box center [790, 507] width 948 height 803
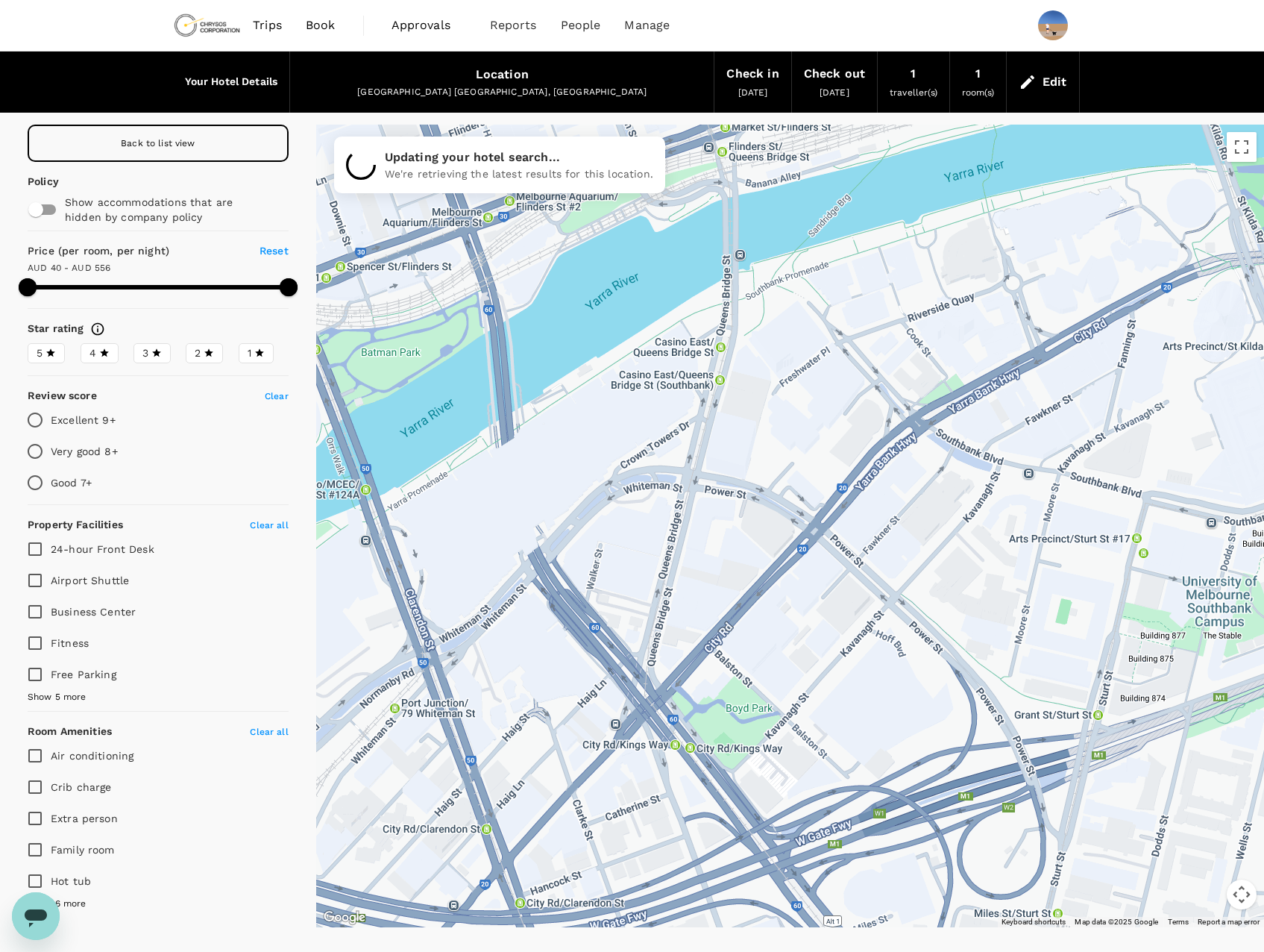
drag, startPoint x: 699, startPoint y: 395, endPoint x: 723, endPoint y: 612, distance: 218.3
click at [723, 612] on div at bounding box center [790, 526] width 948 height 803
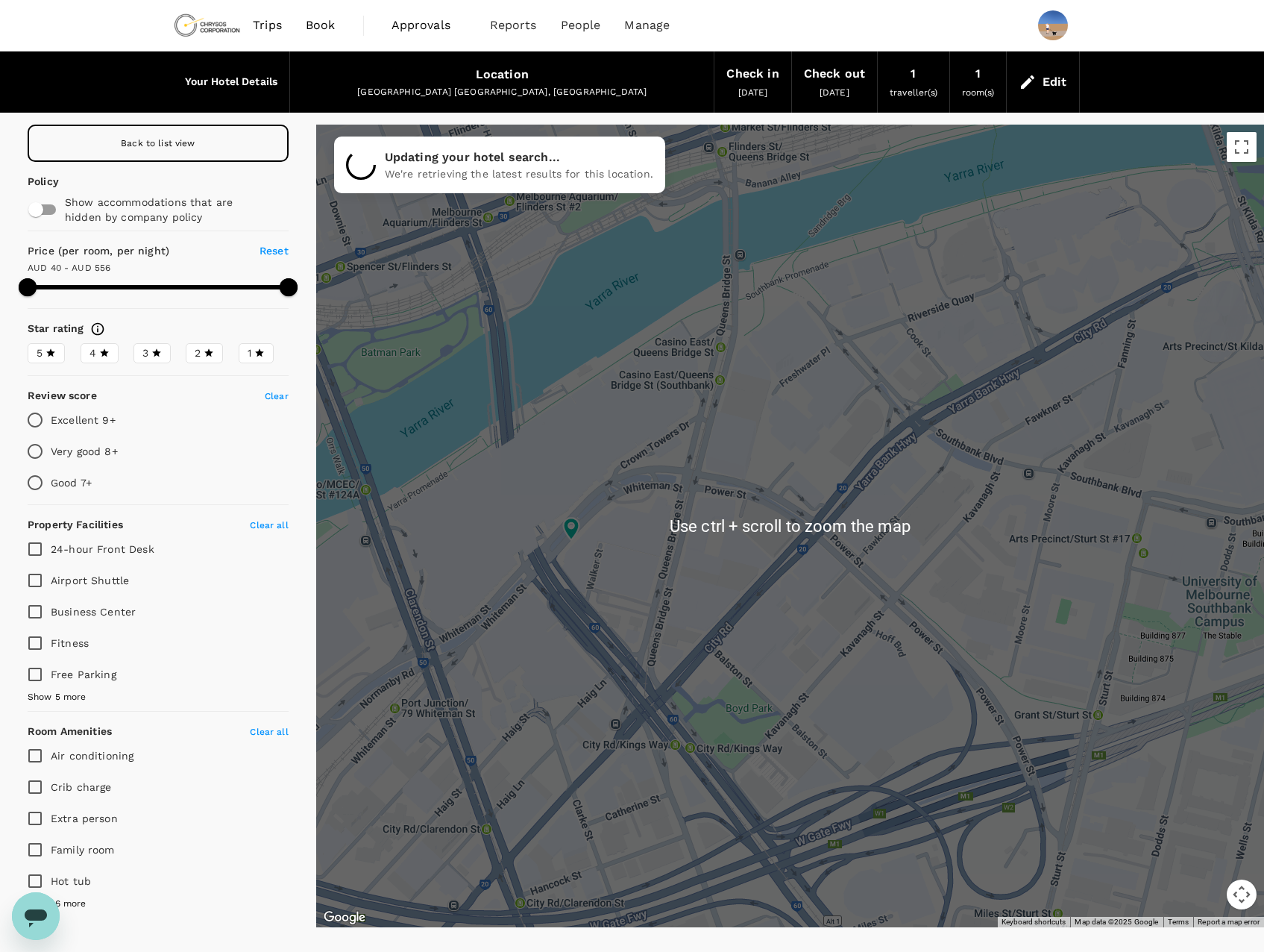
type input "556.21"
type input "34.21"
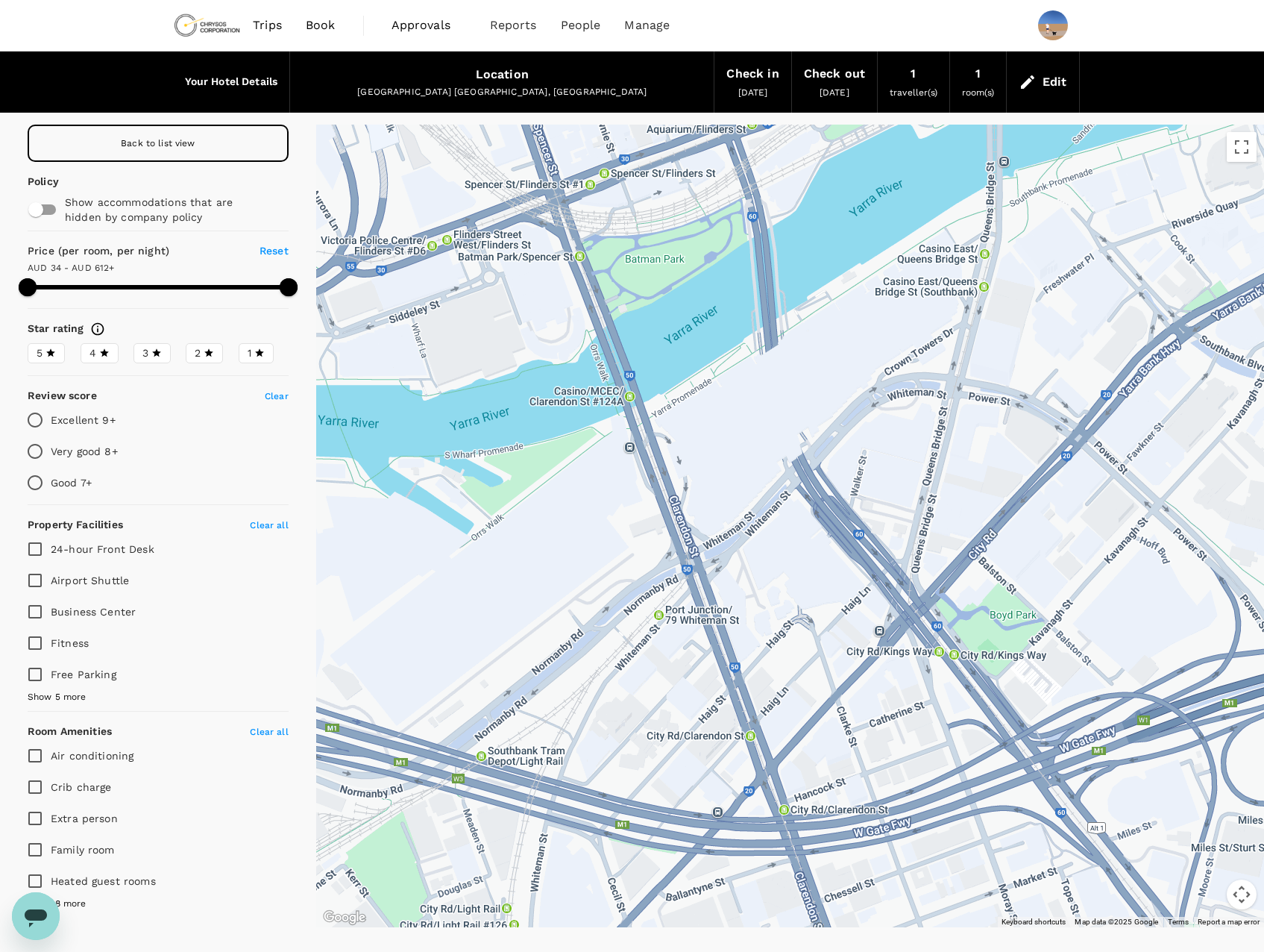
drag, startPoint x: 571, startPoint y: 491, endPoint x: 836, endPoint y: 402, distance: 279.5
click at [836, 402] on div at bounding box center [790, 526] width 948 height 803
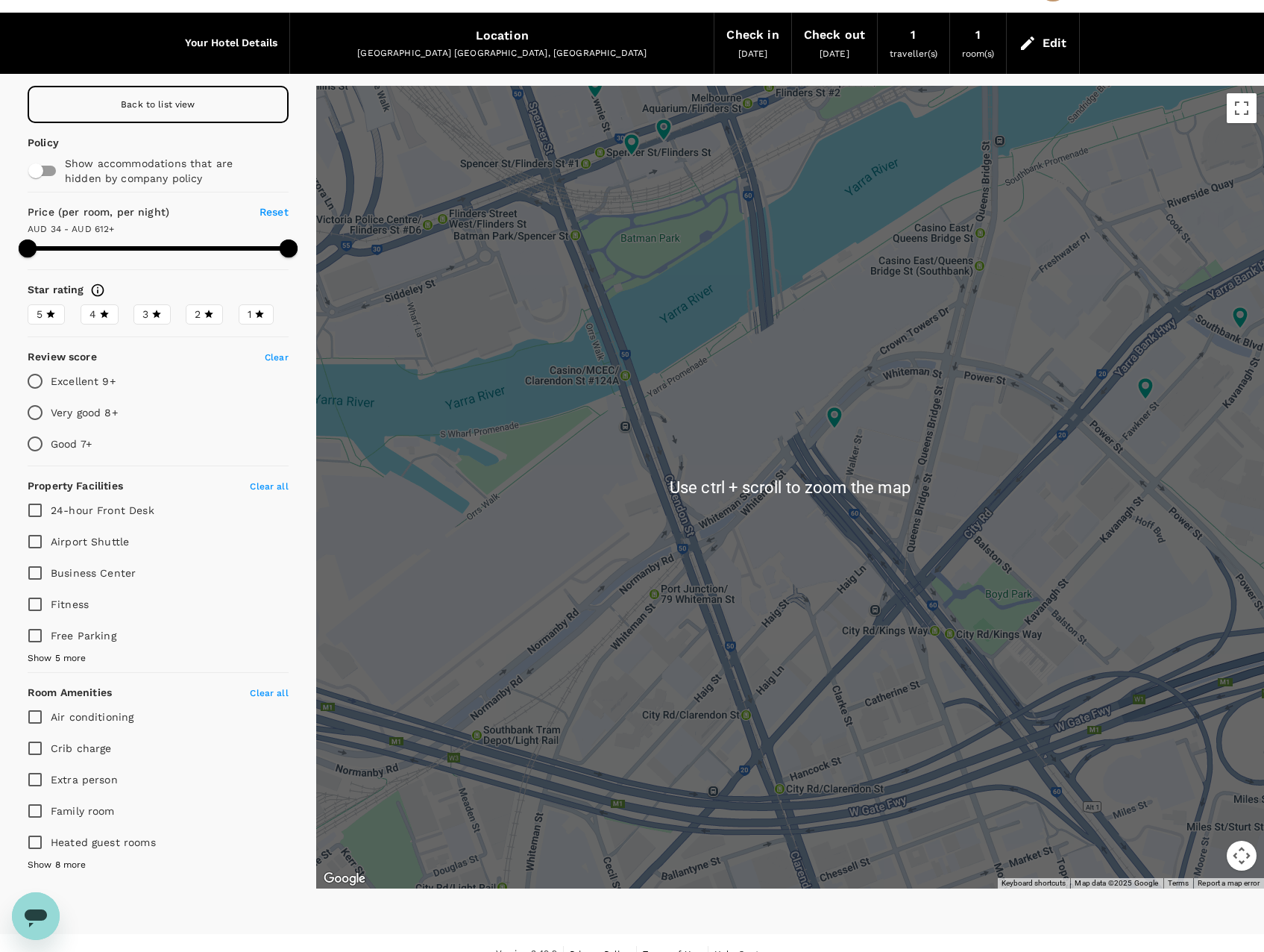
scroll to position [56, 0]
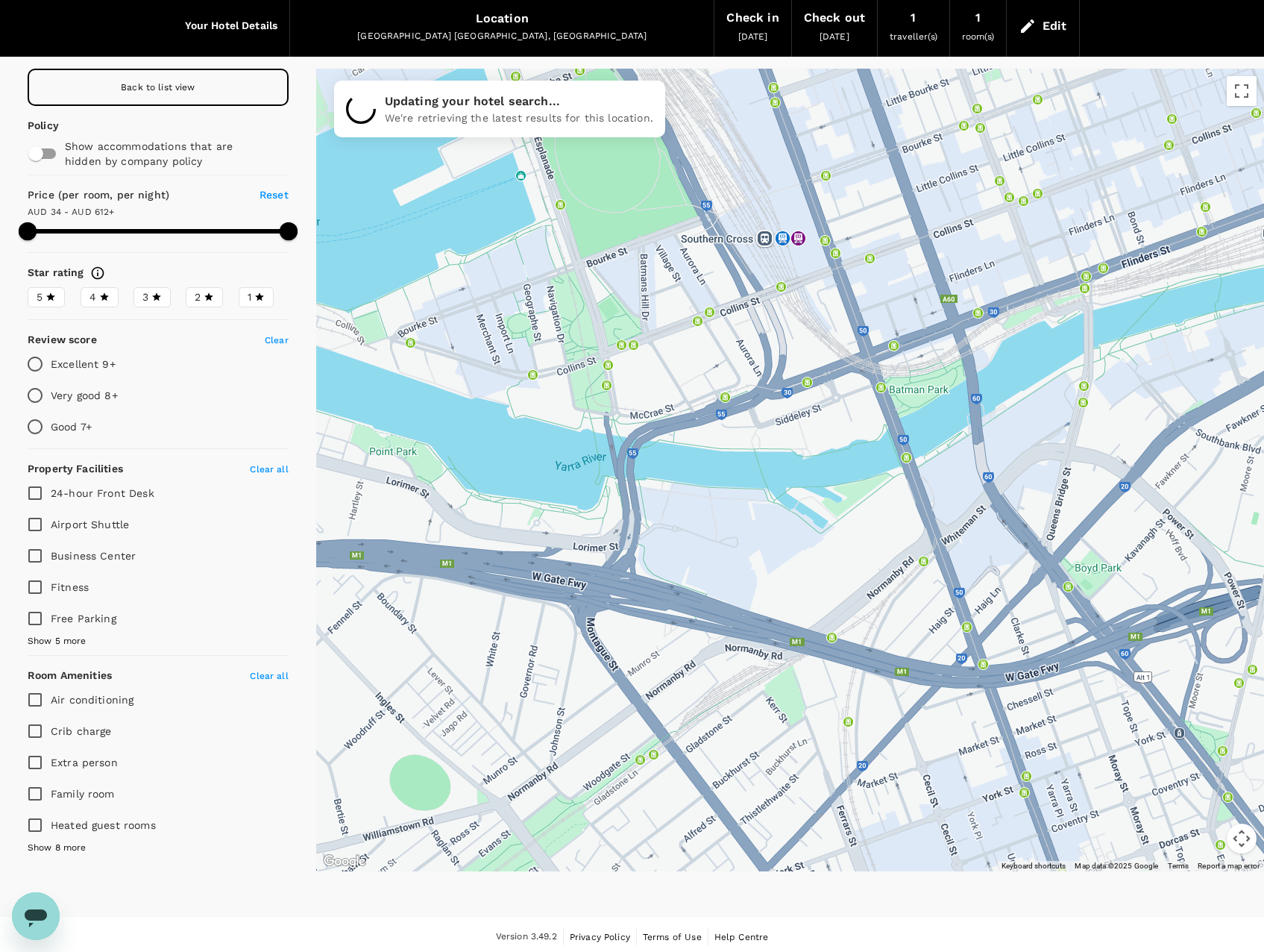
drag, startPoint x: 669, startPoint y: 436, endPoint x: 787, endPoint y: 513, distance: 140.9
click at [787, 513] on div at bounding box center [790, 470] width 948 height 803
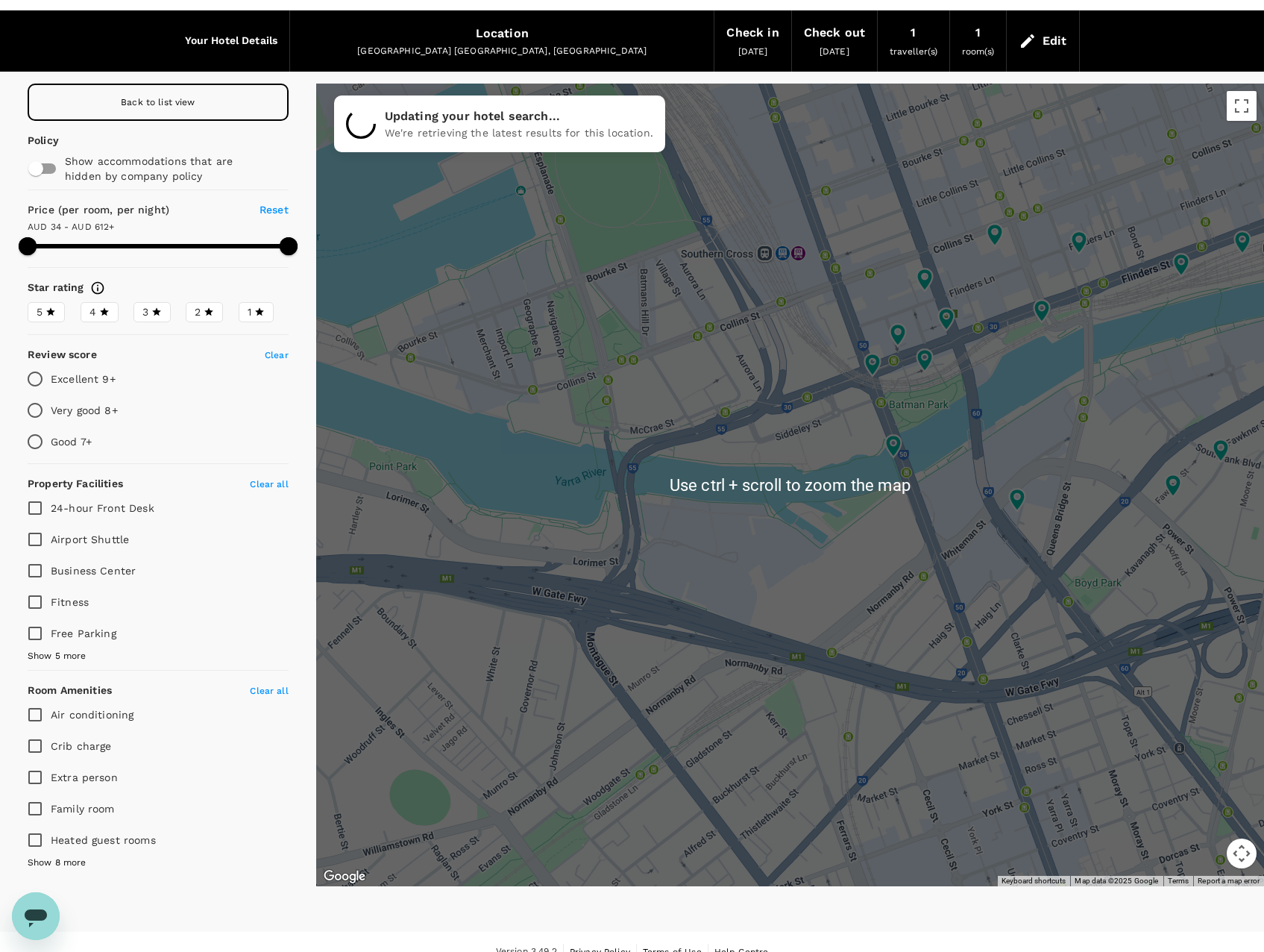
scroll to position [37, 0]
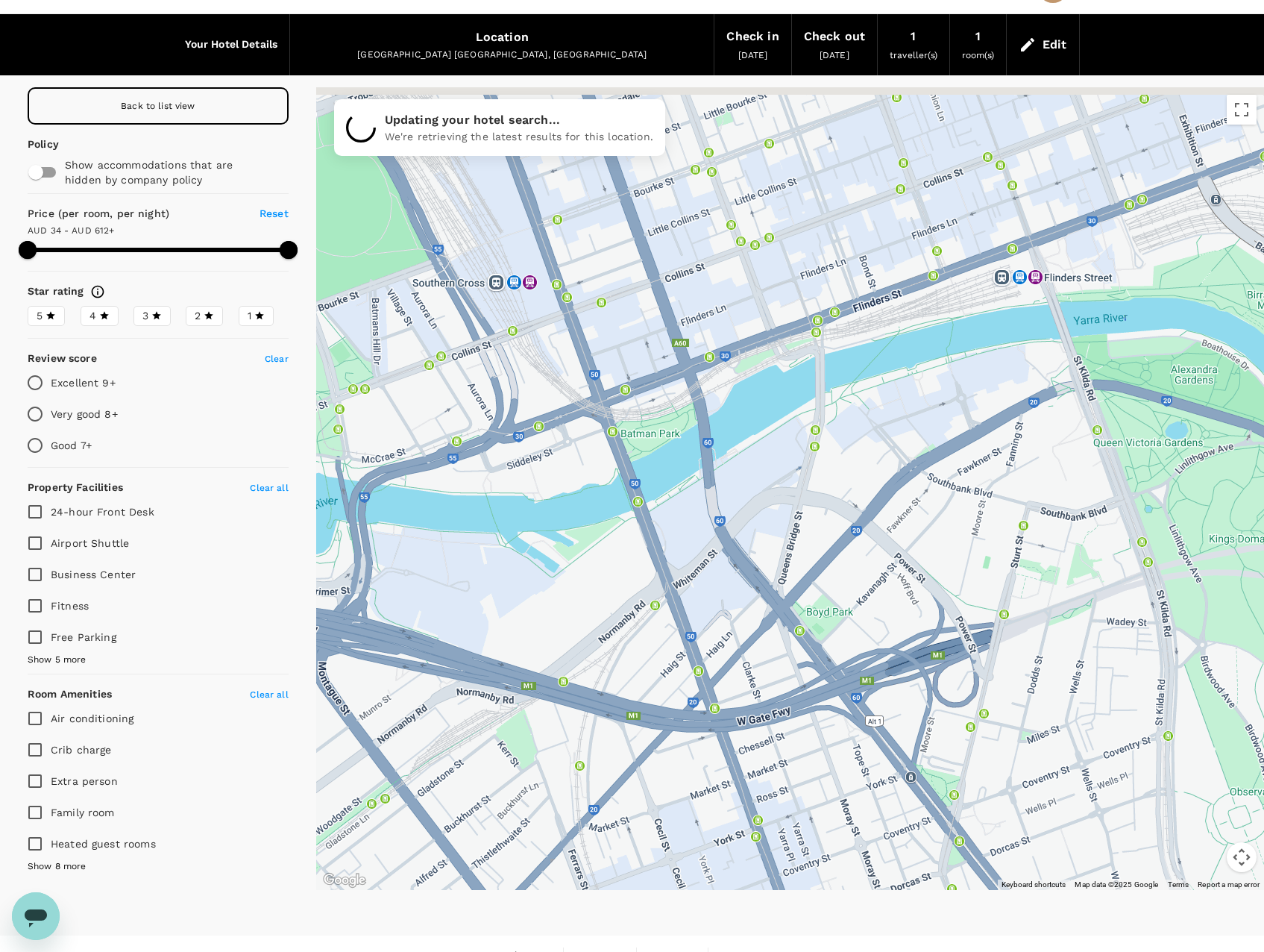
drag, startPoint x: 1162, startPoint y: 443, endPoint x: 915, endPoint y: 473, distance: 248.8
click at [915, 473] on div at bounding box center [790, 489] width 948 height 803
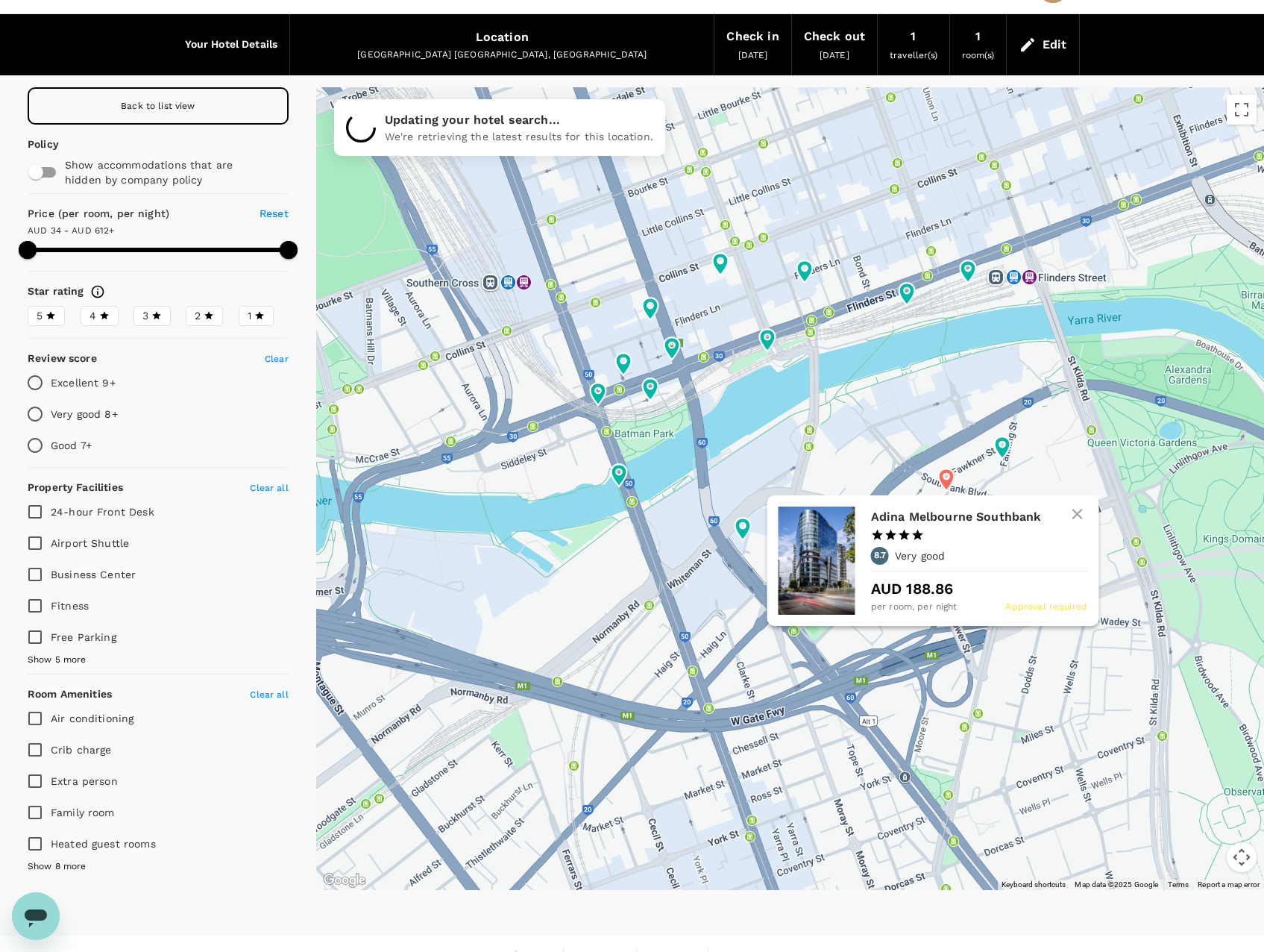
click at [950, 476] on icon at bounding box center [946, 479] width 16 height 23
click at [932, 512] on h6 "Adina Melbourne Southbank" at bounding box center [974, 517] width 205 height 21
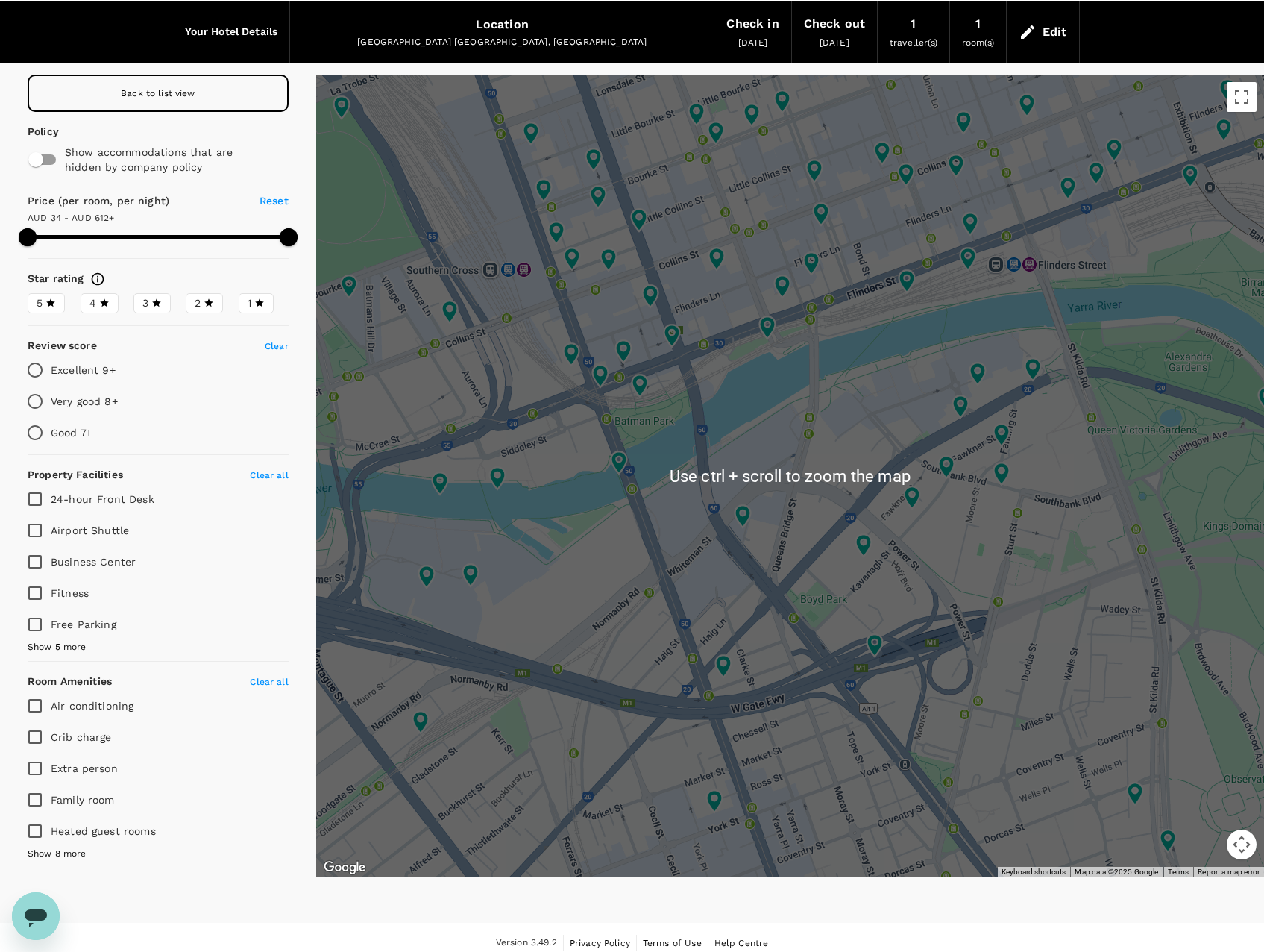
scroll to position [62, 0]
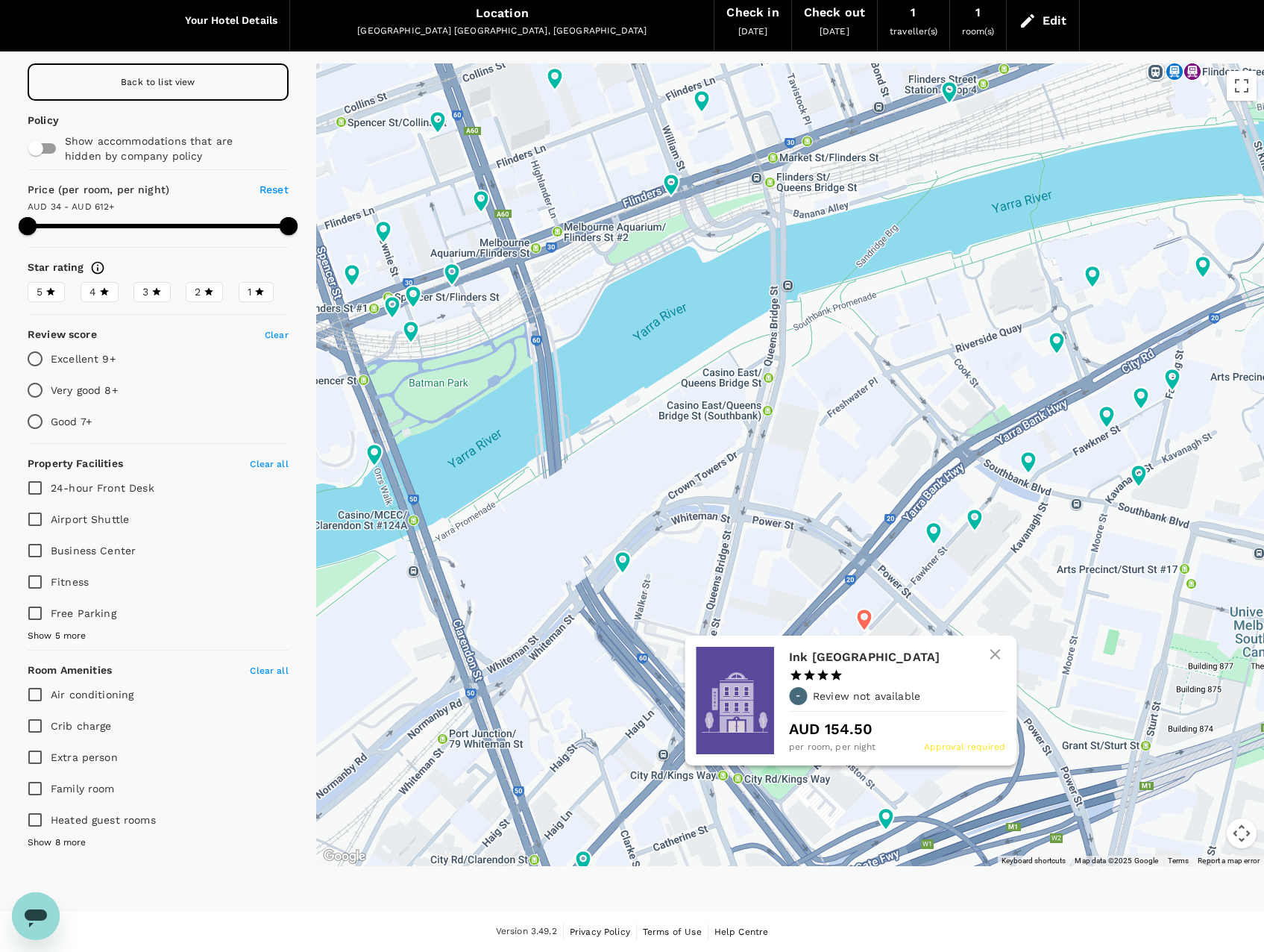
type input "612.21"
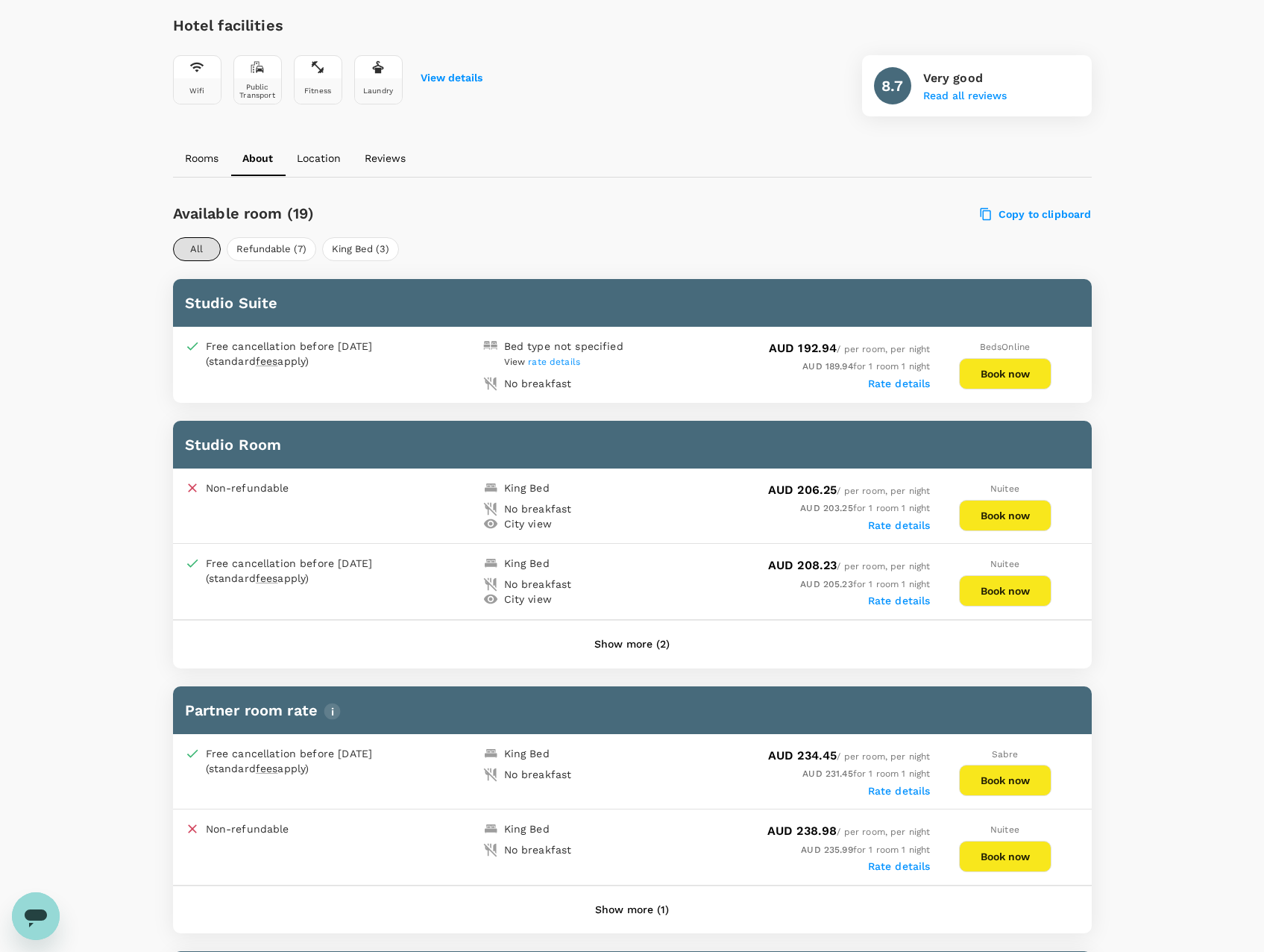
scroll to position [426, 0]
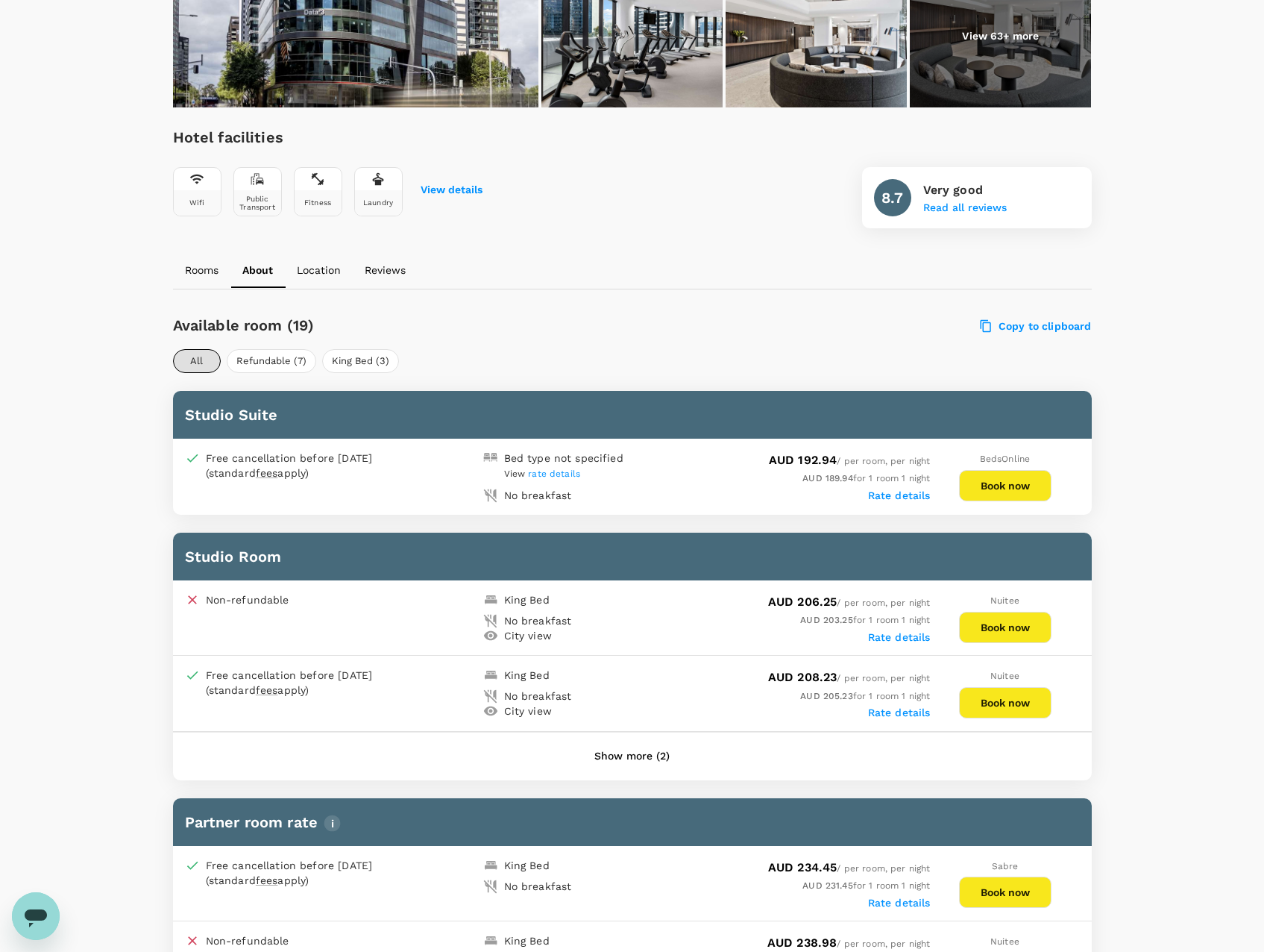
click at [1003, 483] on button "Book now" at bounding box center [1005, 486] width 93 height 31
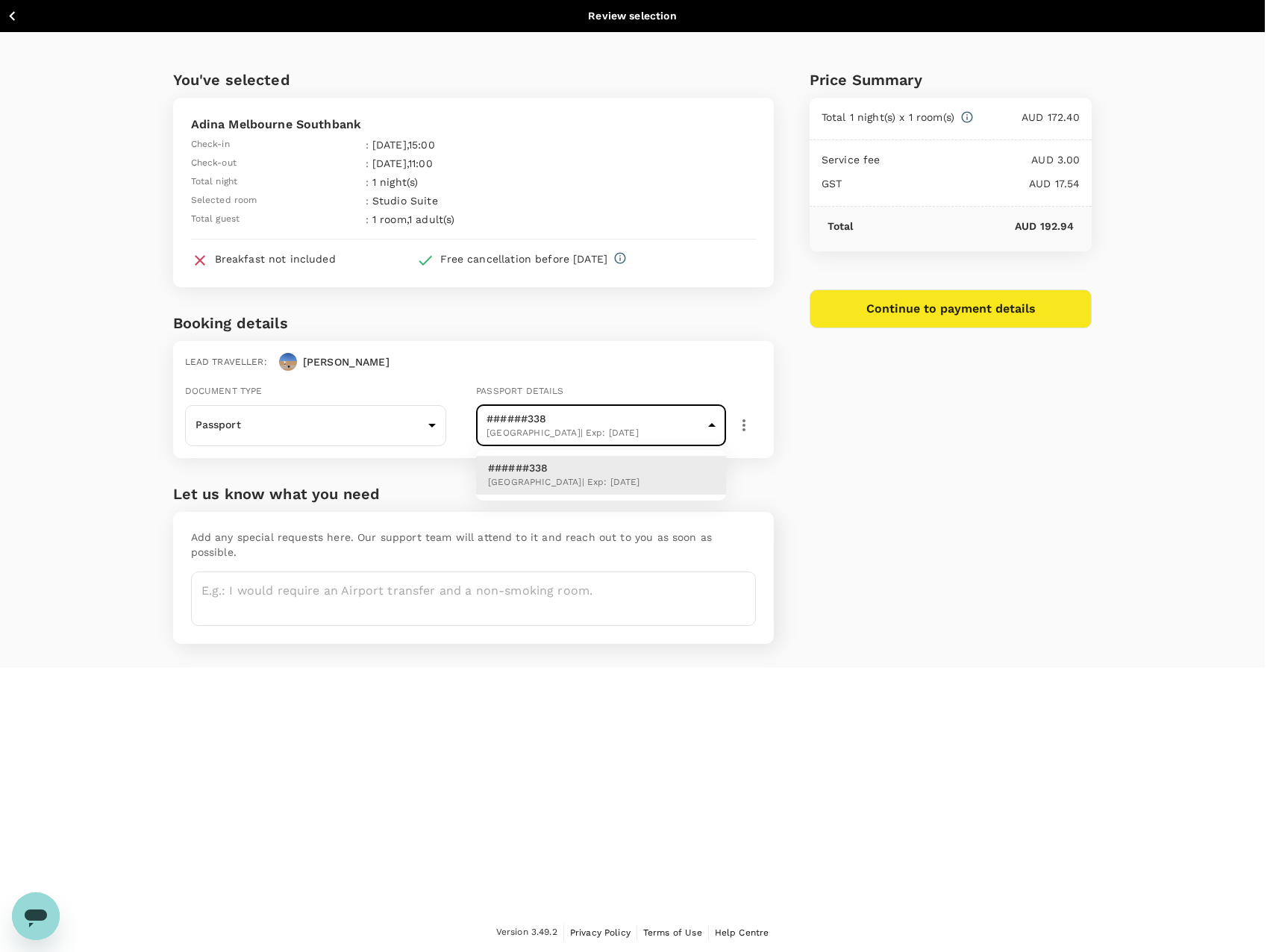
click at [612, 425] on body "Back to hotel details Review selection You've selected Adina Melbourne Southban…" at bounding box center [638, 476] width 1276 height 953
click at [975, 440] on div at bounding box center [638, 476] width 1276 height 952
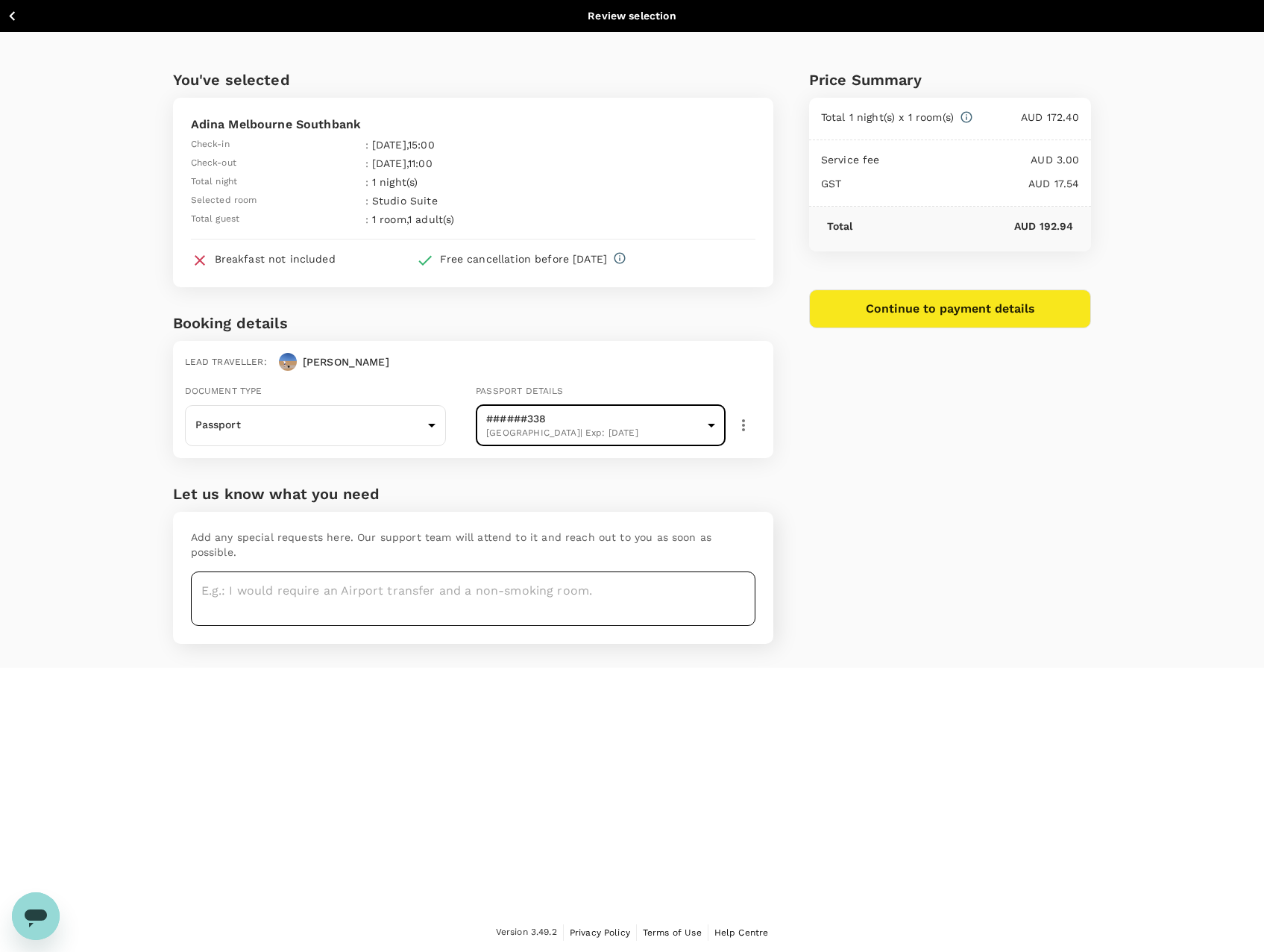
click at [264, 571] on textarea at bounding box center [472, 598] width 564 height 55
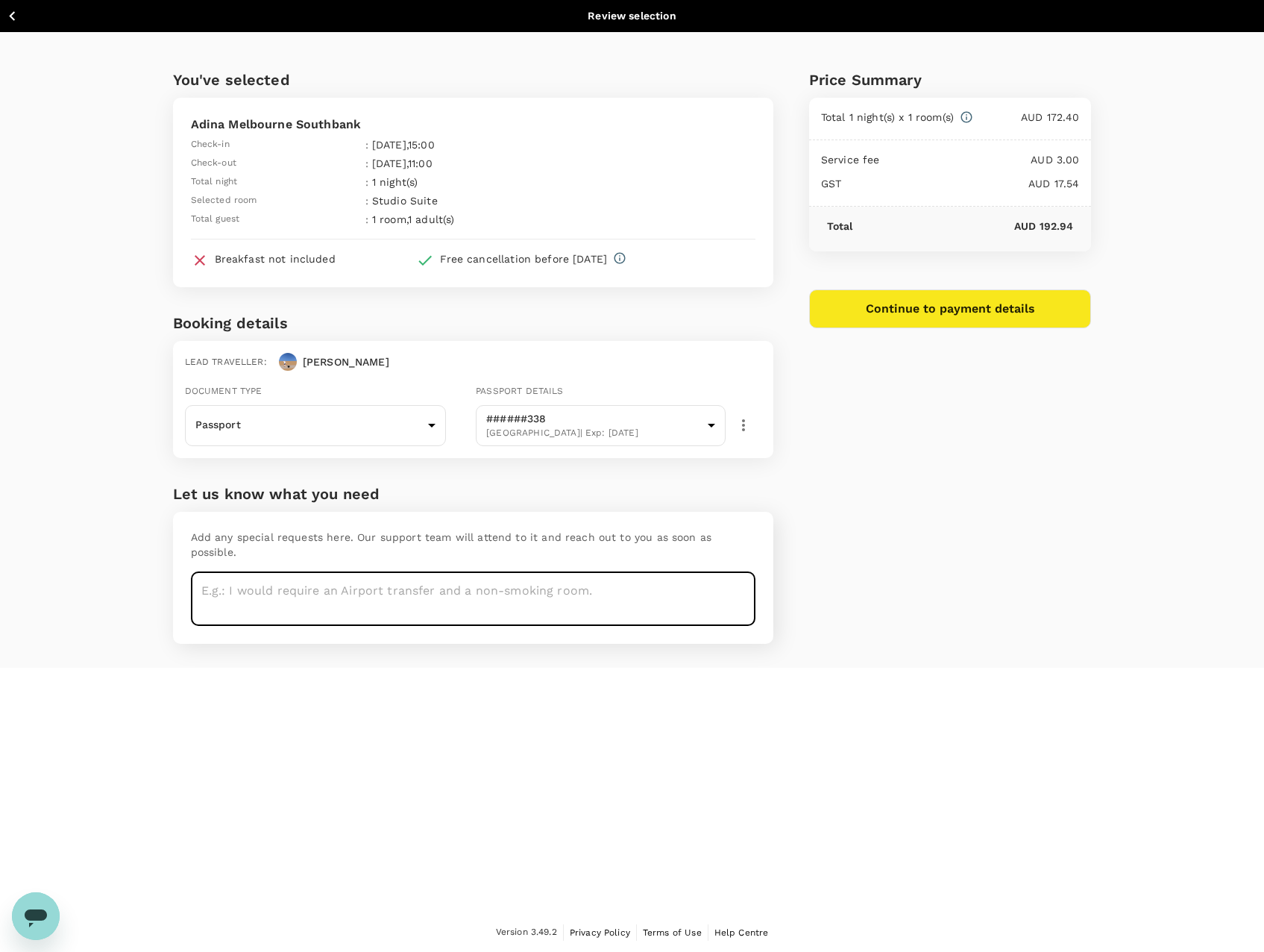
click at [964, 307] on button "Continue to payment details" at bounding box center [950, 309] width 283 height 39
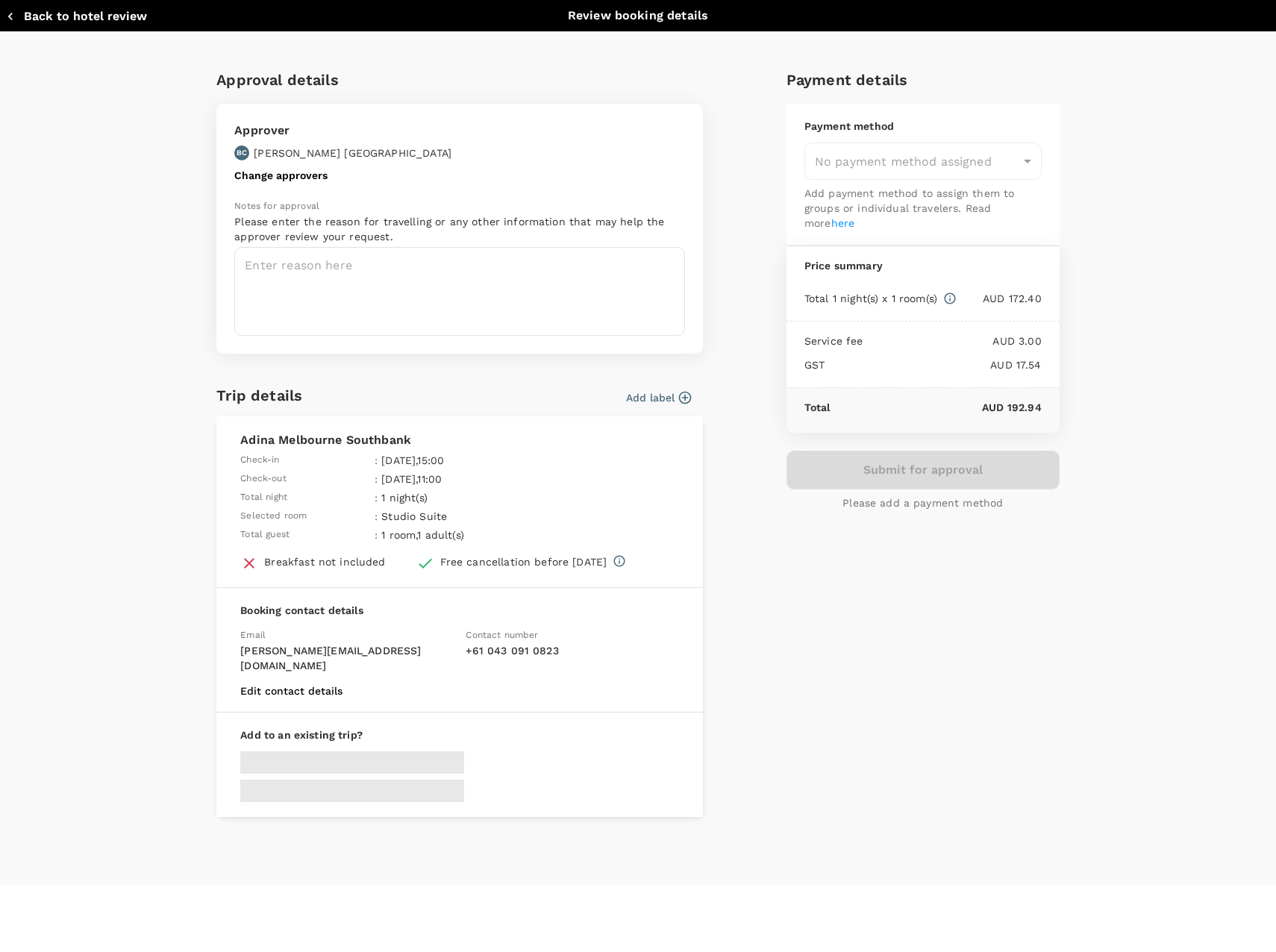
type input "9c4289b1-14a3-4119-8736-521306e5ca8f"
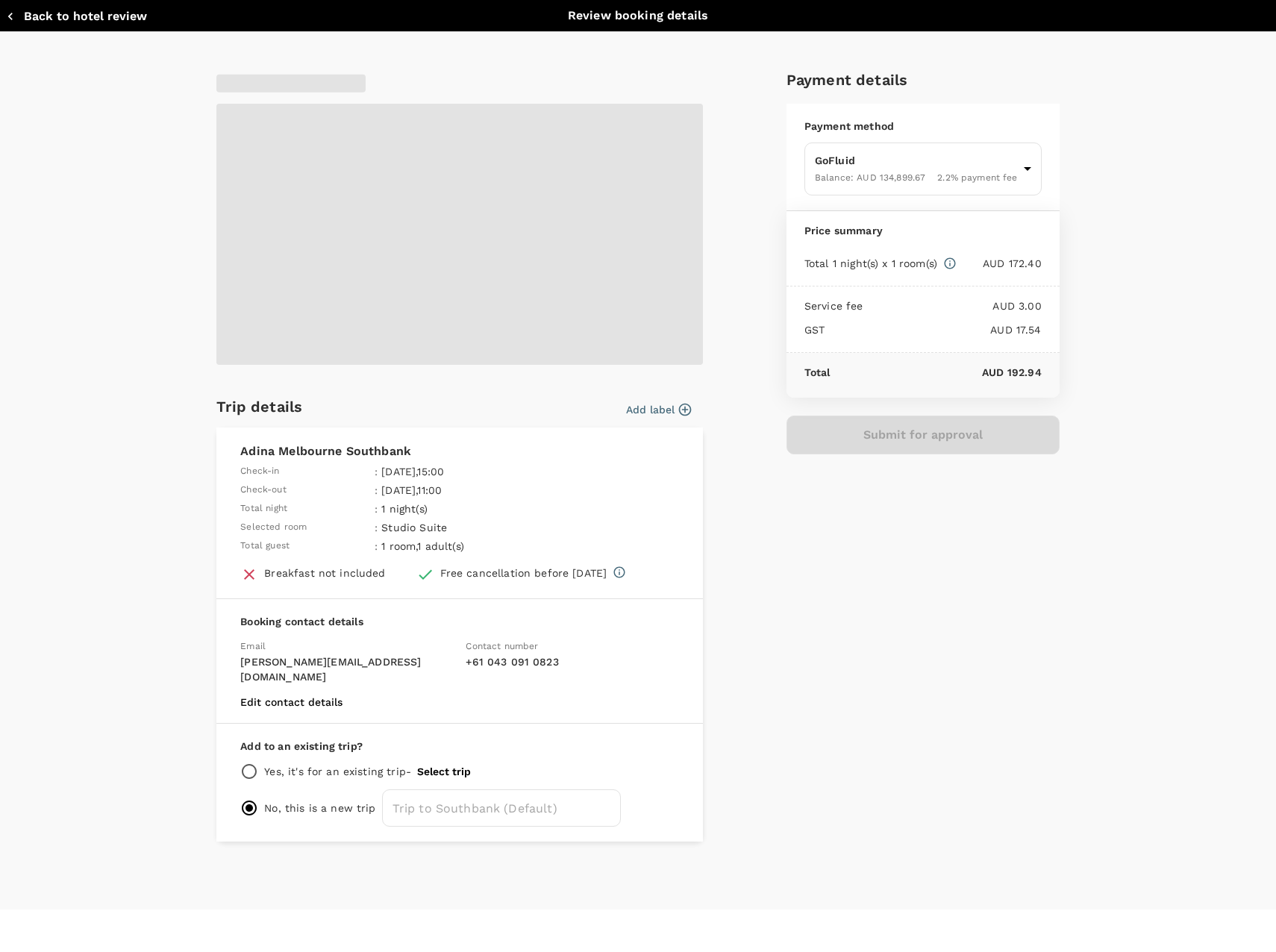
click at [347, 800] on p "No, this is a new trip" at bounding box center [320, 807] width 111 height 15
click at [283, 764] on p "Yes, it's for an existing trip -" at bounding box center [337, 771] width 147 height 15
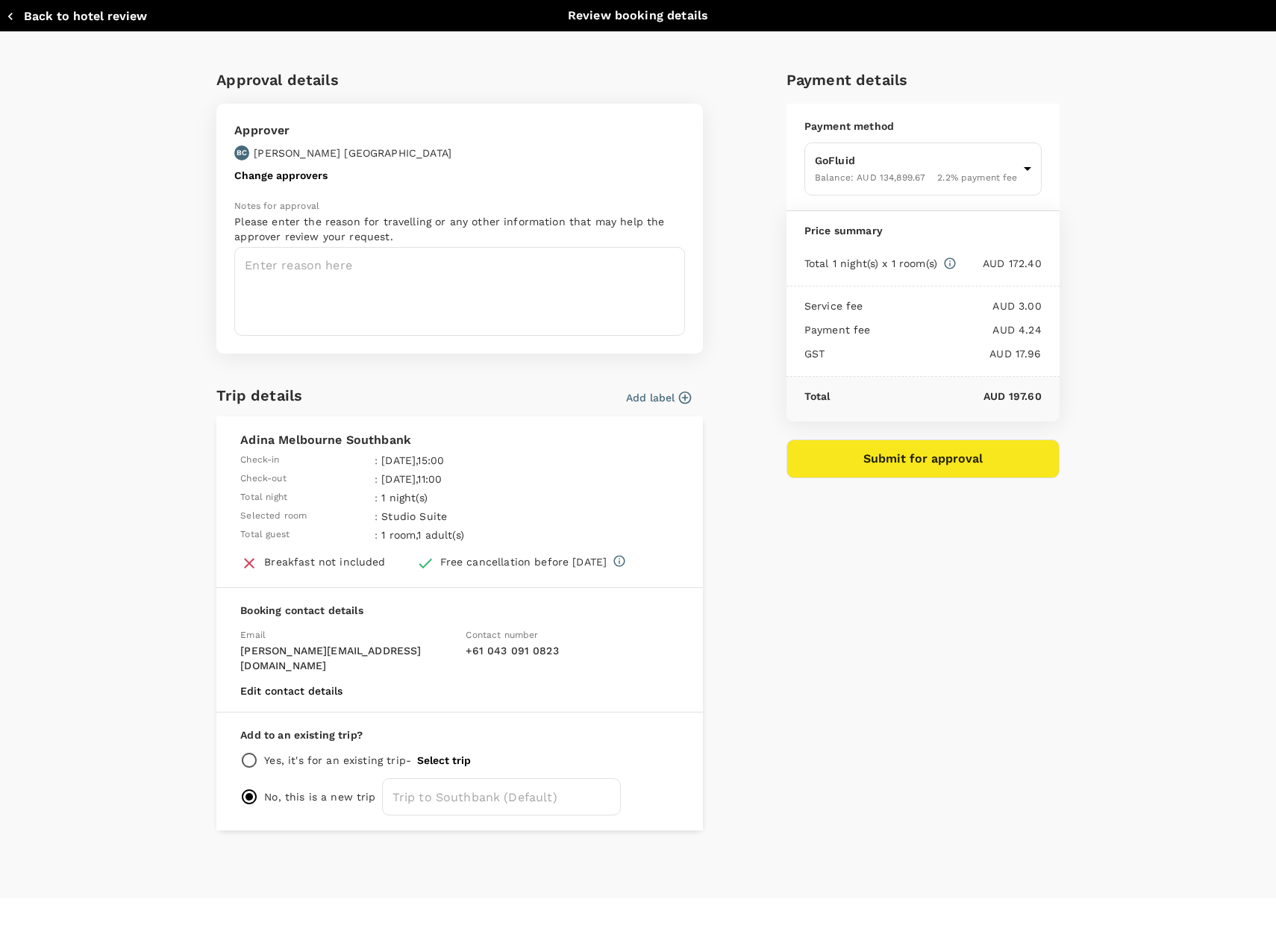
click at [242, 751] on input "radio" at bounding box center [249, 760] width 18 height 18
radio input "true"
radio input "false"
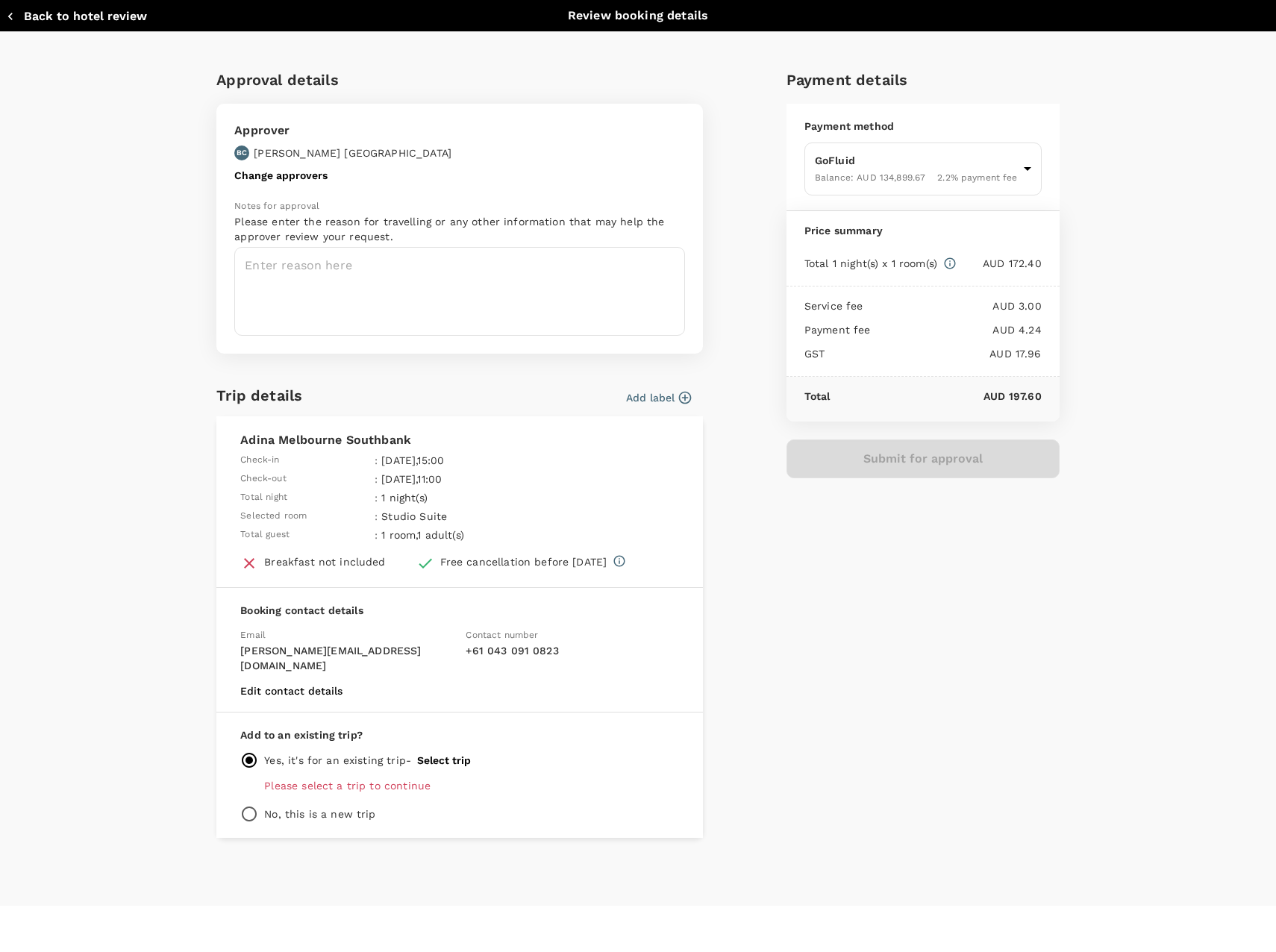
click at [452, 754] on button "Select trip" at bounding box center [444, 760] width 54 height 12
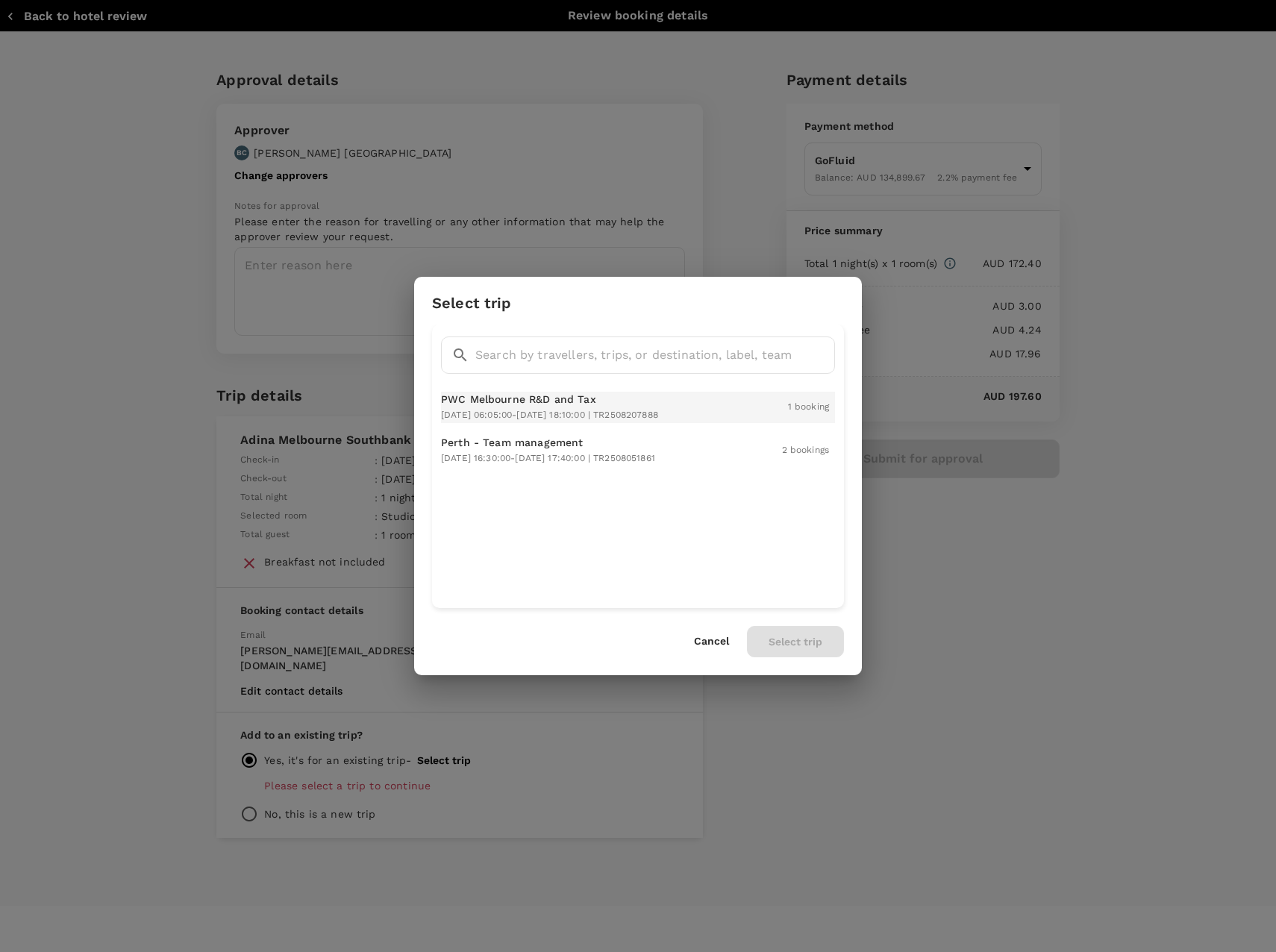
click at [604, 408] on div "PWC Melbourne R&D and Tax 2025-09-02 06:05:00 - 2025-09-03 18:10:00 | TR2508207…" at bounding box center [549, 408] width 217 height 31
click at [820, 636] on button "Select trip" at bounding box center [795, 642] width 97 height 31
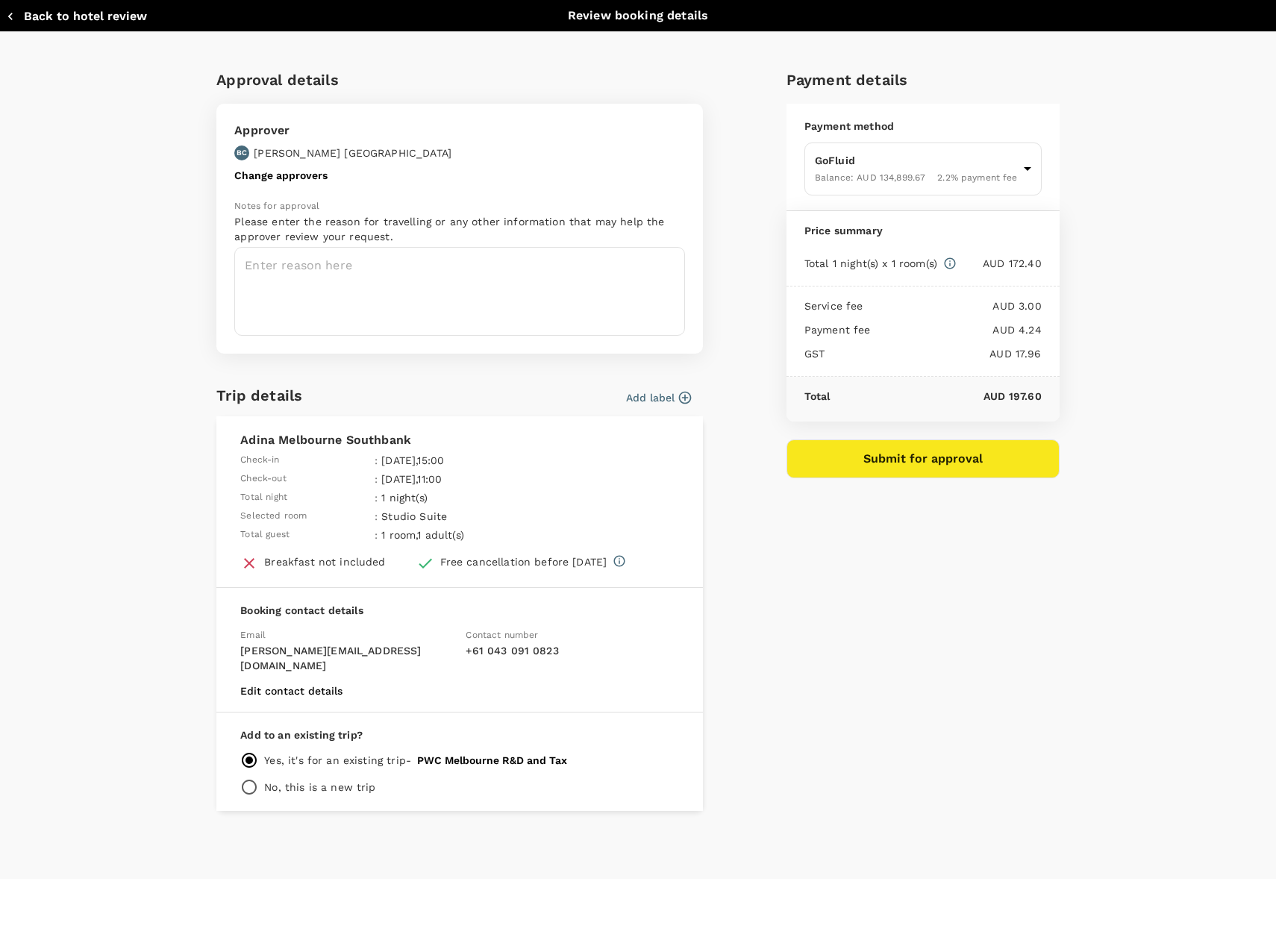
click at [917, 465] on button "Submit for approval" at bounding box center [923, 459] width 273 height 39
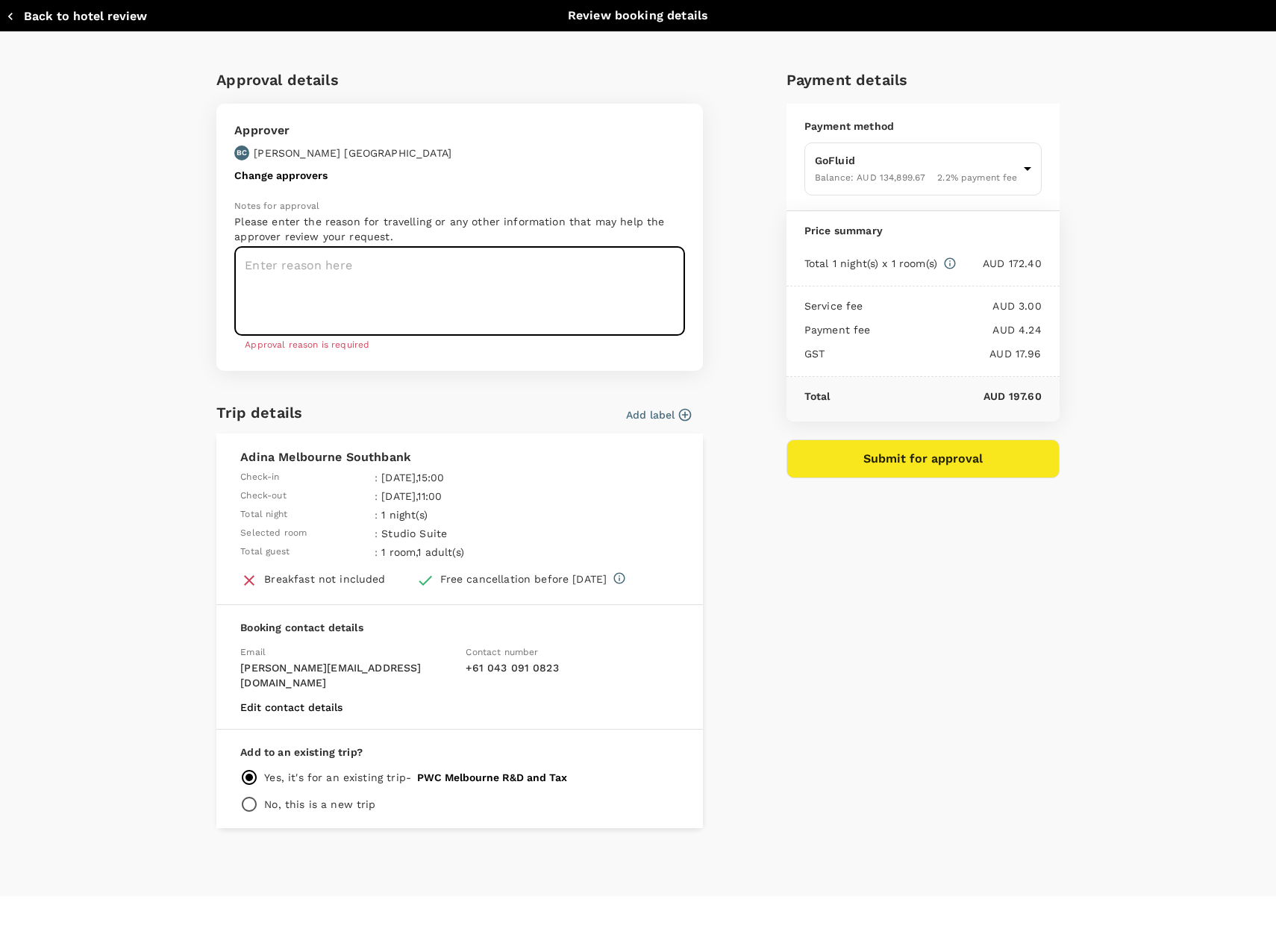
click at [423, 325] on textarea at bounding box center [460, 291] width 451 height 88
click at [665, 421] on button "Add label" at bounding box center [658, 414] width 65 height 15
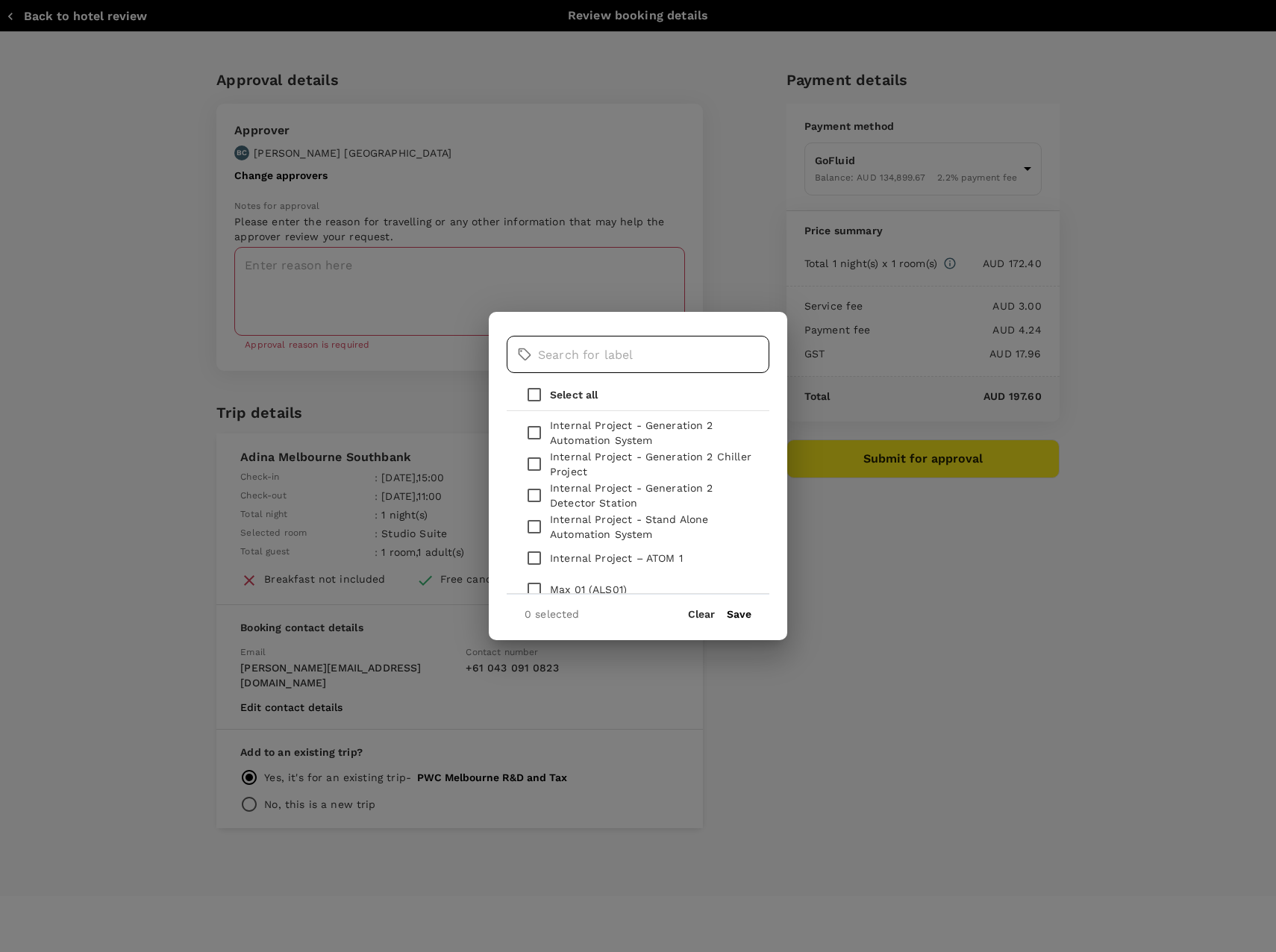
click at [647, 350] on input "text" at bounding box center [653, 354] width 232 height 37
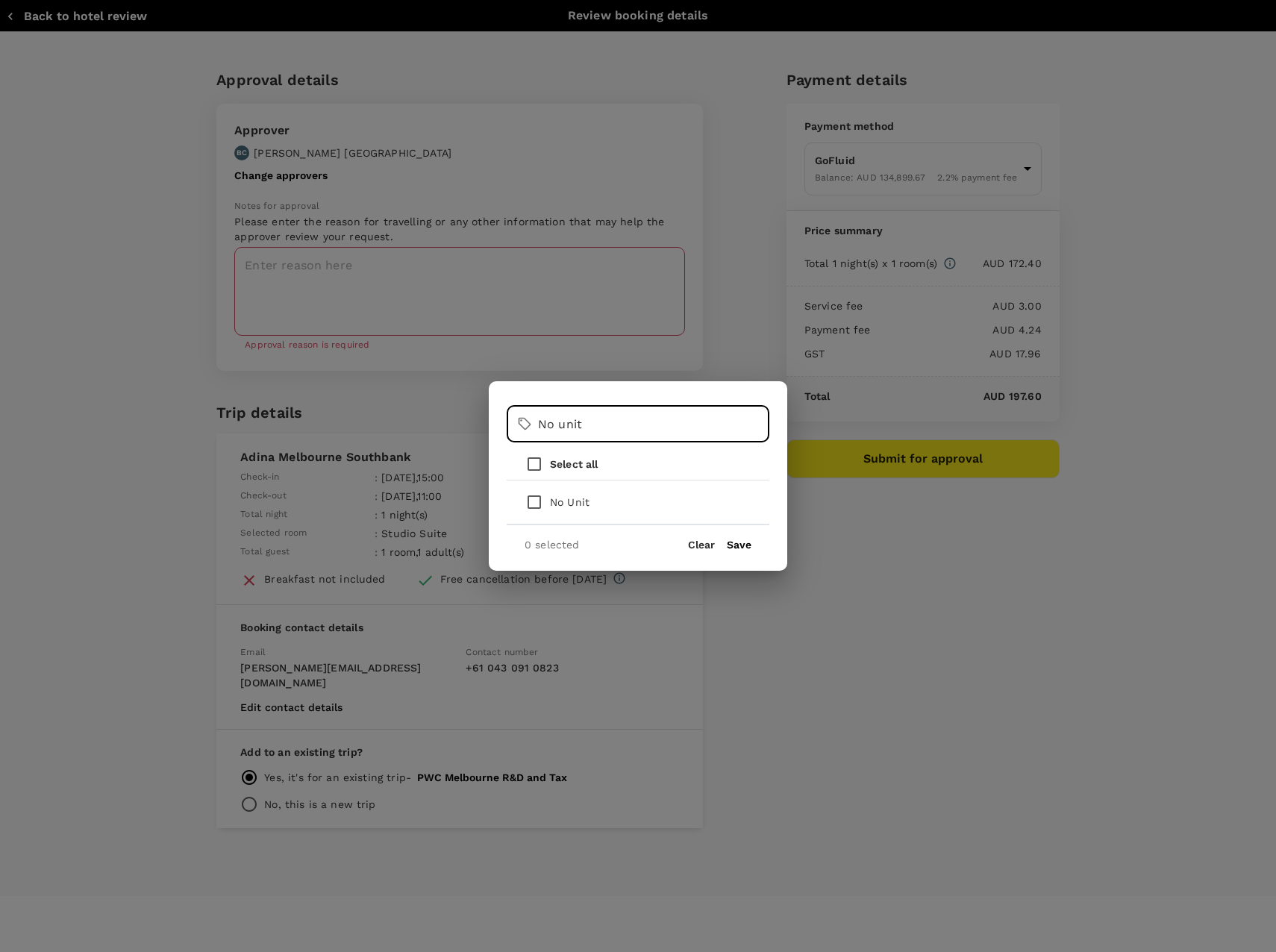
type input "No unit"
click at [532, 510] on input "checkbox" at bounding box center [534, 502] width 31 height 31
checkbox input "true"
click at [735, 551] on div "1 selected Clear Save" at bounding box center [638, 538] width 263 height 28
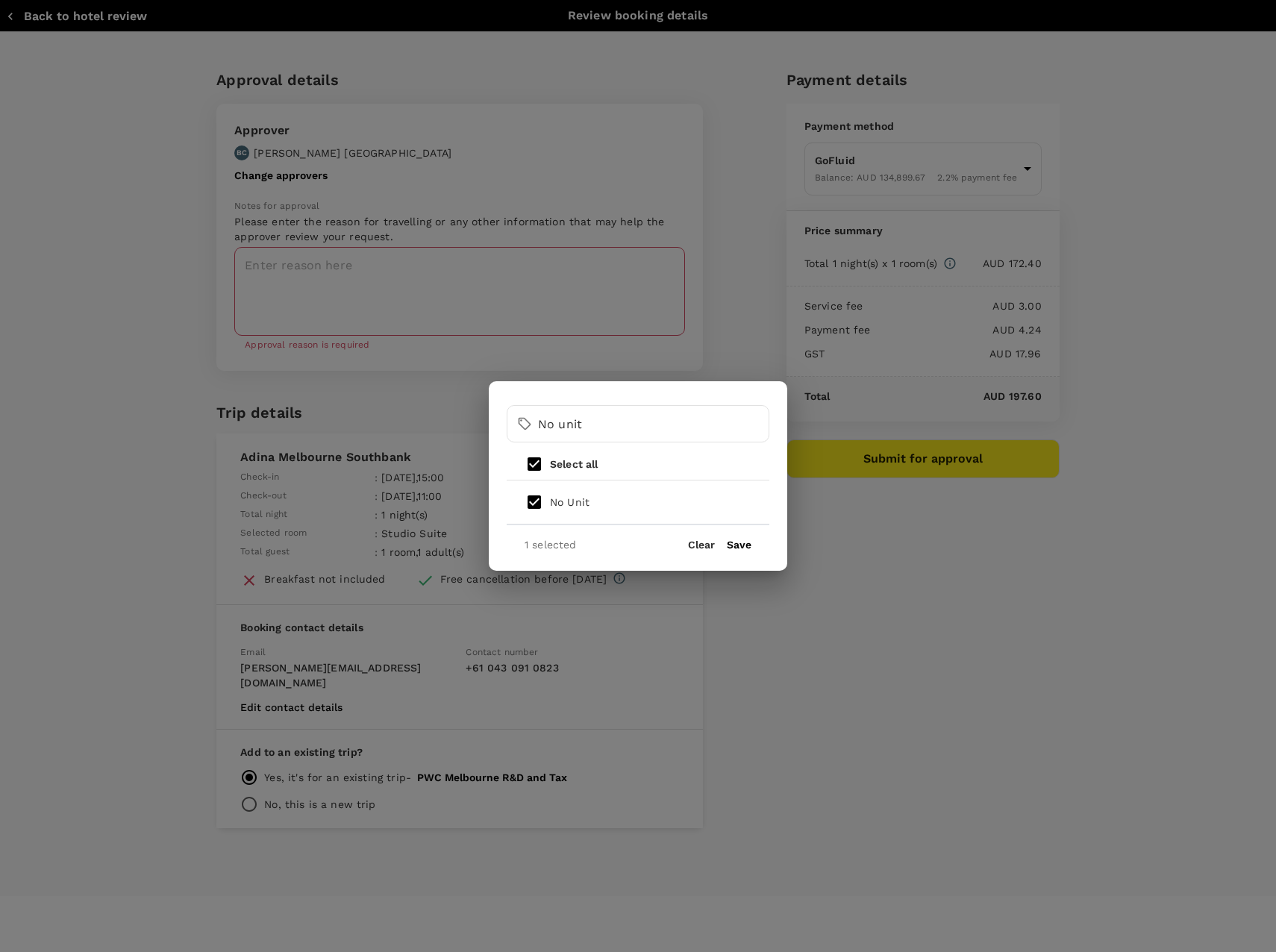
click at [739, 547] on button "Save" at bounding box center [739, 544] width 24 height 12
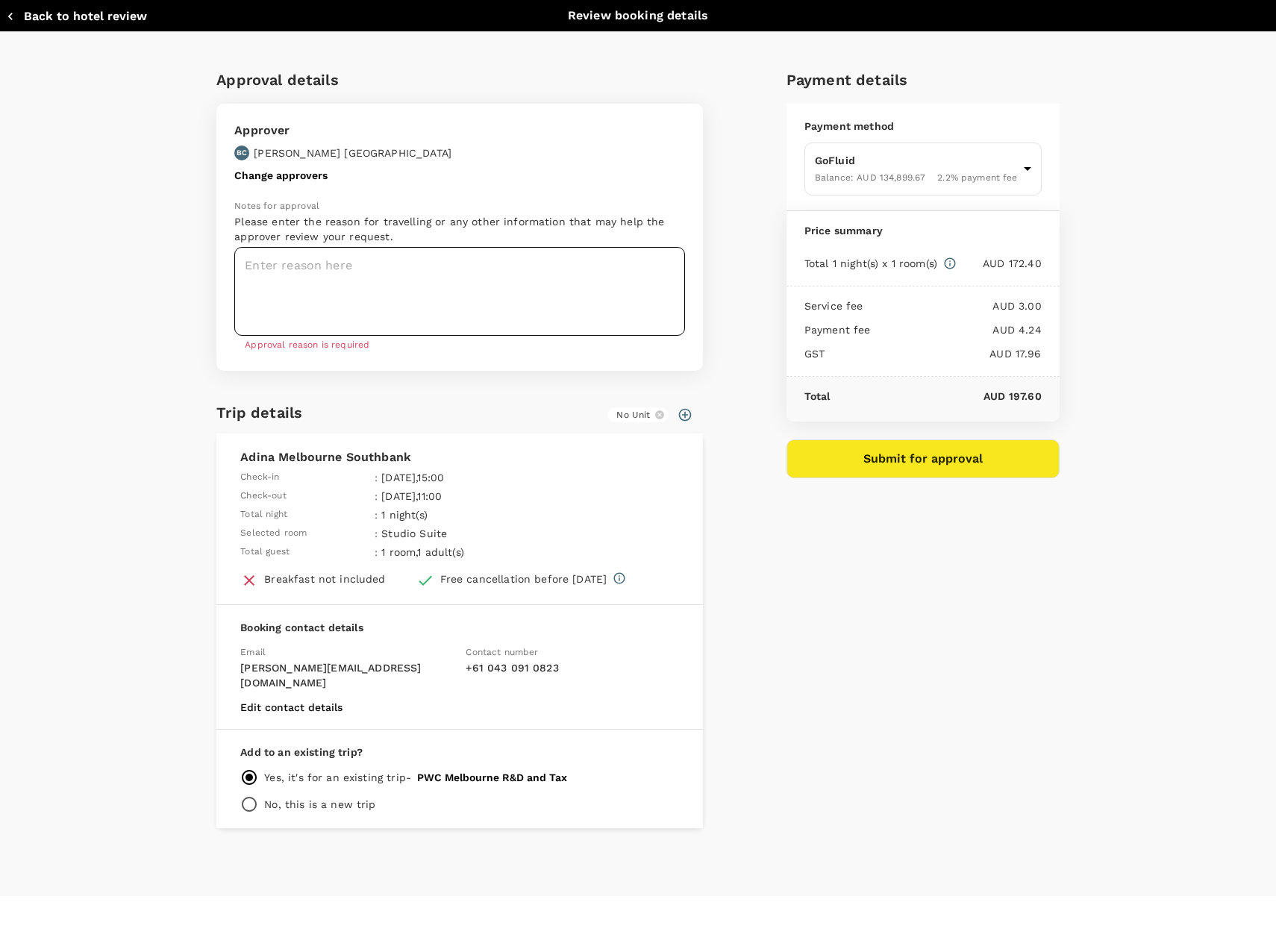
click at [344, 282] on textarea at bounding box center [460, 291] width 451 height 88
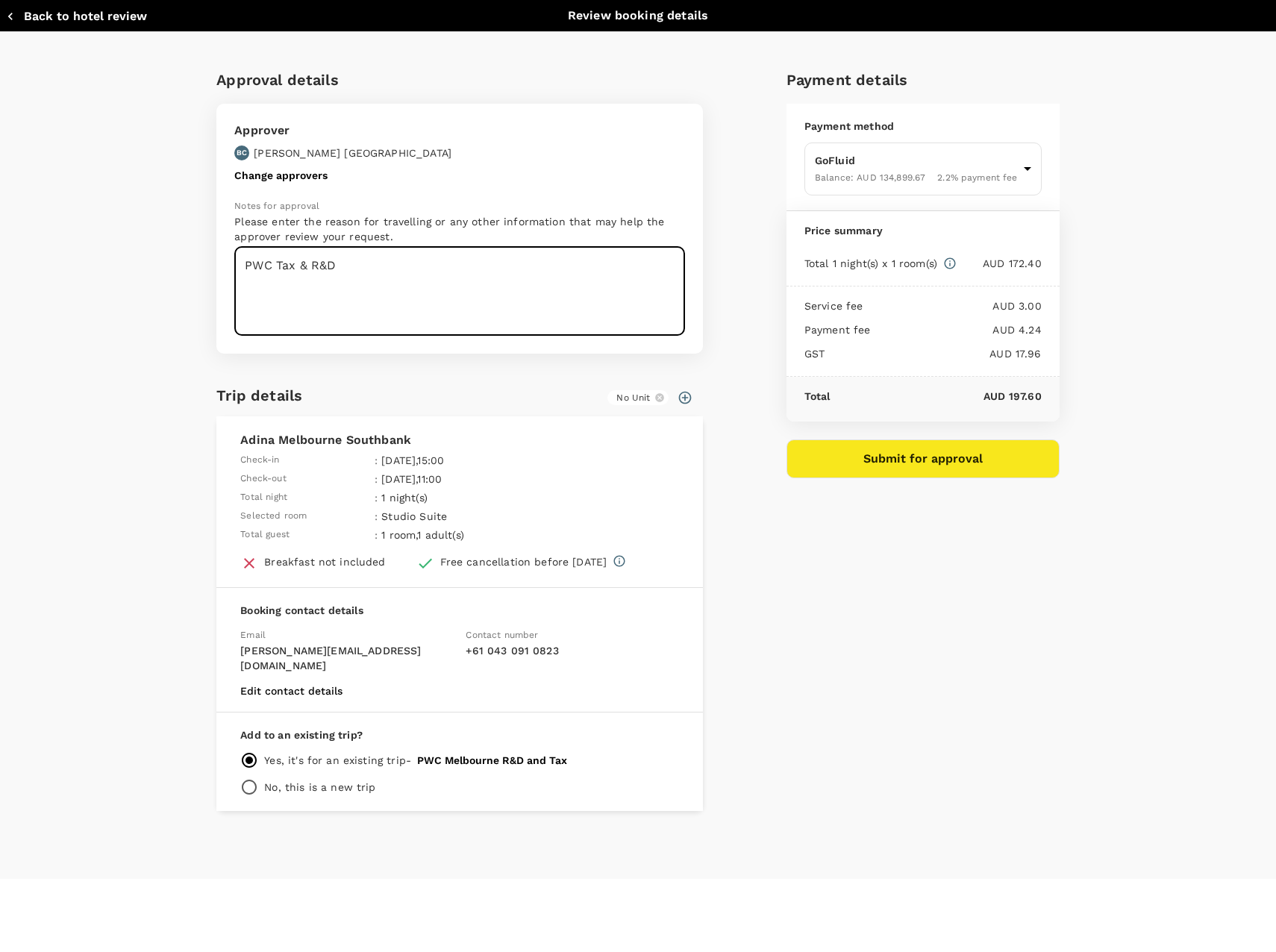
type textarea "PWC Tax & R&D"
click at [925, 464] on button "Submit for approval" at bounding box center [923, 459] width 273 height 39
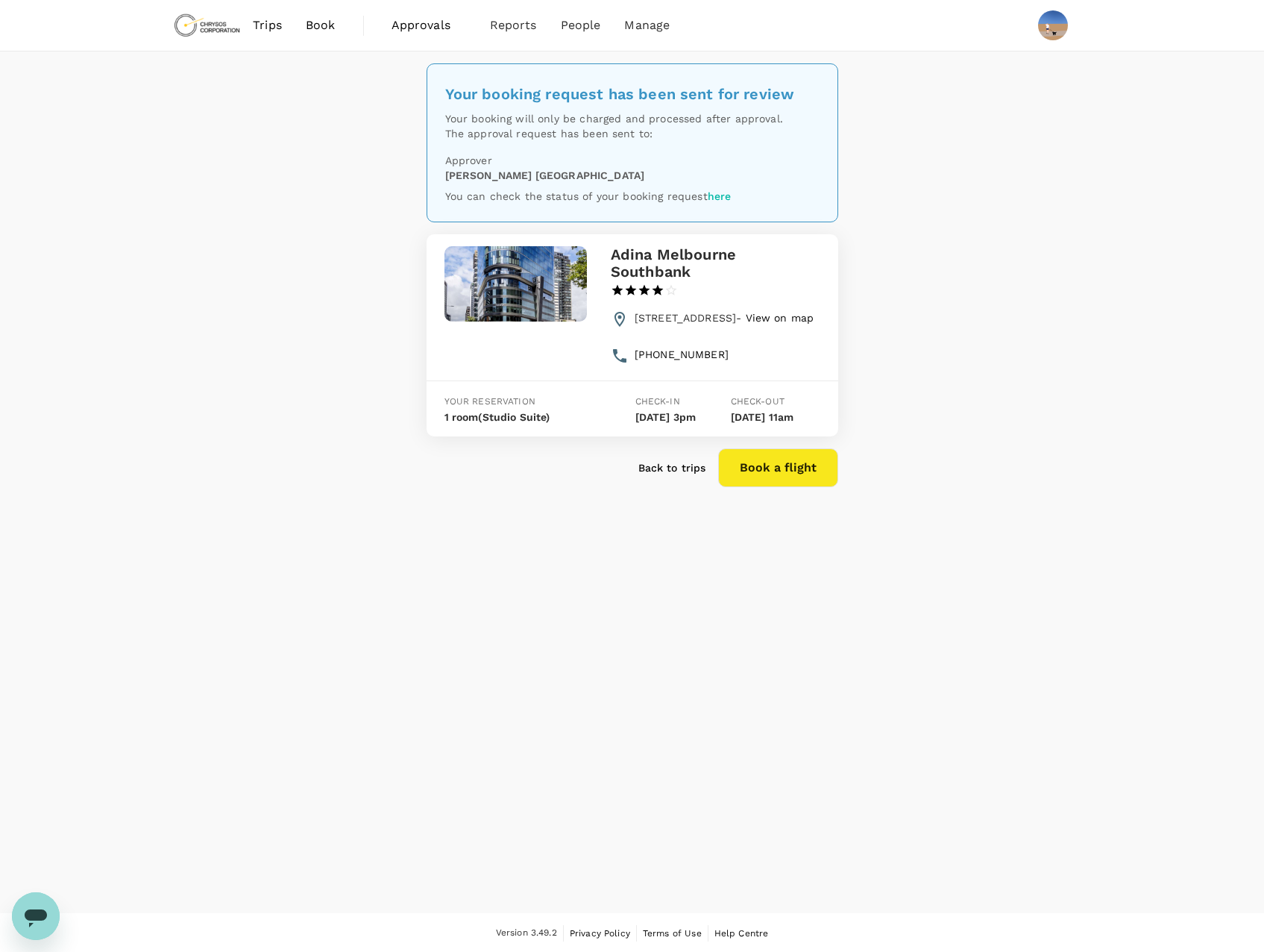
drag, startPoint x: 554, startPoint y: 684, endPoint x: 577, endPoint y: 666, distance: 29.2
click at [556, 683] on div "Your booking request has been sent for review Your booking will only be charged…" at bounding box center [632, 482] width 1264 height 862
